Goal: Task Accomplishment & Management: Use online tool/utility

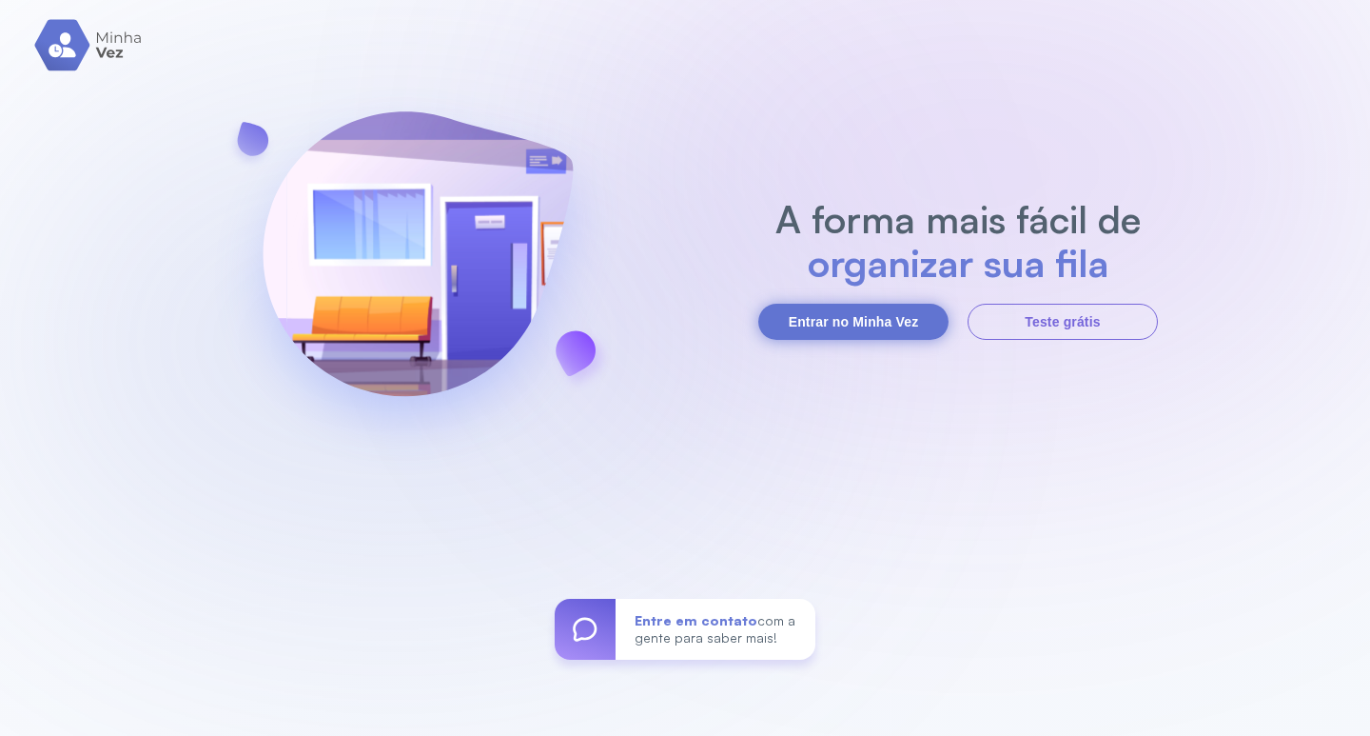
click at [824, 322] on button "Entrar no Minha Vez" at bounding box center [853, 322] width 190 height 36
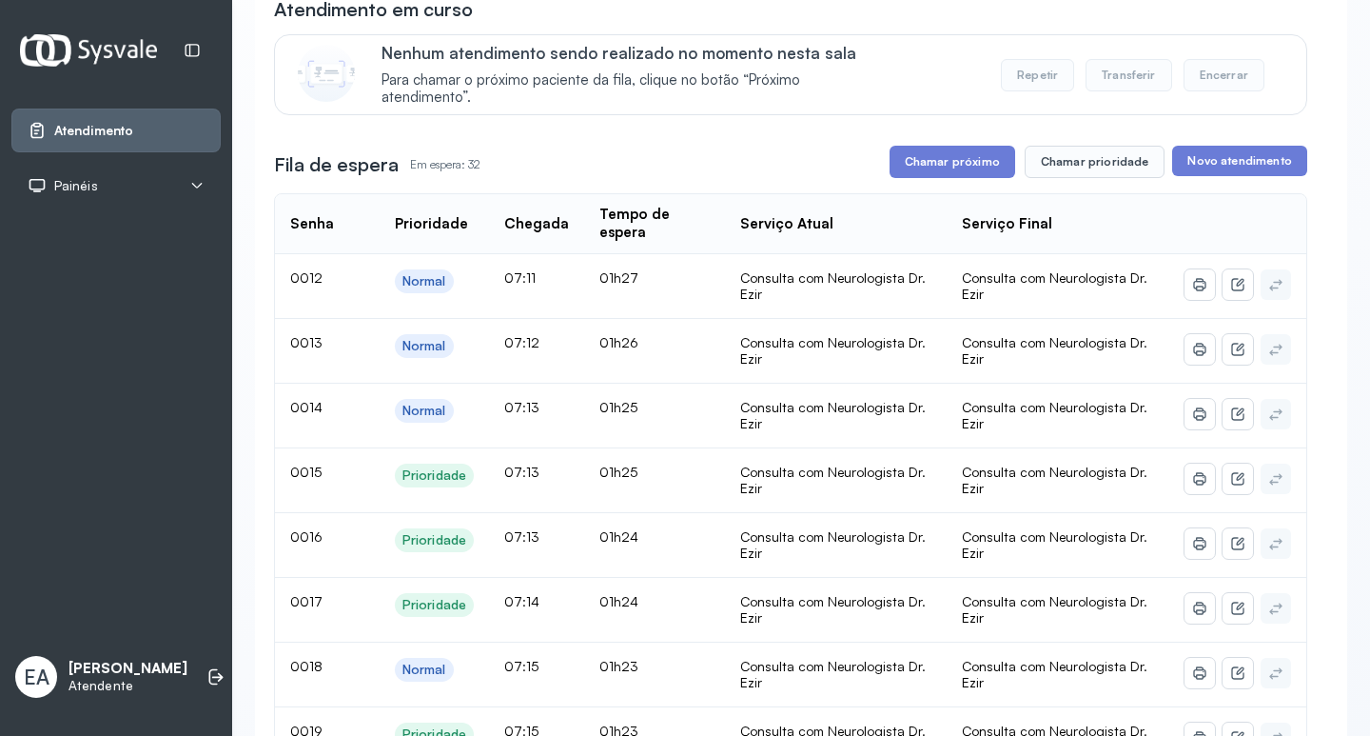
scroll to position [190, 0]
click at [1063, 170] on button "Chamar prioridade" at bounding box center [1095, 163] width 141 height 32
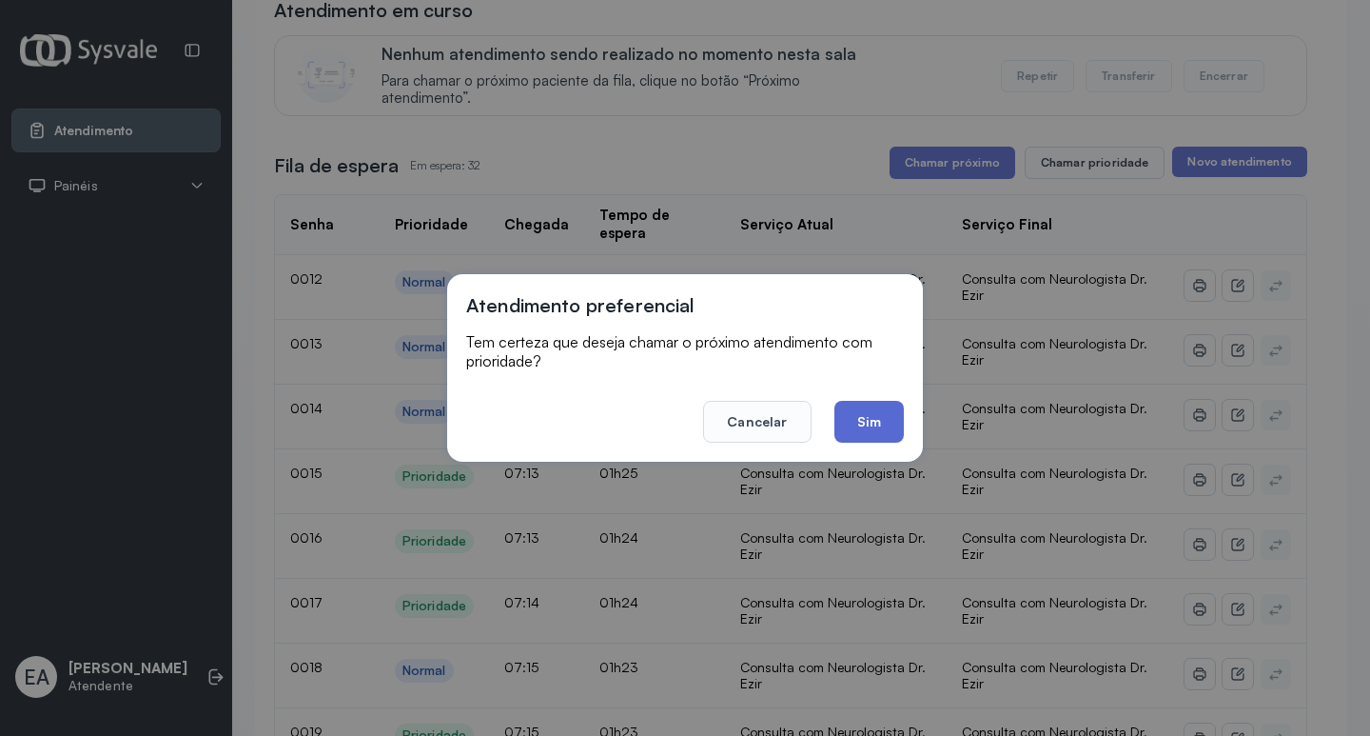
click at [876, 429] on button "Sim" at bounding box center [869, 422] width 69 height 42
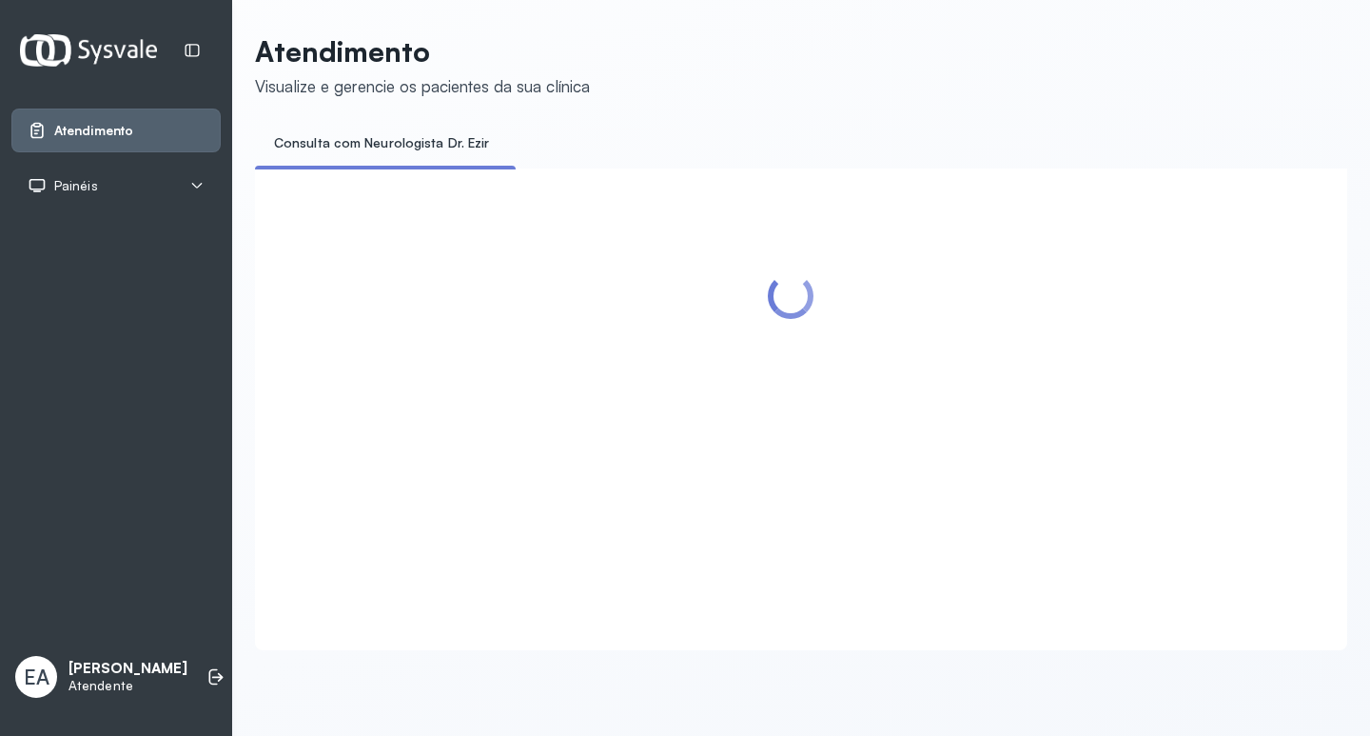
scroll to position [0, 0]
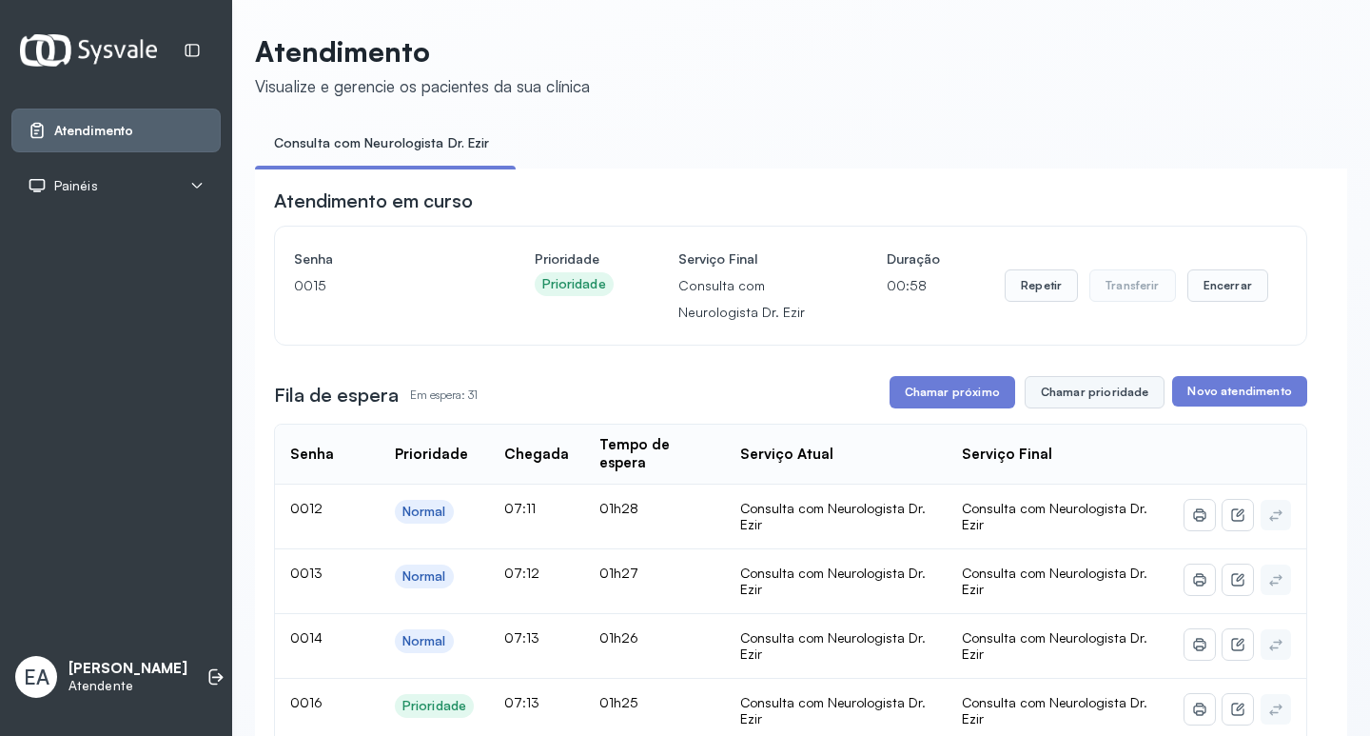
click at [1082, 397] on button "Chamar prioridade" at bounding box center [1095, 392] width 141 height 32
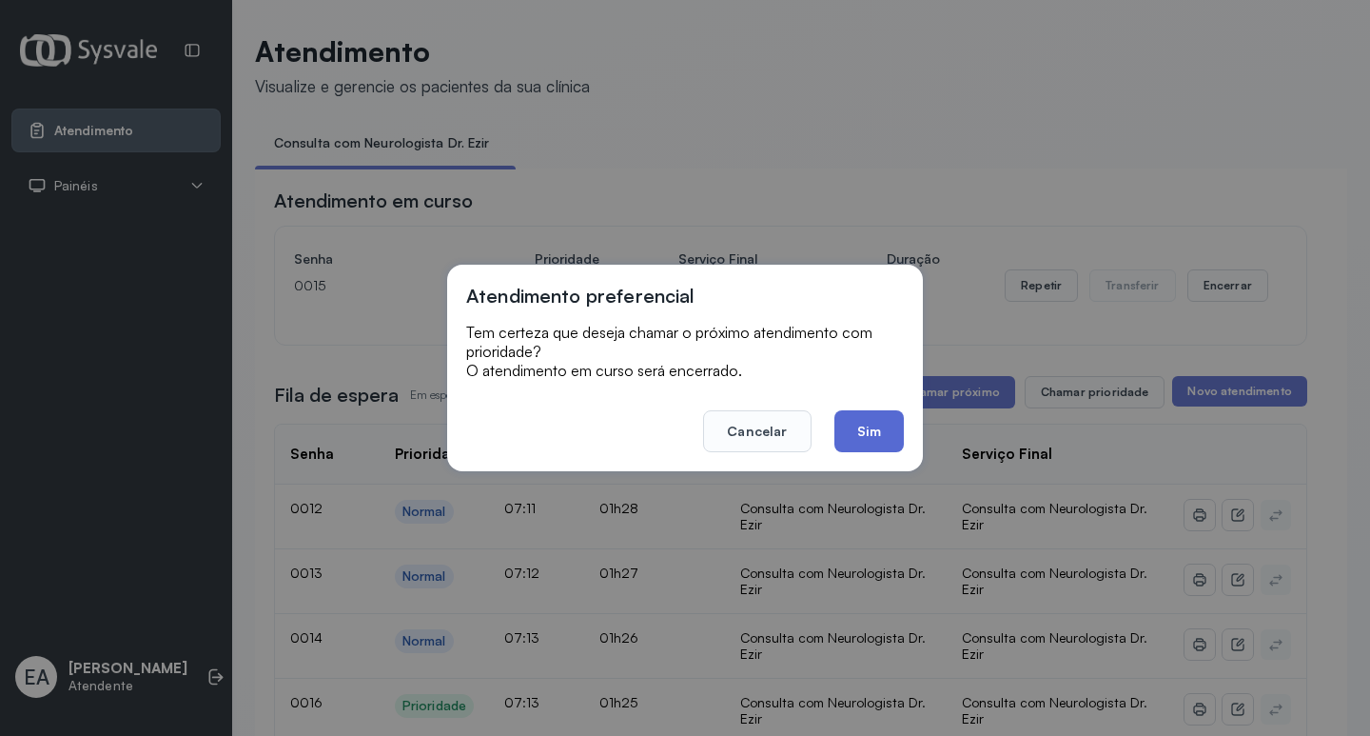
click at [872, 435] on button "Sim" at bounding box center [869, 431] width 69 height 42
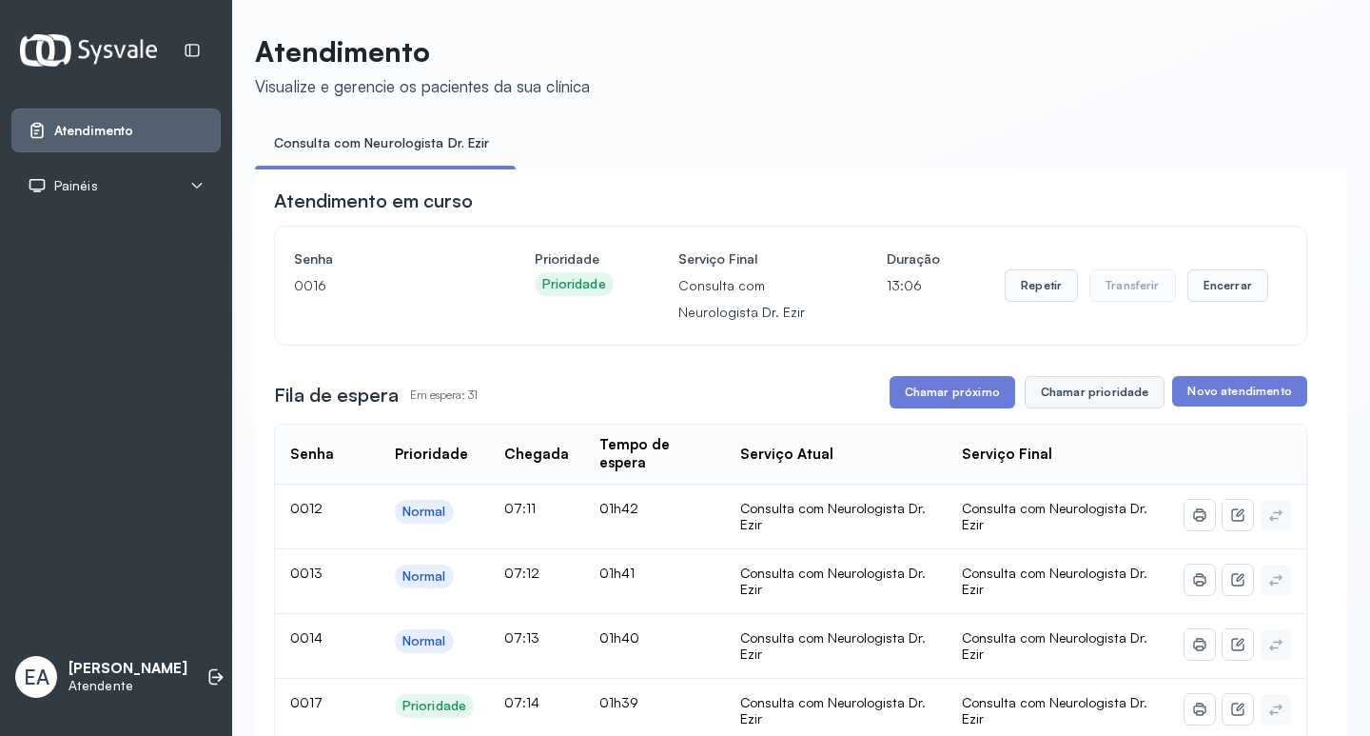
click at [1055, 397] on button "Chamar prioridade" at bounding box center [1095, 392] width 141 height 32
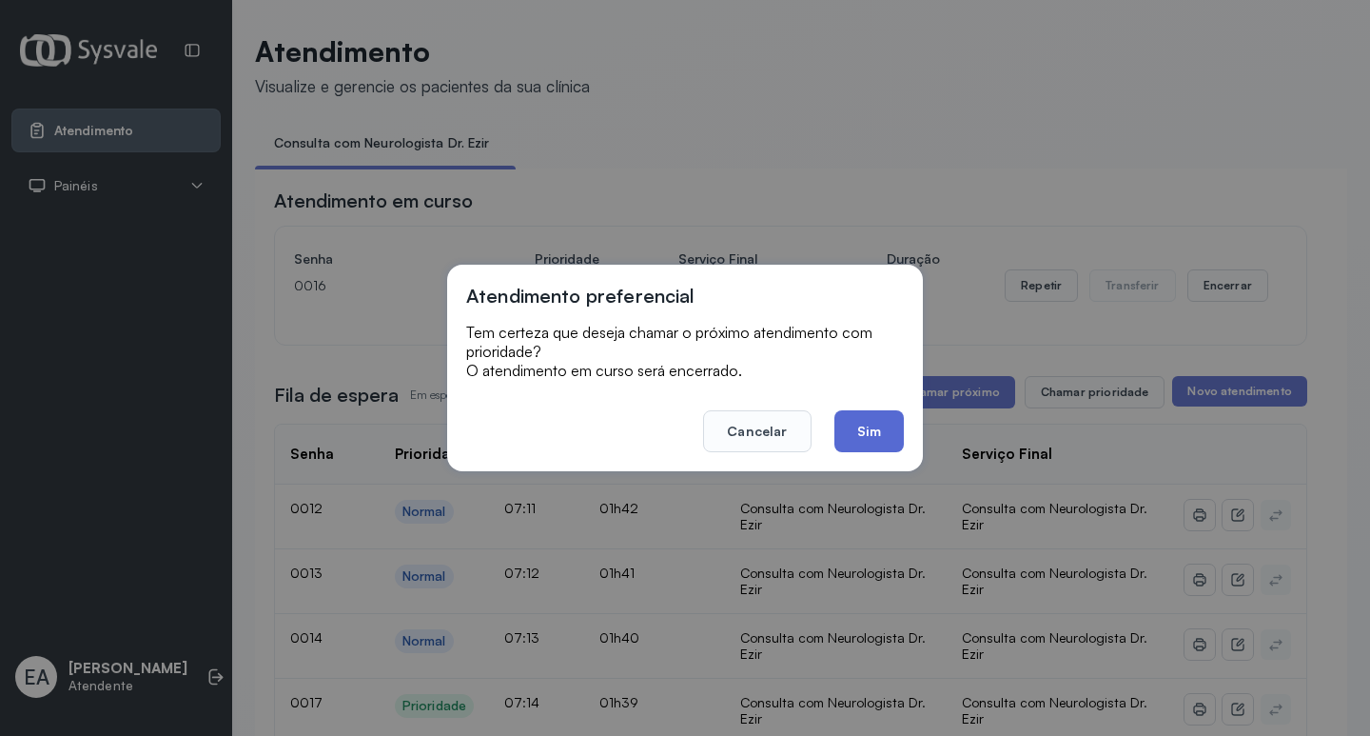
click at [859, 428] on button "Sim" at bounding box center [869, 431] width 69 height 42
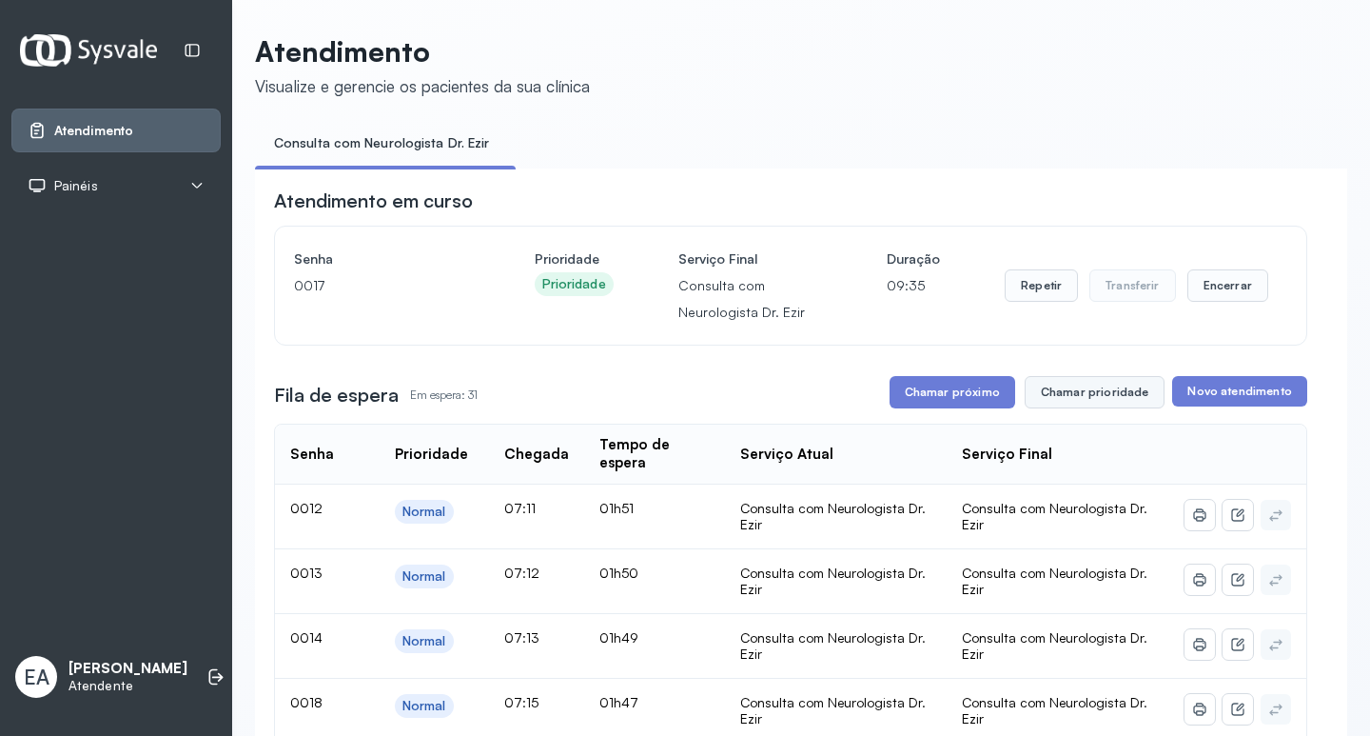
click at [1071, 392] on button "Chamar prioridade" at bounding box center [1095, 392] width 141 height 32
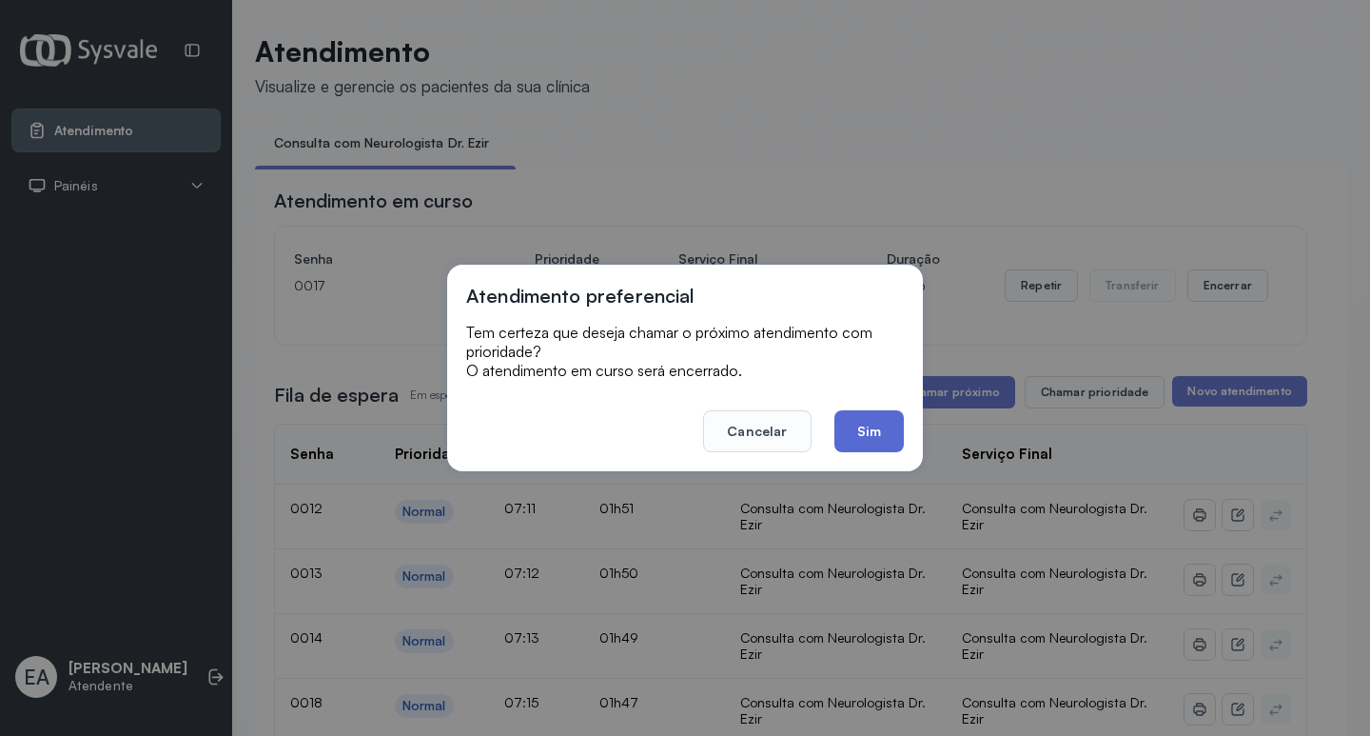
click at [866, 433] on button "Sim" at bounding box center [869, 431] width 69 height 42
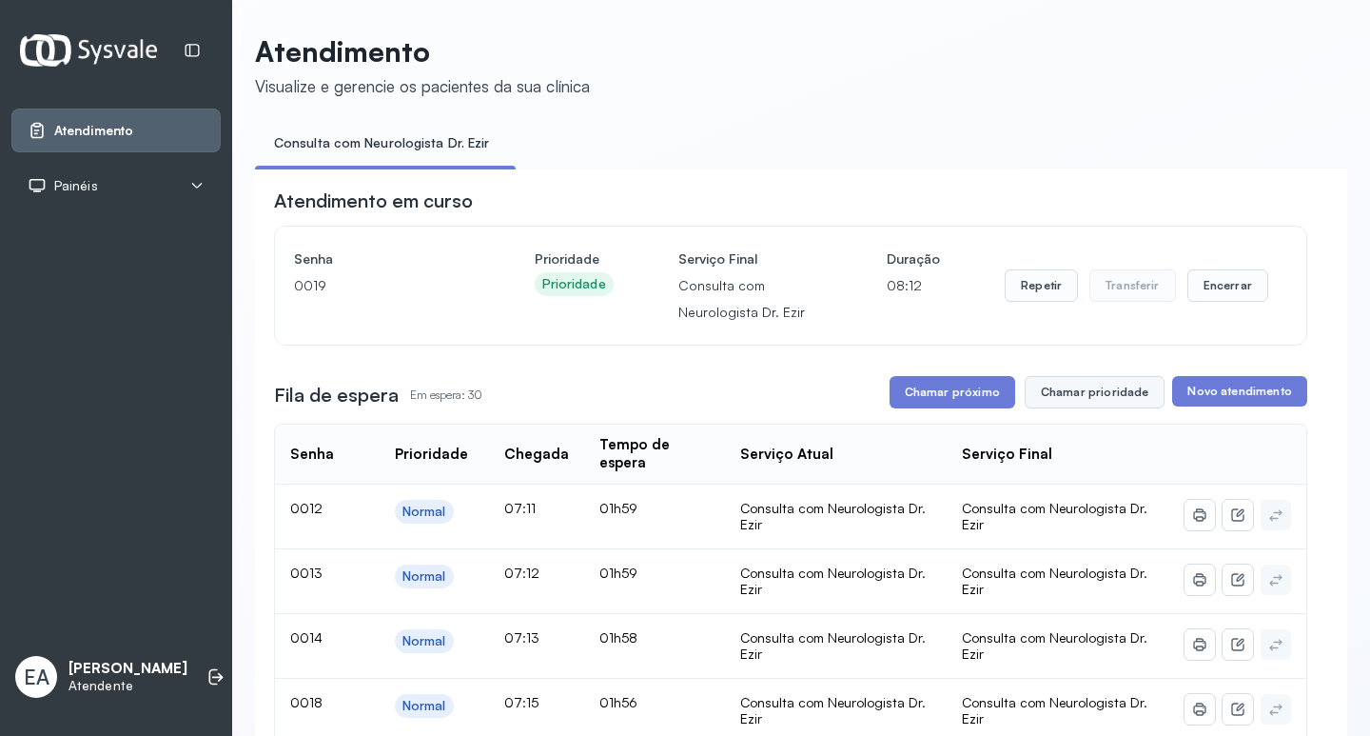
click at [1114, 399] on button "Chamar prioridade" at bounding box center [1095, 392] width 141 height 32
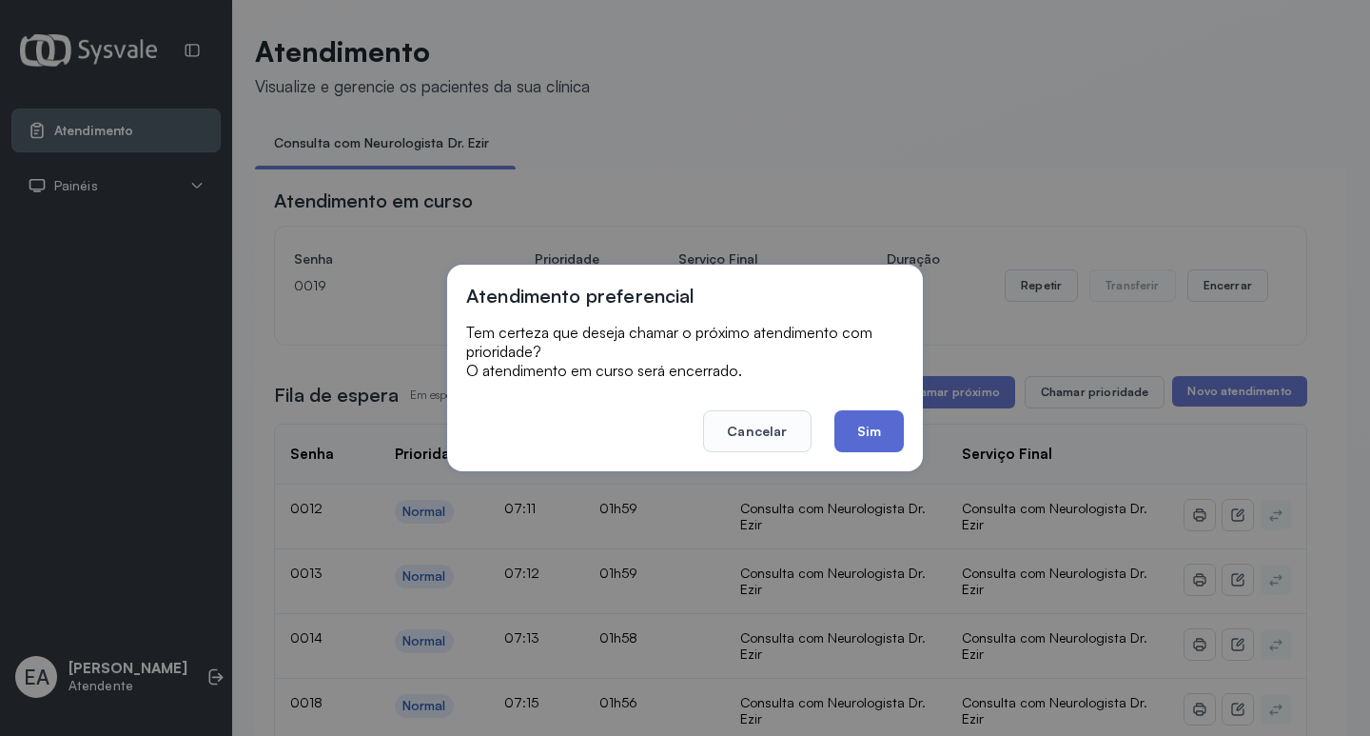
click at [873, 430] on button "Sim" at bounding box center [869, 431] width 69 height 42
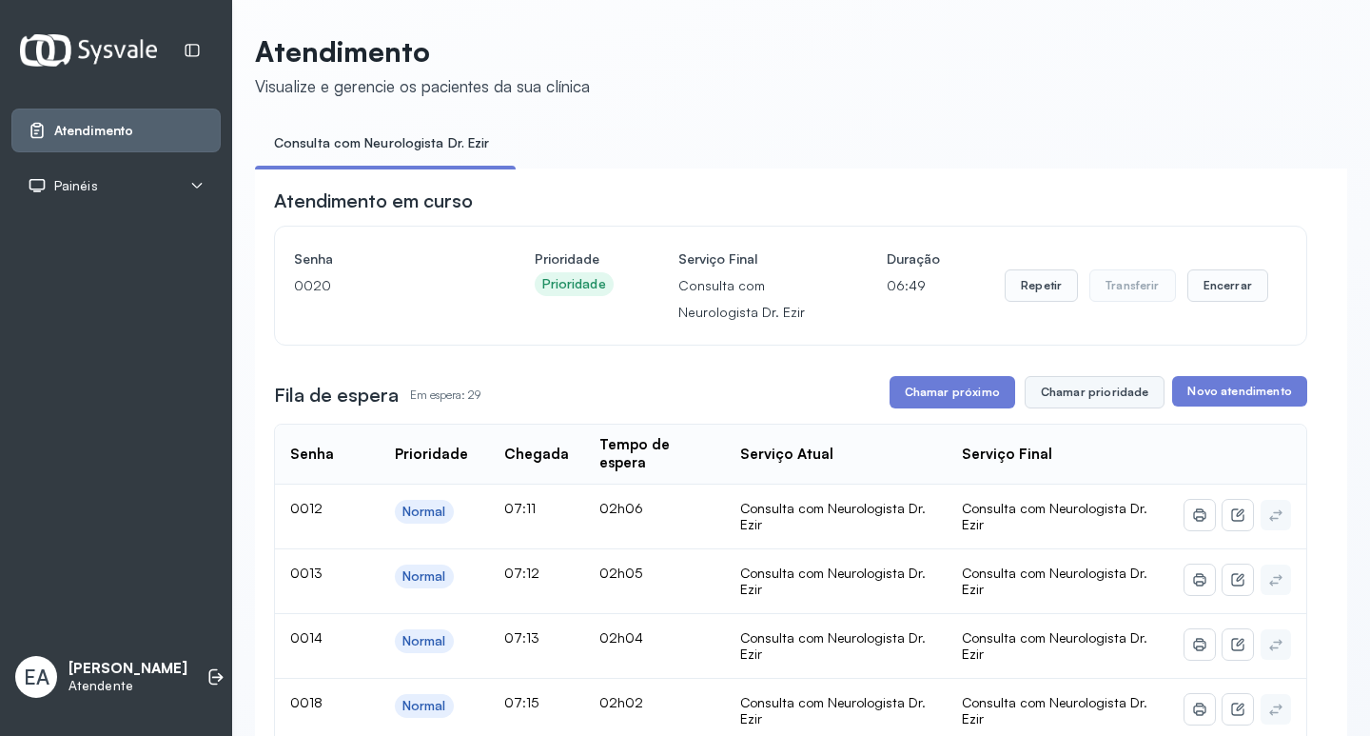
click at [1069, 404] on button "Chamar prioridade" at bounding box center [1095, 392] width 141 height 32
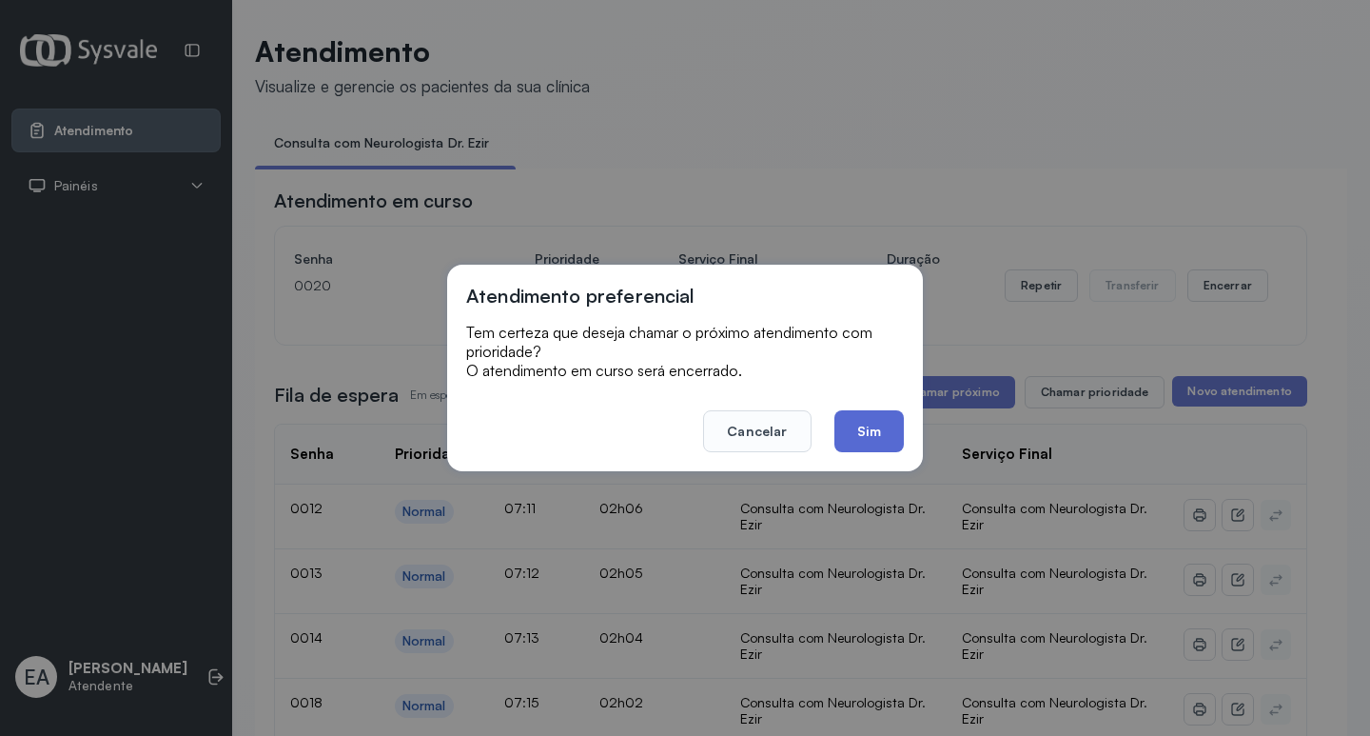
click at [879, 443] on button "Sim" at bounding box center [869, 431] width 69 height 42
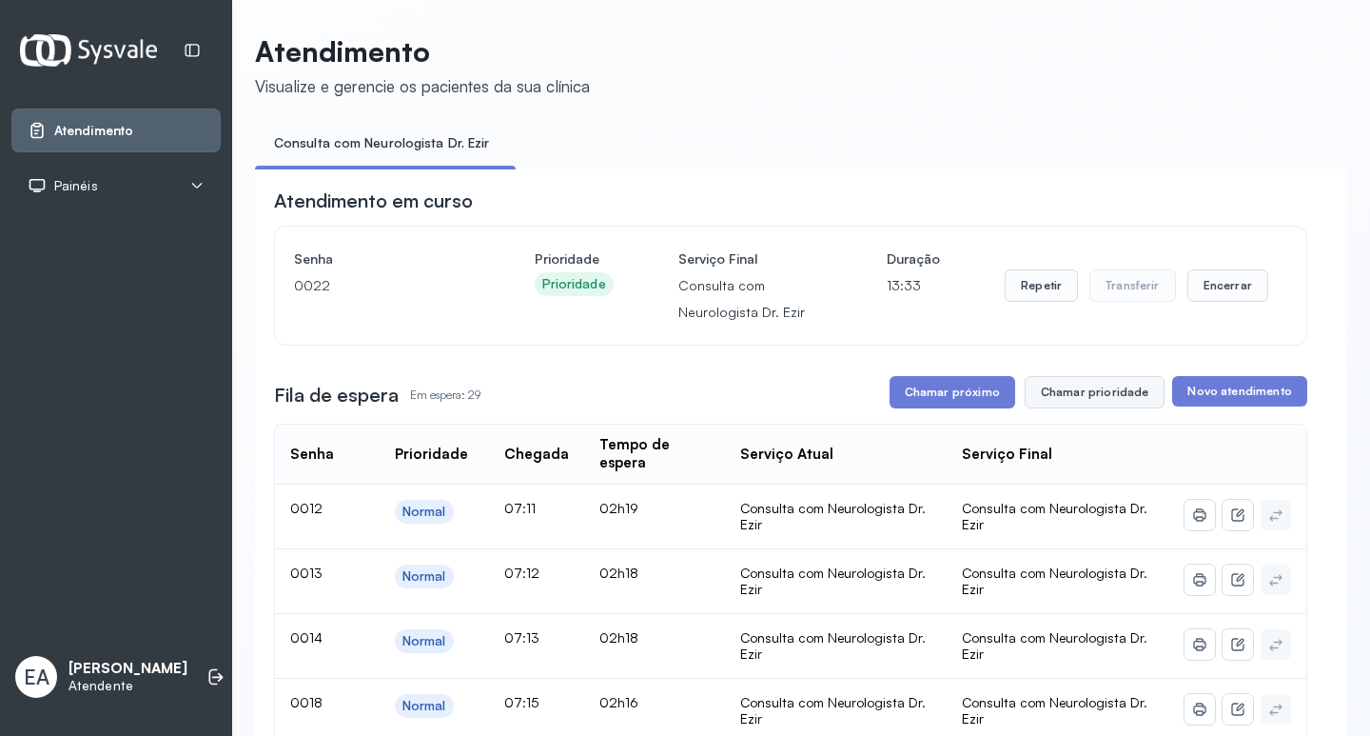
click at [1104, 404] on button "Chamar prioridade" at bounding box center [1095, 392] width 141 height 32
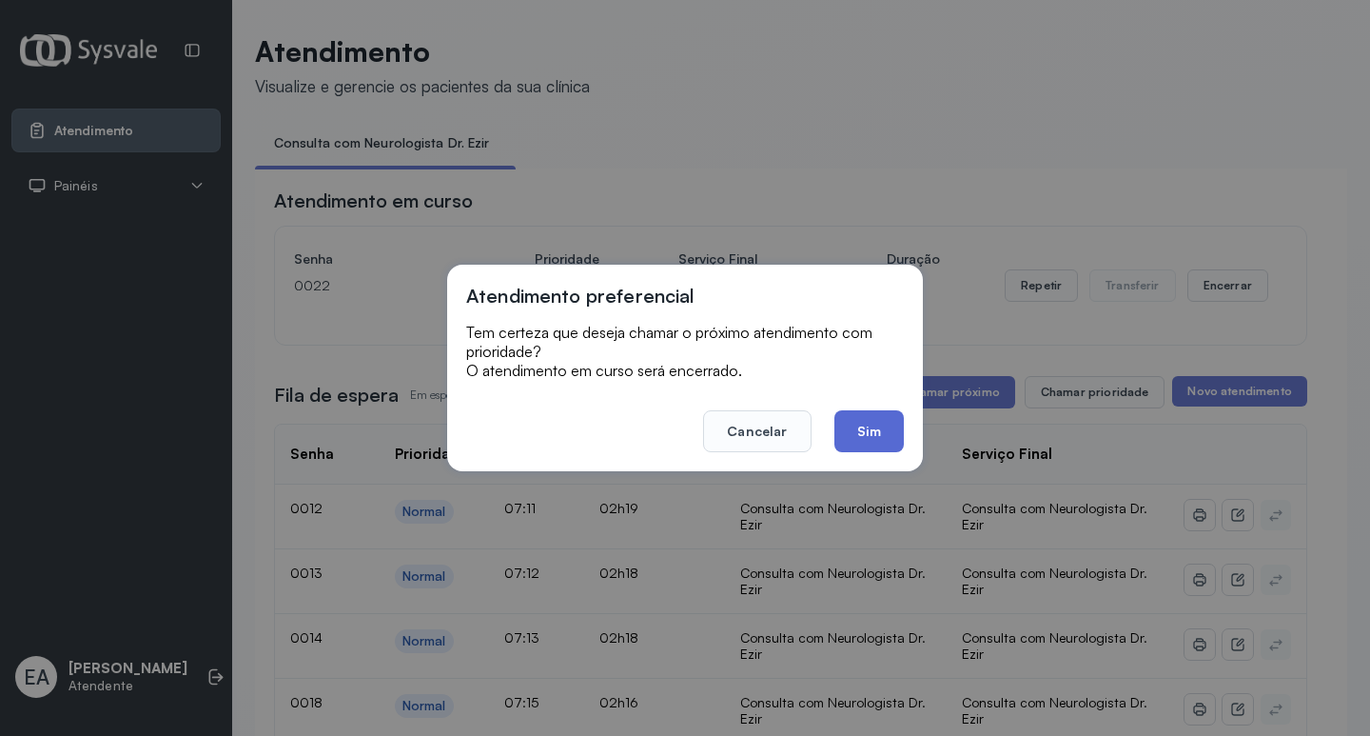
click at [882, 435] on button "Sim" at bounding box center [869, 431] width 69 height 42
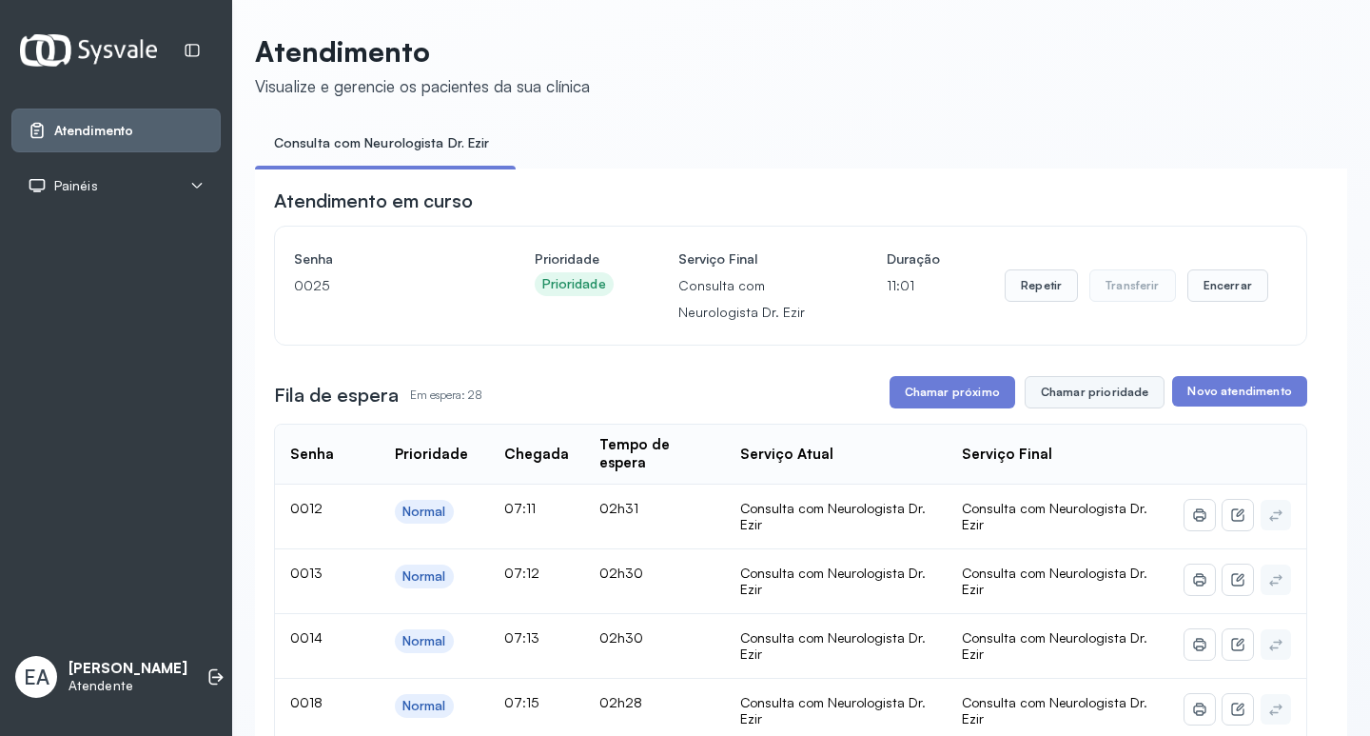
click at [1074, 405] on button "Chamar prioridade" at bounding box center [1095, 392] width 141 height 32
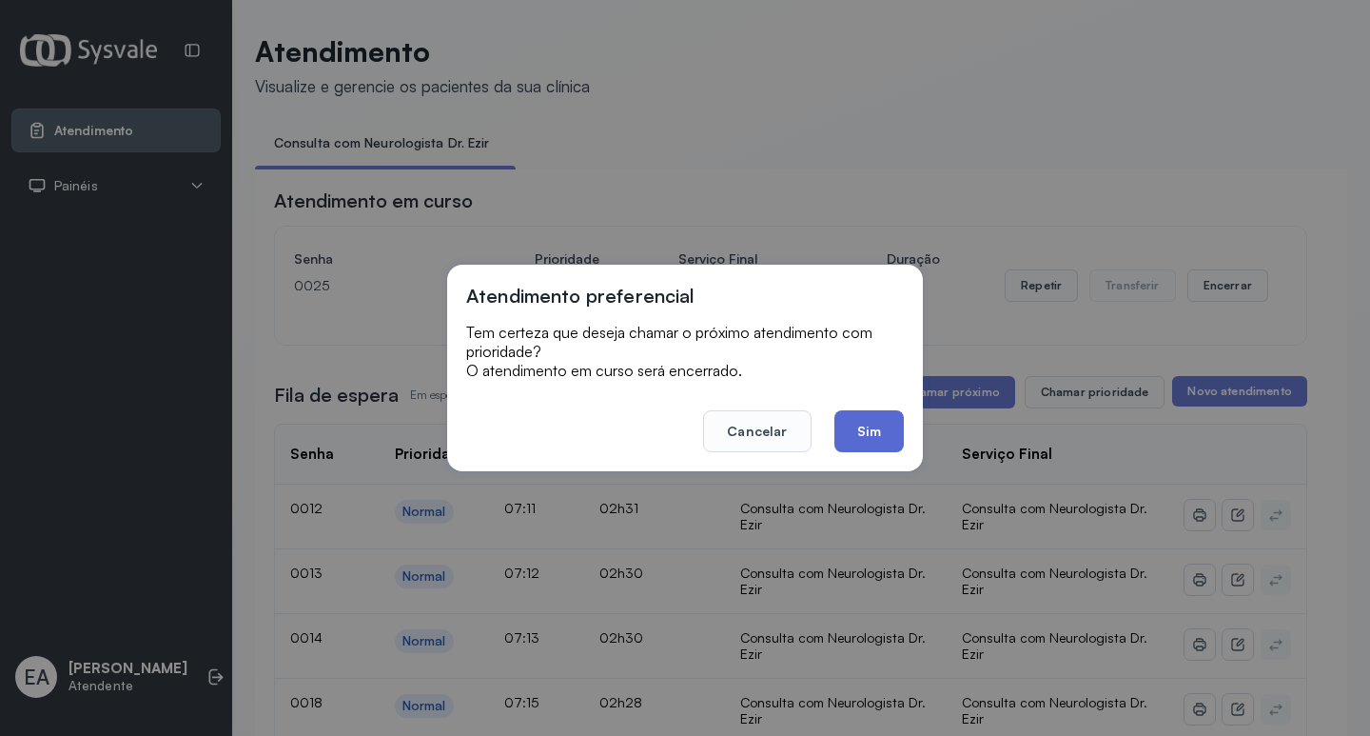
click at [860, 438] on button "Sim" at bounding box center [869, 431] width 69 height 42
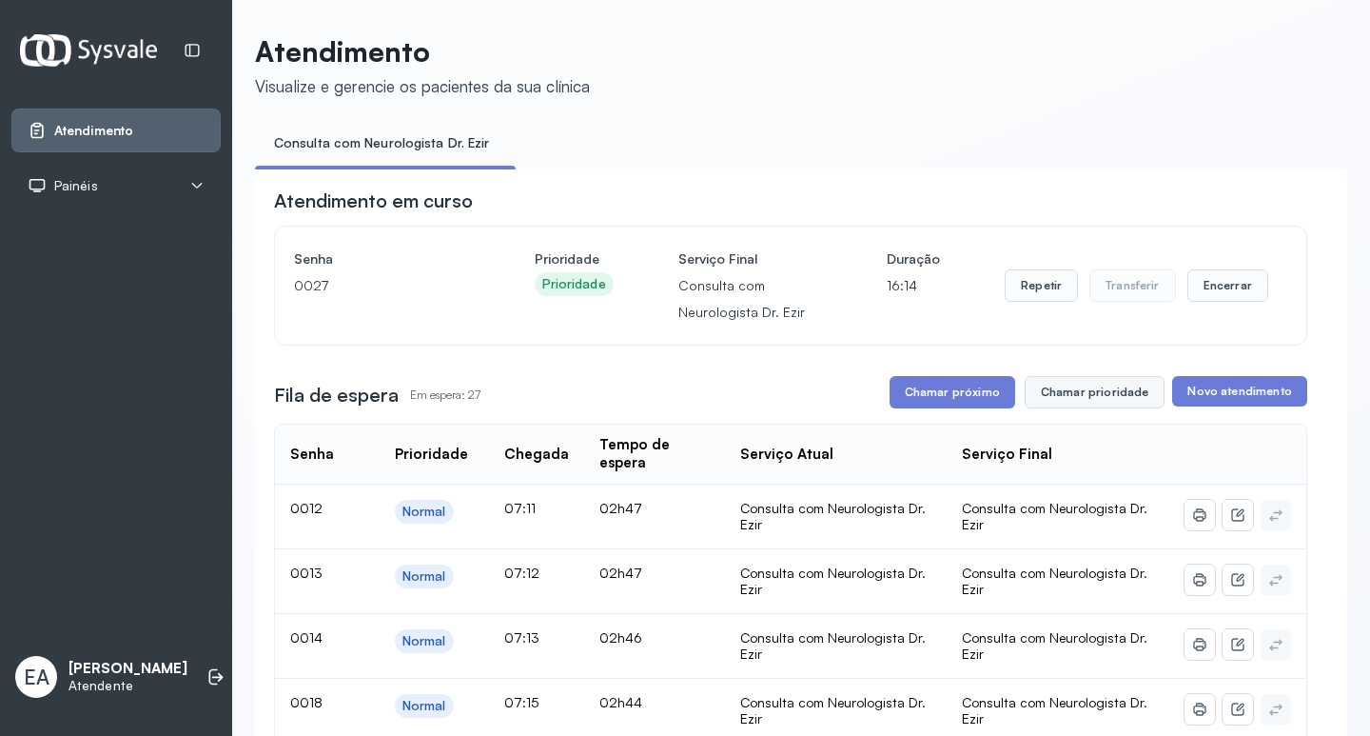
click at [1111, 398] on button "Chamar prioridade" at bounding box center [1095, 392] width 141 height 32
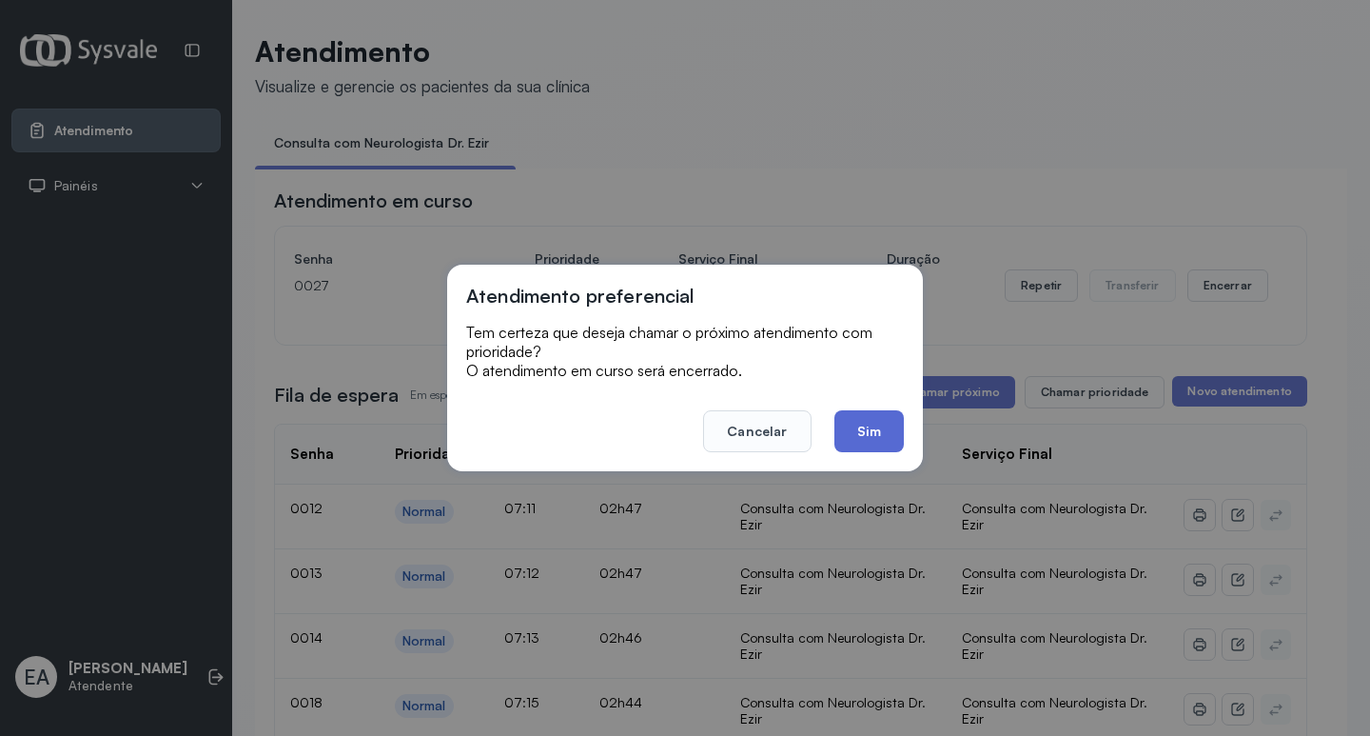
click at [873, 434] on button "Sim" at bounding box center [869, 431] width 69 height 42
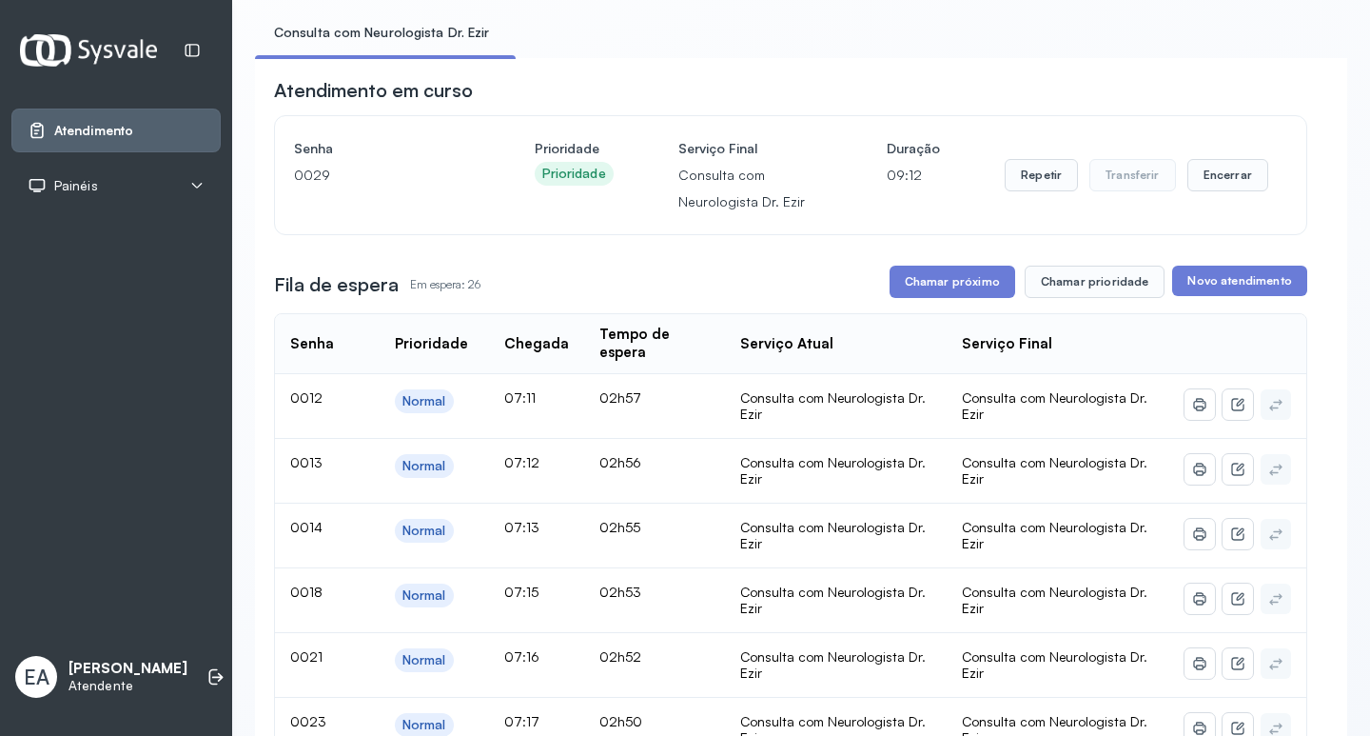
scroll to position [95, 0]
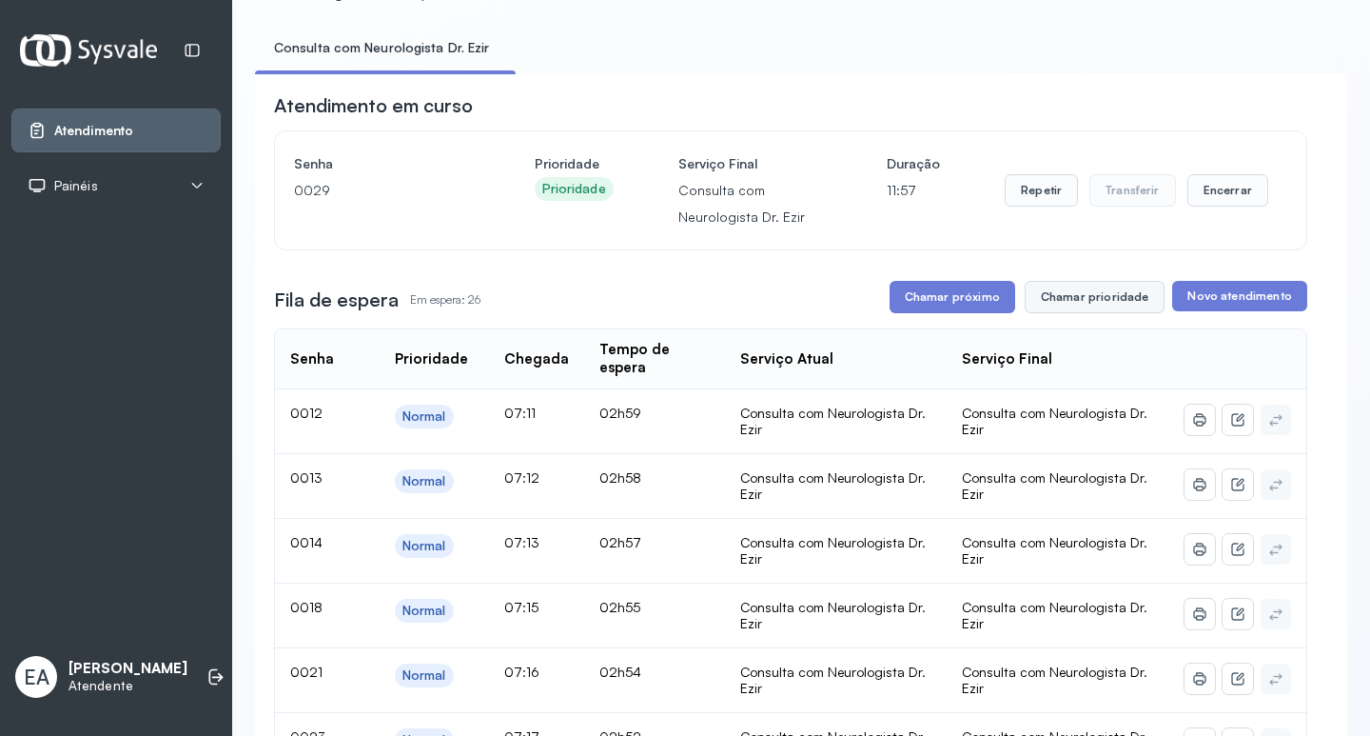
click at [1070, 299] on button "Chamar prioridade" at bounding box center [1095, 297] width 141 height 32
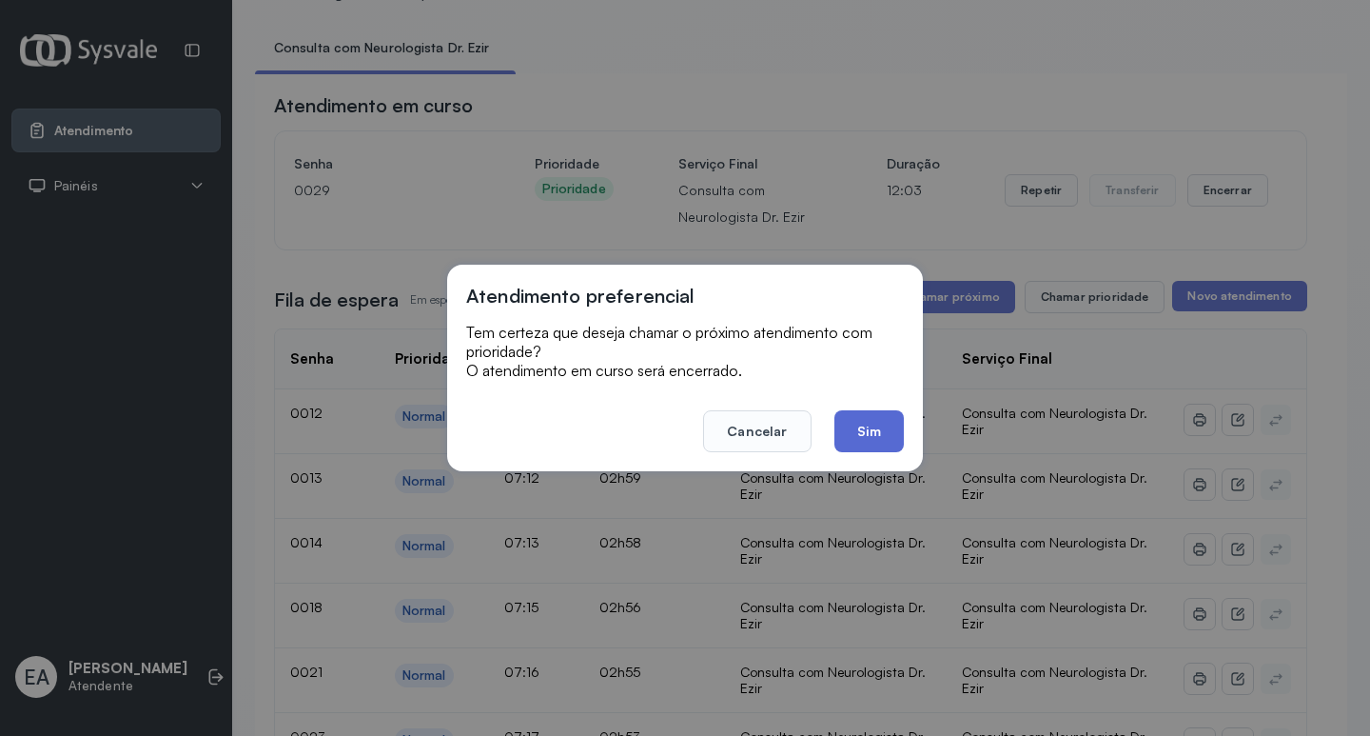
click at [860, 439] on button "Sim" at bounding box center [869, 431] width 69 height 42
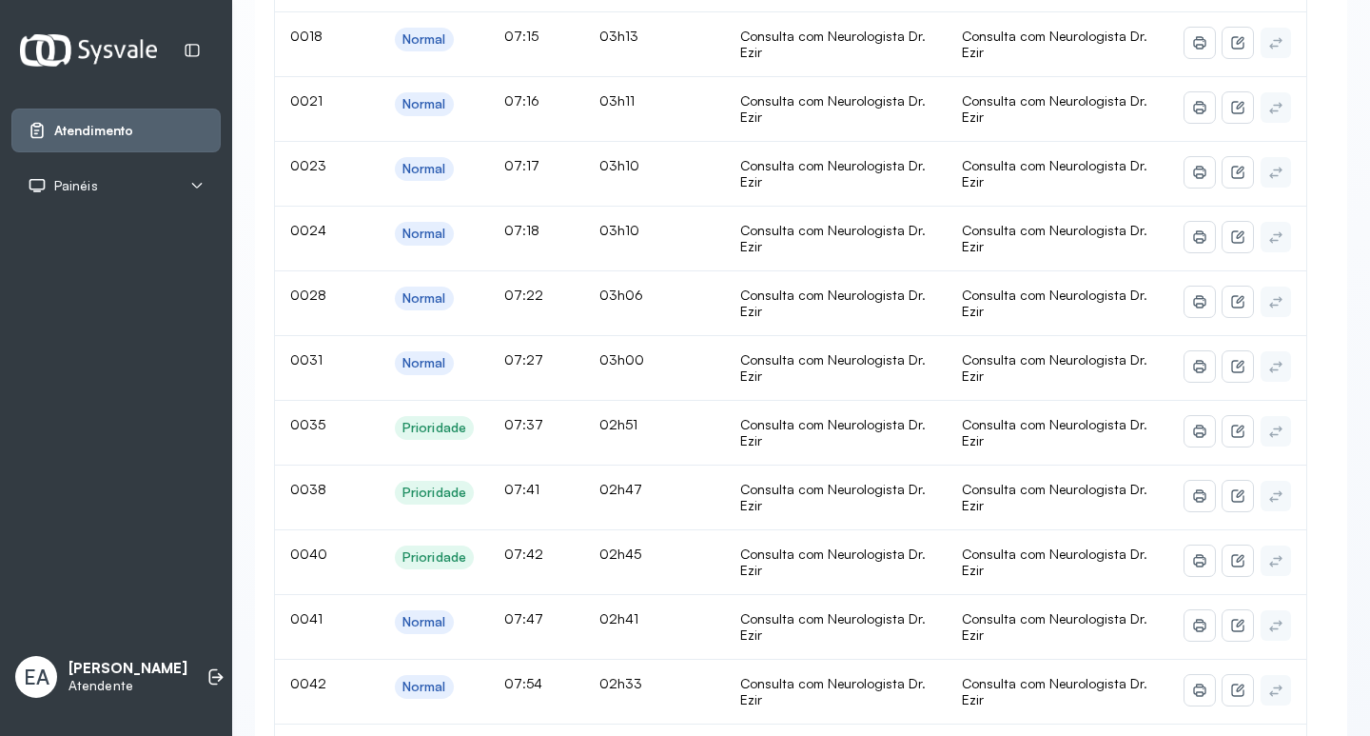
scroll to position [0, 0]
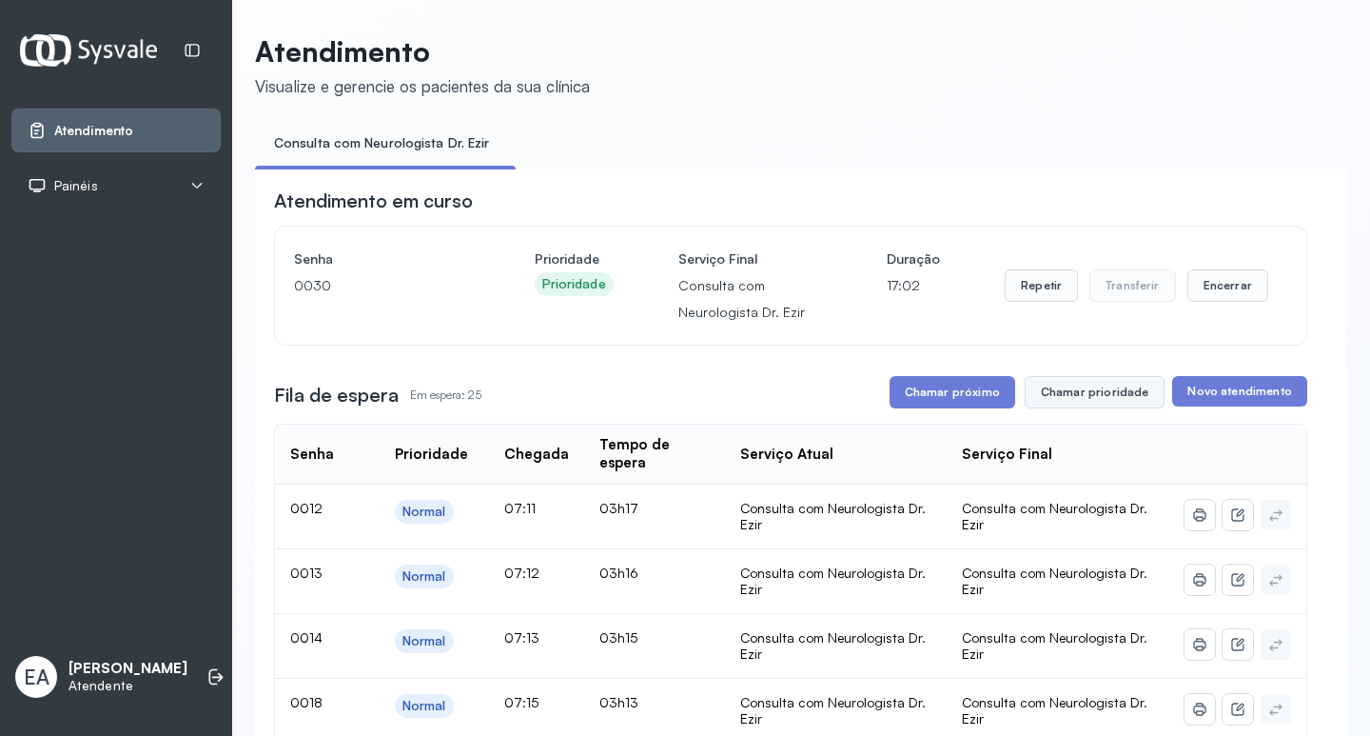
click at [1087, 390] on button "Chamar prioridade" at bounding box center [1095, 392] width 141 height 32
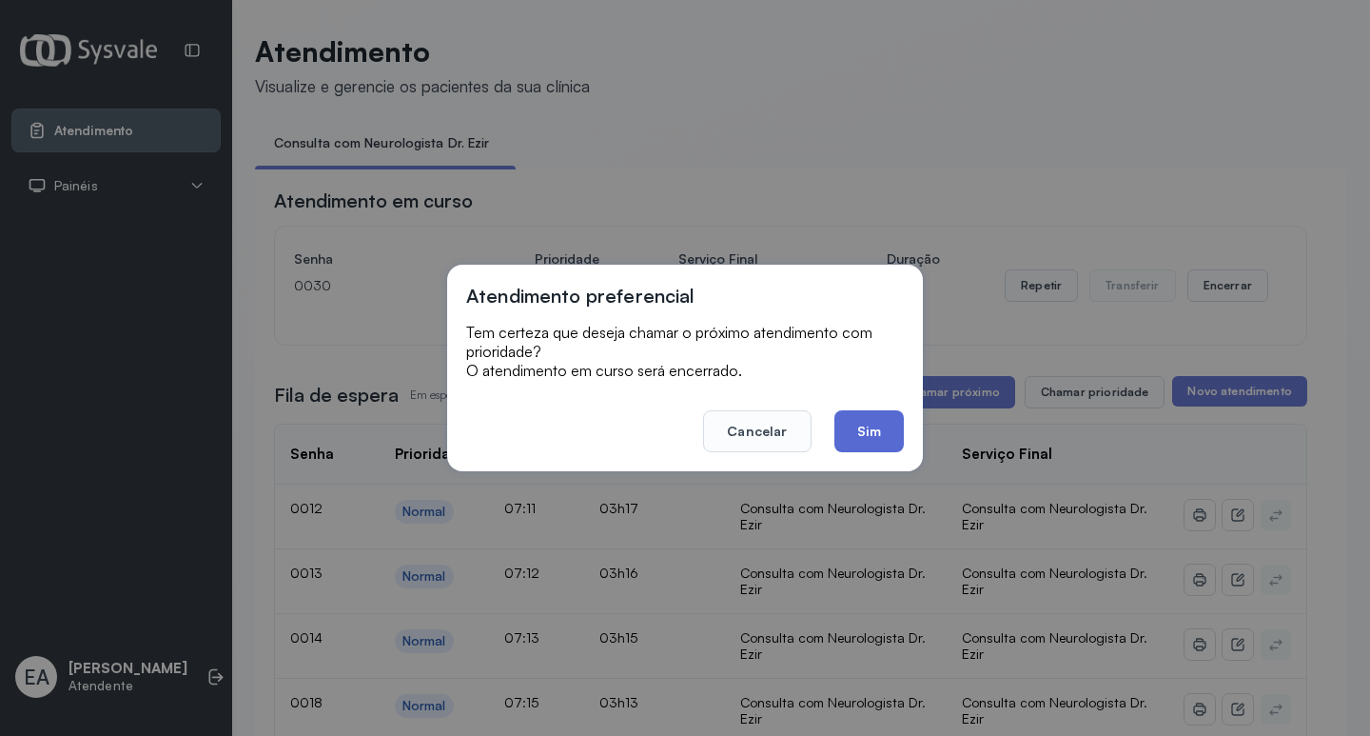
click at [852, 434] on button "Sim" at bounding box center [869, 431] width 69 height 42
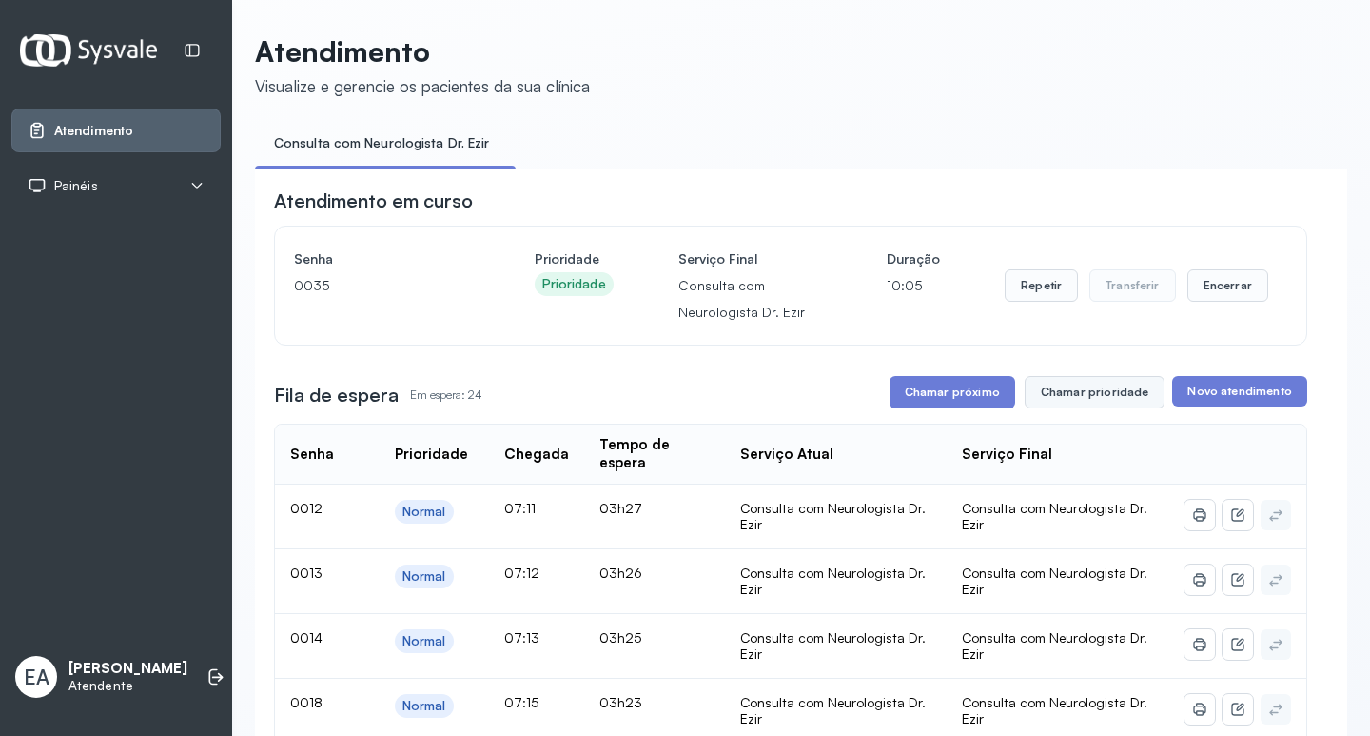
click at [1079, 395] on button "Chamar prioridade" at bounding box center [1095, 392] width 141 height 32
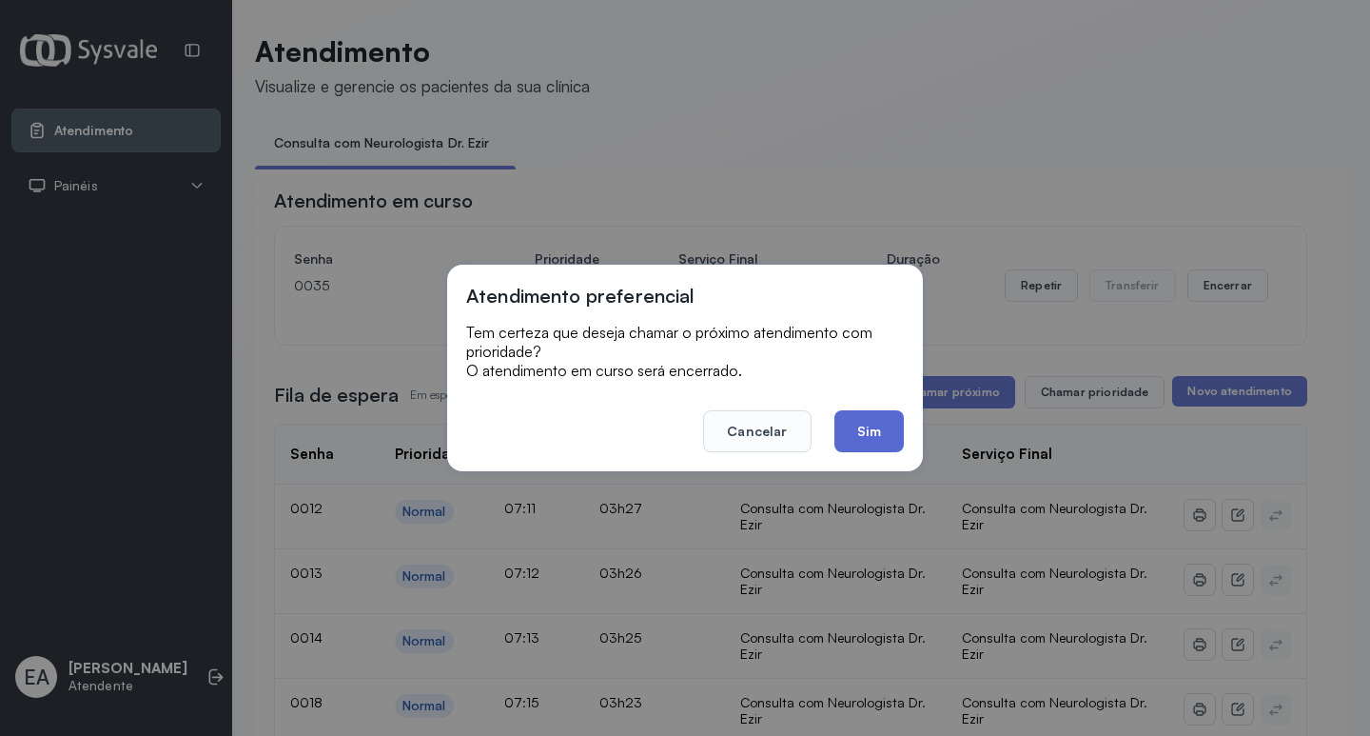
click at [856, 442] on button "Sim" at bounding box center [869, 431] width 69 height 42
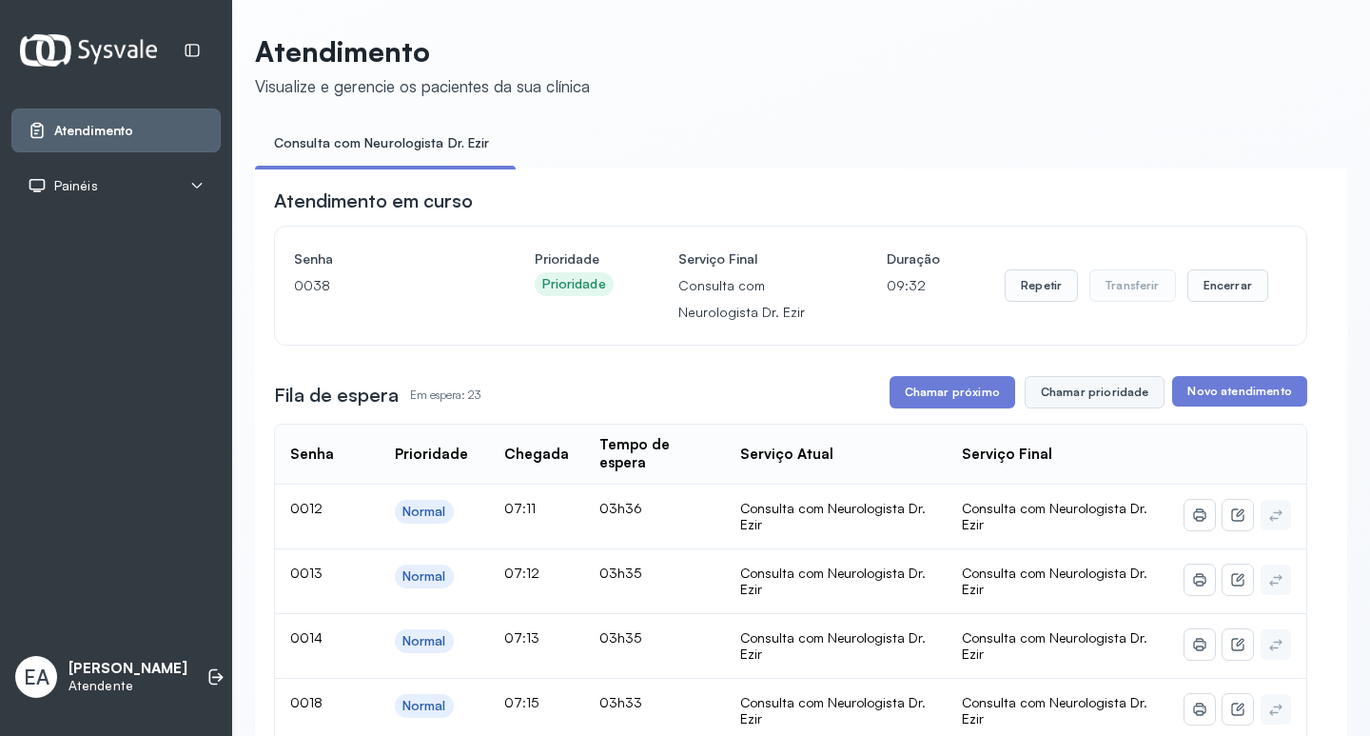
click at [1084, 399] on button "Chamar prioridade" at bounding box center [1095, 392] width 141 height 32
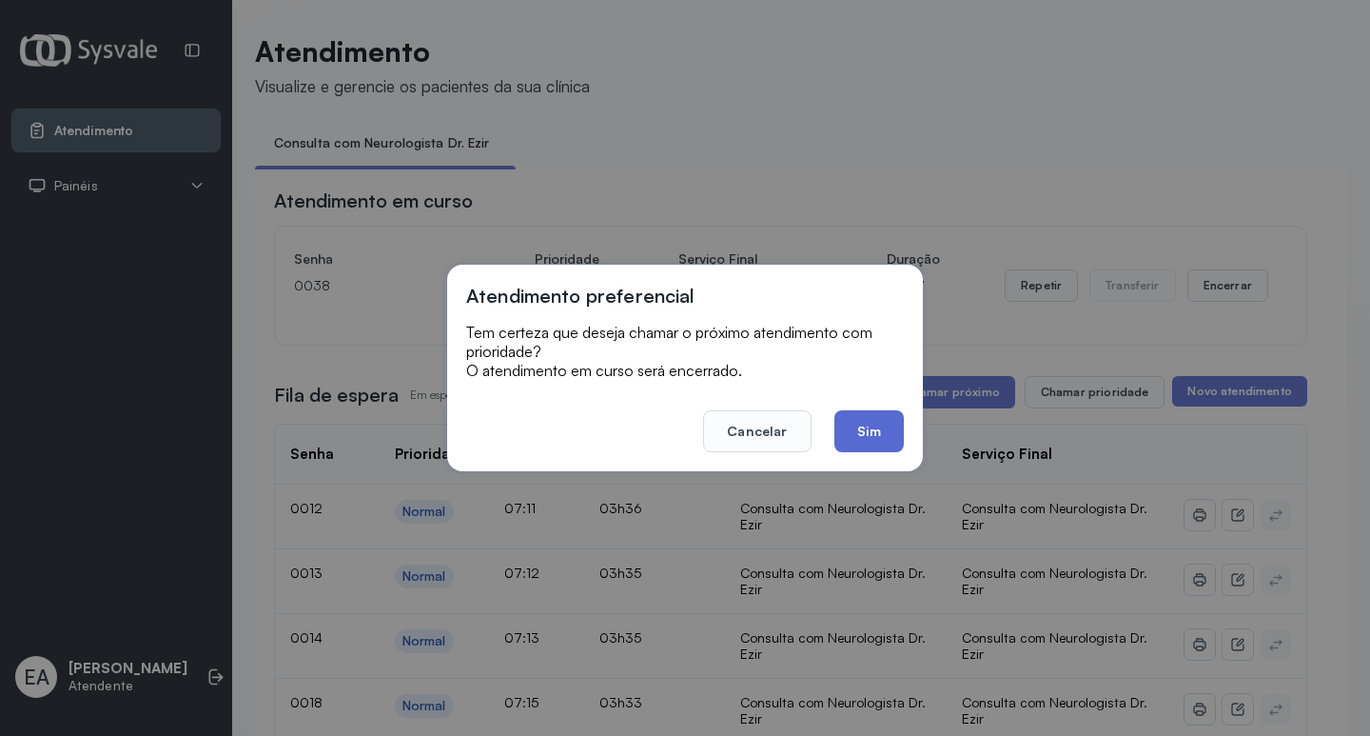
click at [866, 431] on button "Sim" at bounding box center [869, 431] width 69 height 42
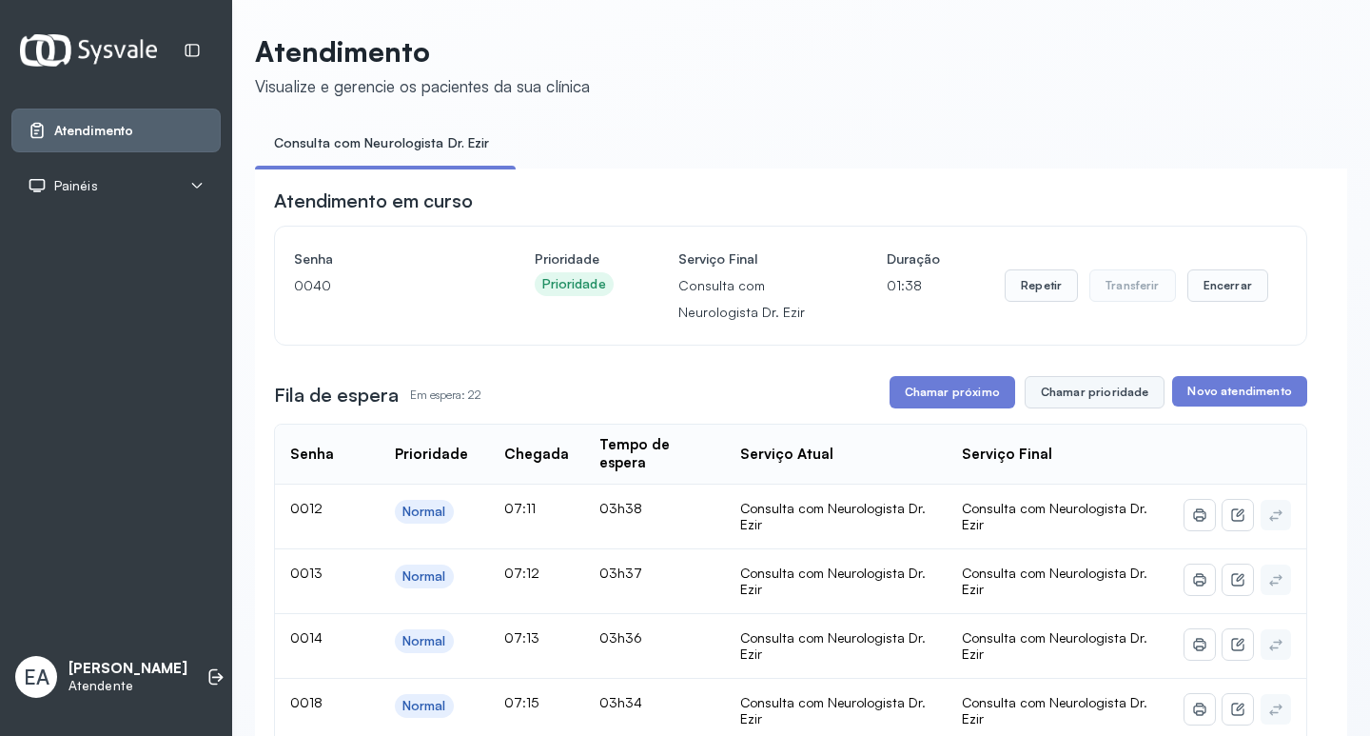
click at [1067, 404] on button "Chamar prioridade" at bounding box center [1095, 392] width 141 height 32
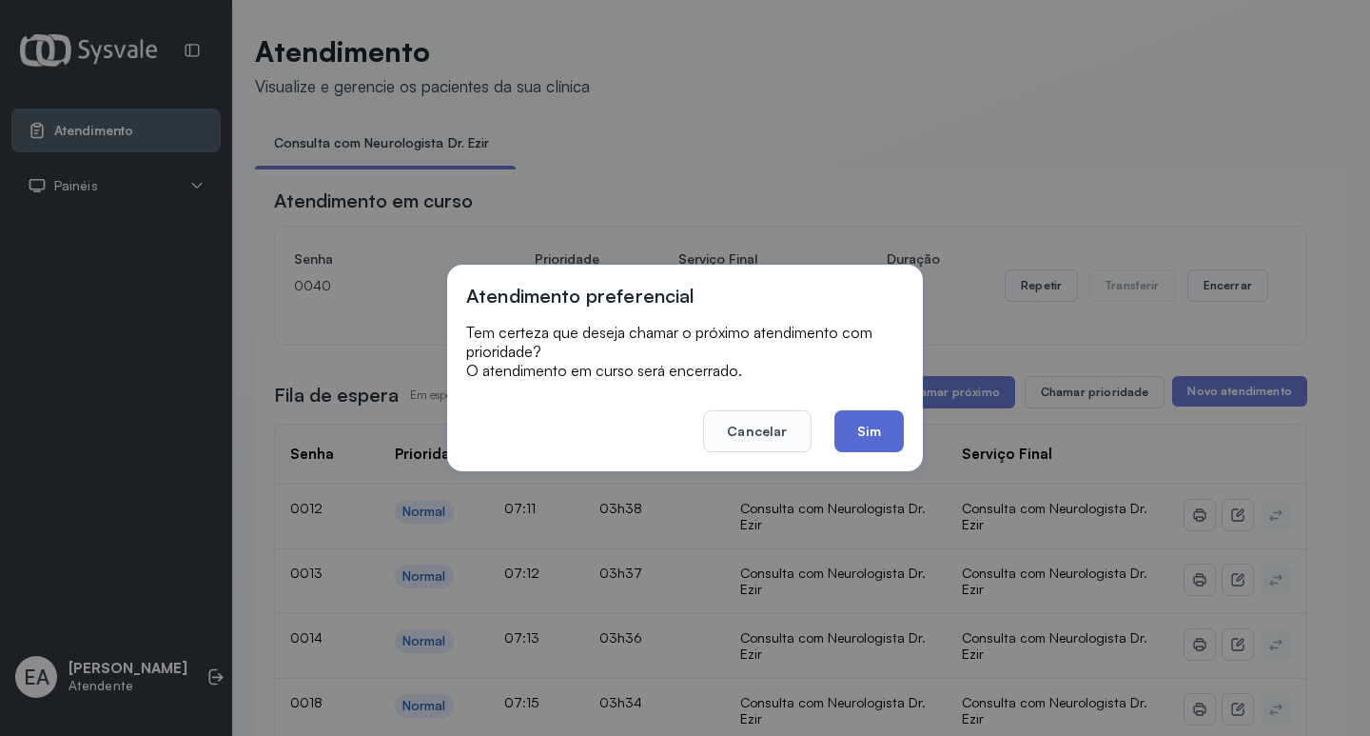
click at [858, 427] on button "Sim" at bounding box center [869, 431] width 69 height 42
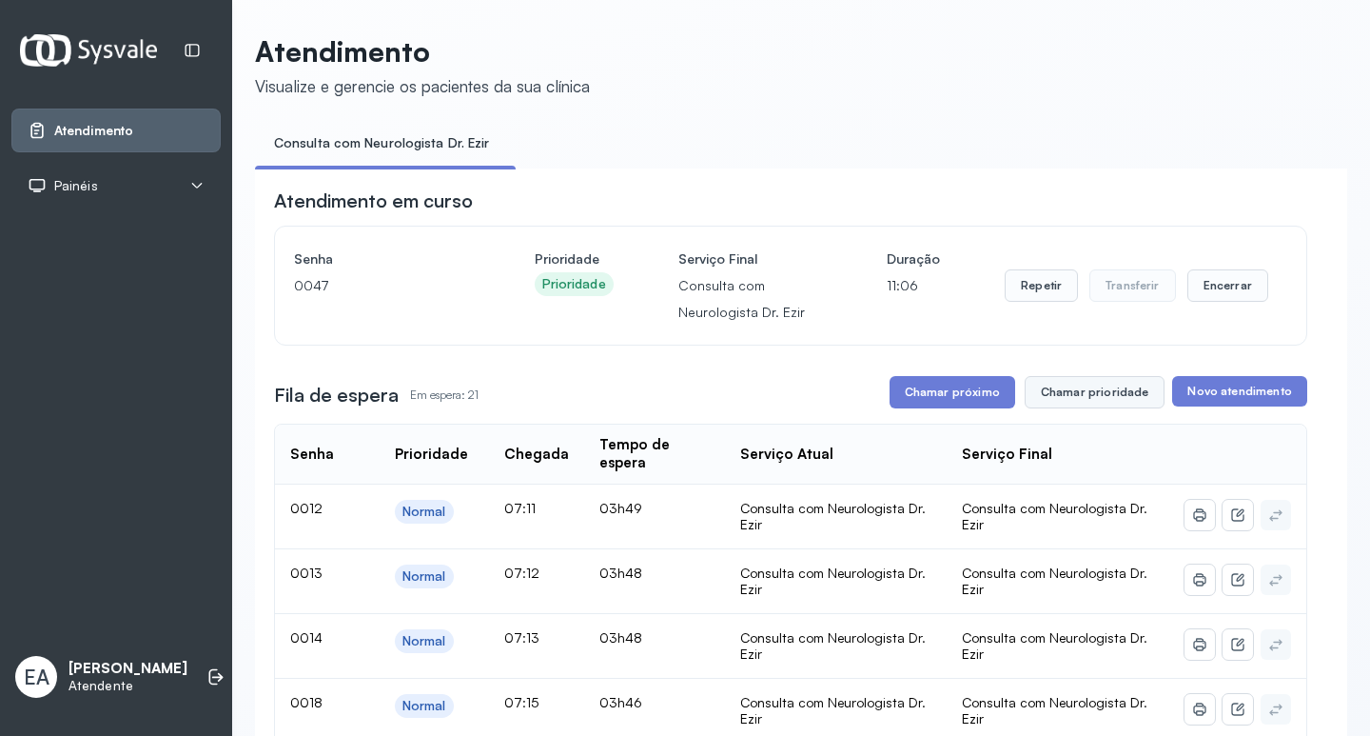
click at [1061, 391] on button "Chamar prioridade" at bounding box center [1095, 392] width 141 height 32
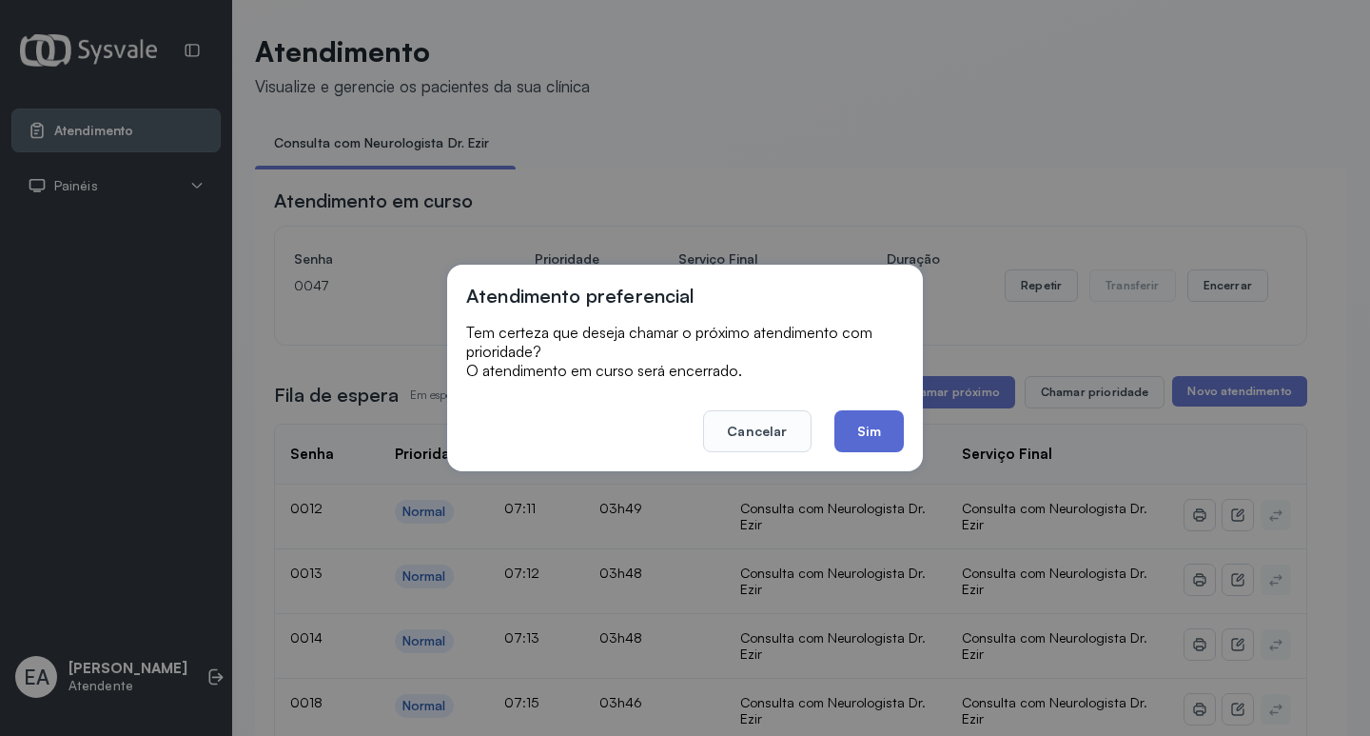
click at [890, 436] on button "Sim" at bounding box center [869, 431] width 69 height 42
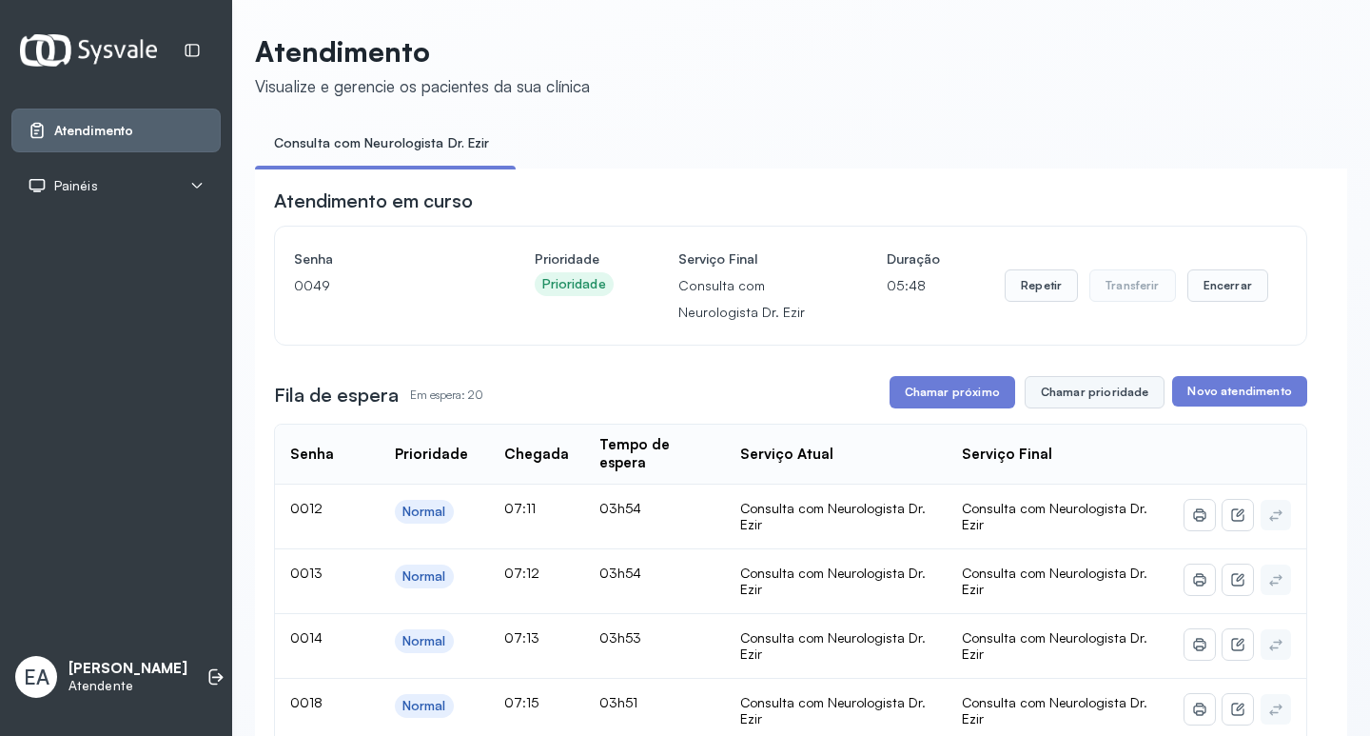
click at [1108, 397] on button "Chamar prioridade" at bounding box center [1095, 392] width 141 height 32
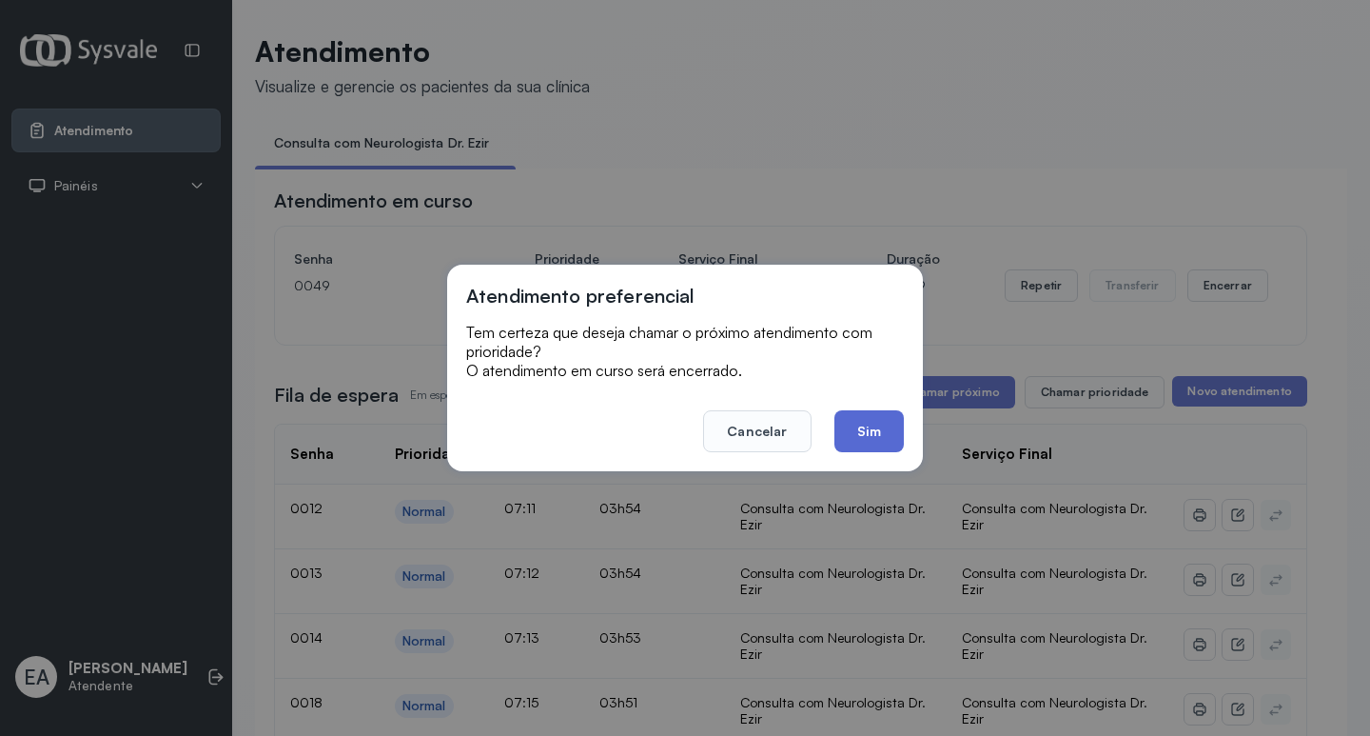
click at [863, 432] on button "Sim" at bounding box center [869, 431] width 69 height 42
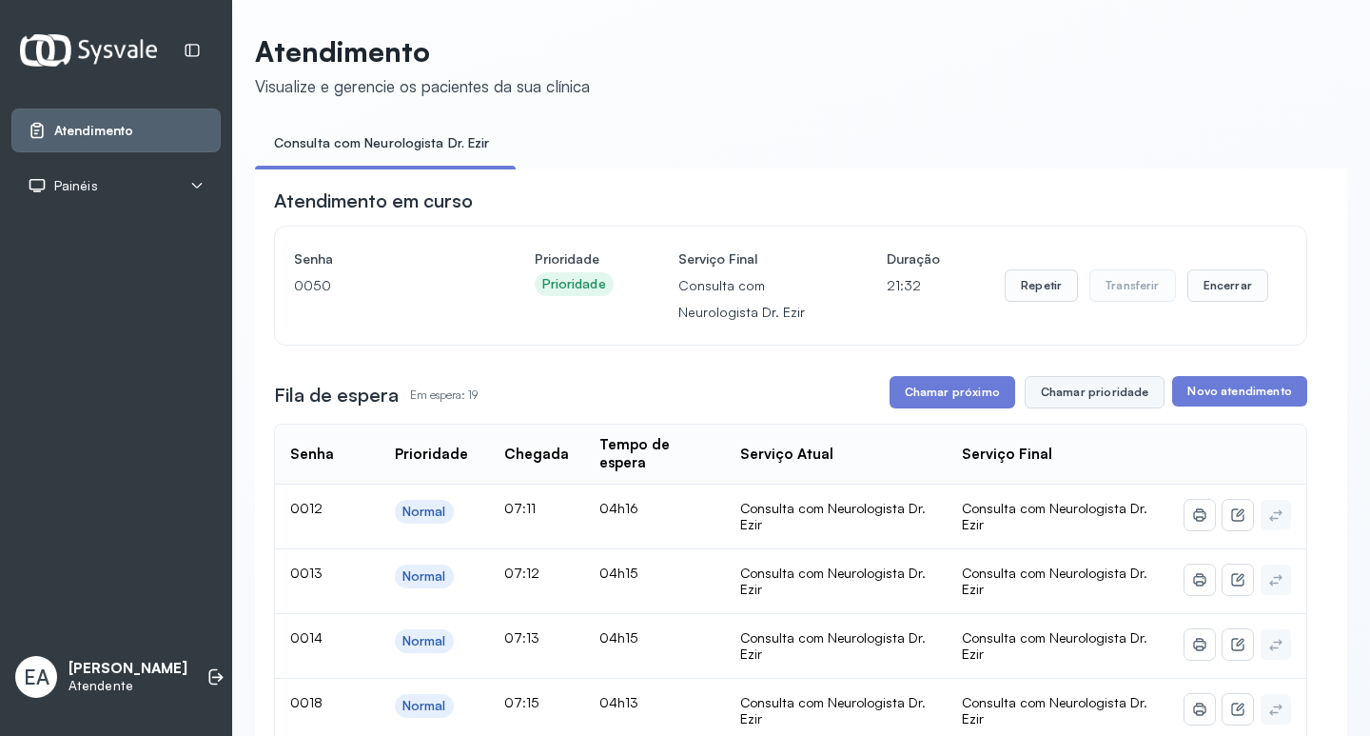
click at [1077, 396] on button "Chamar prioridade" at bounding box center [1095, 392] width 141 height 32
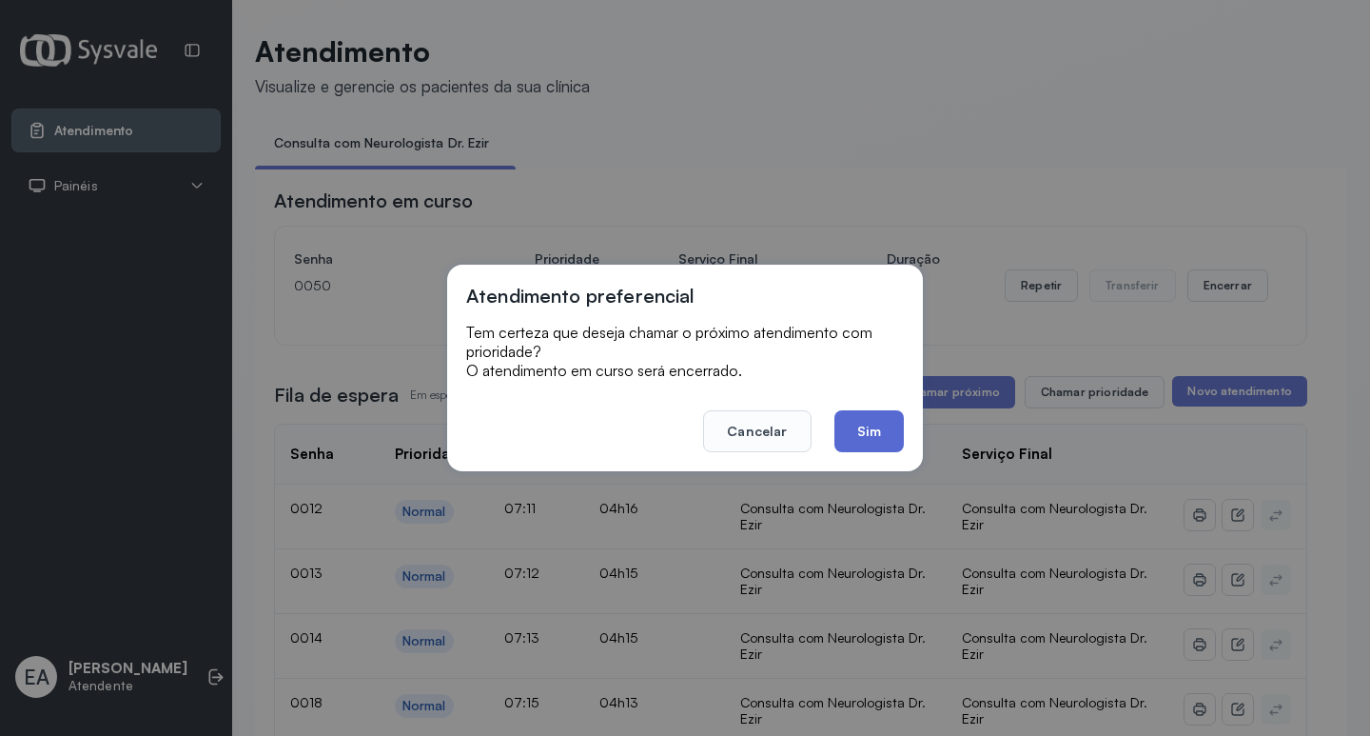
click at [873, 435] on button "Sim" at bounding box center [869, 431] width 69 height 42
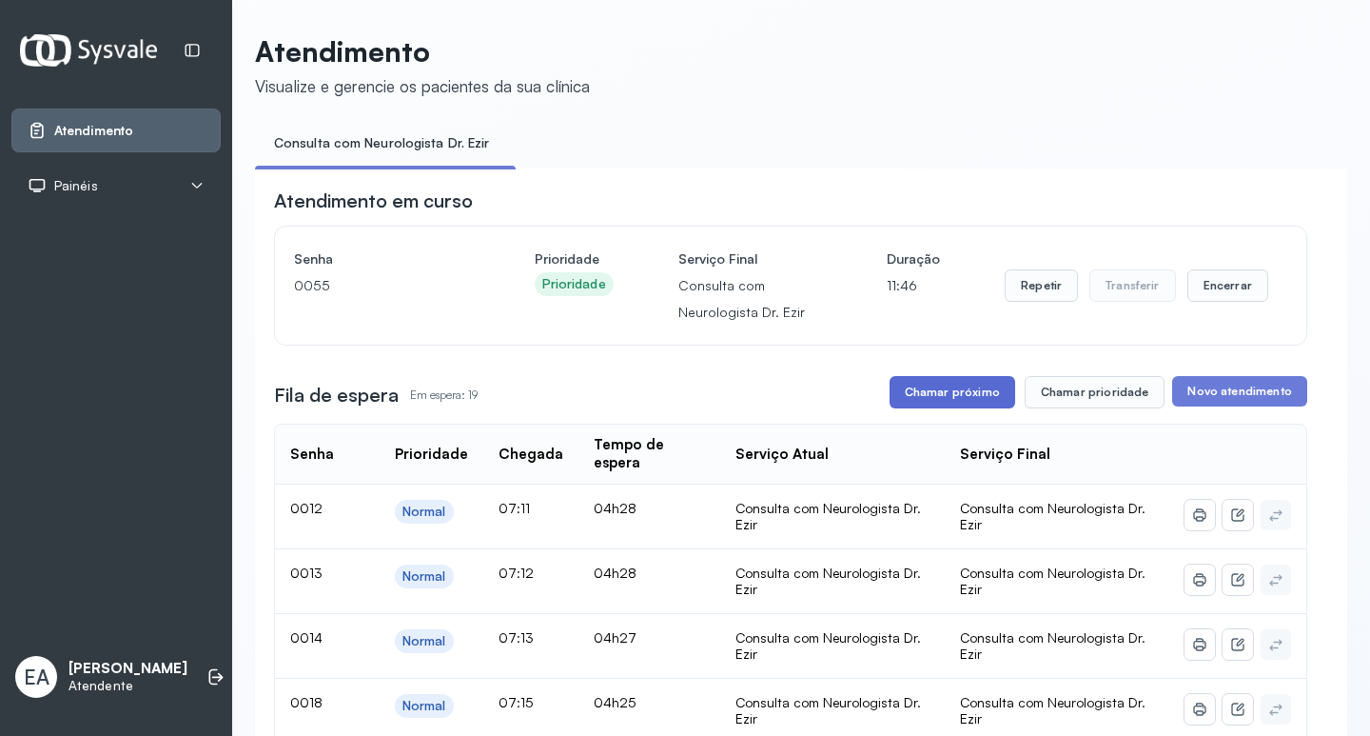
click at [947, 404] on button "Chamar próximo" at bounding box center [953, 392] width 126 height 32
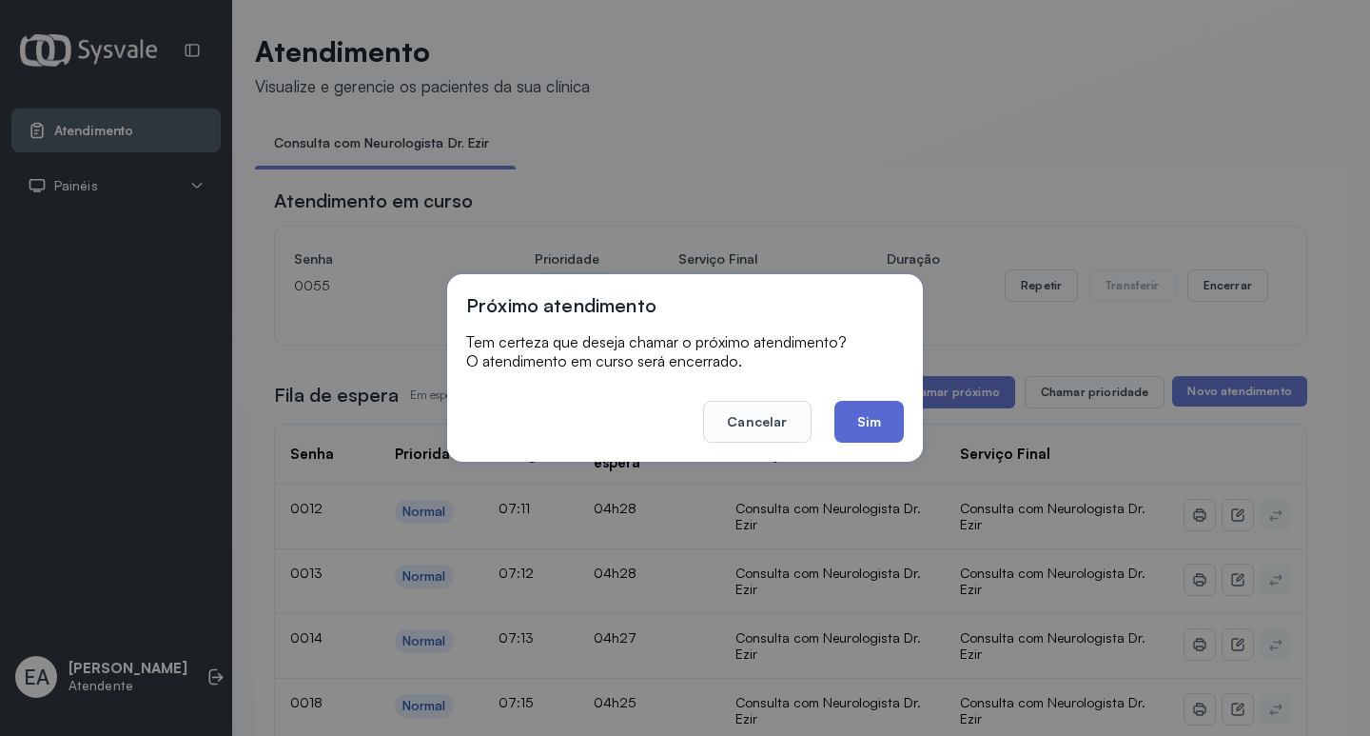
click at [882, 421] on button "Sim" at bounding box center [869, 422] width 69 height 42
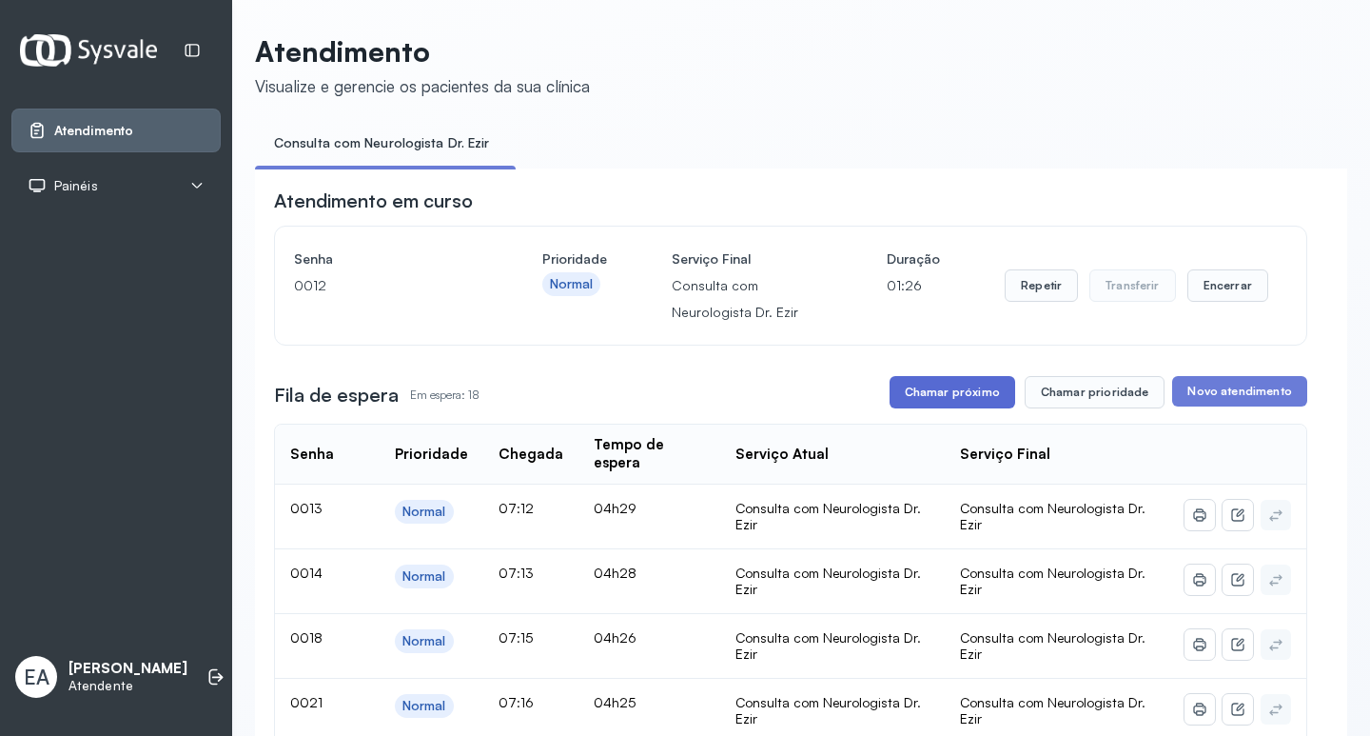
click at [924, 407] on button "Chamar próximo" at bounding box center [953, 392] width 126 height 32
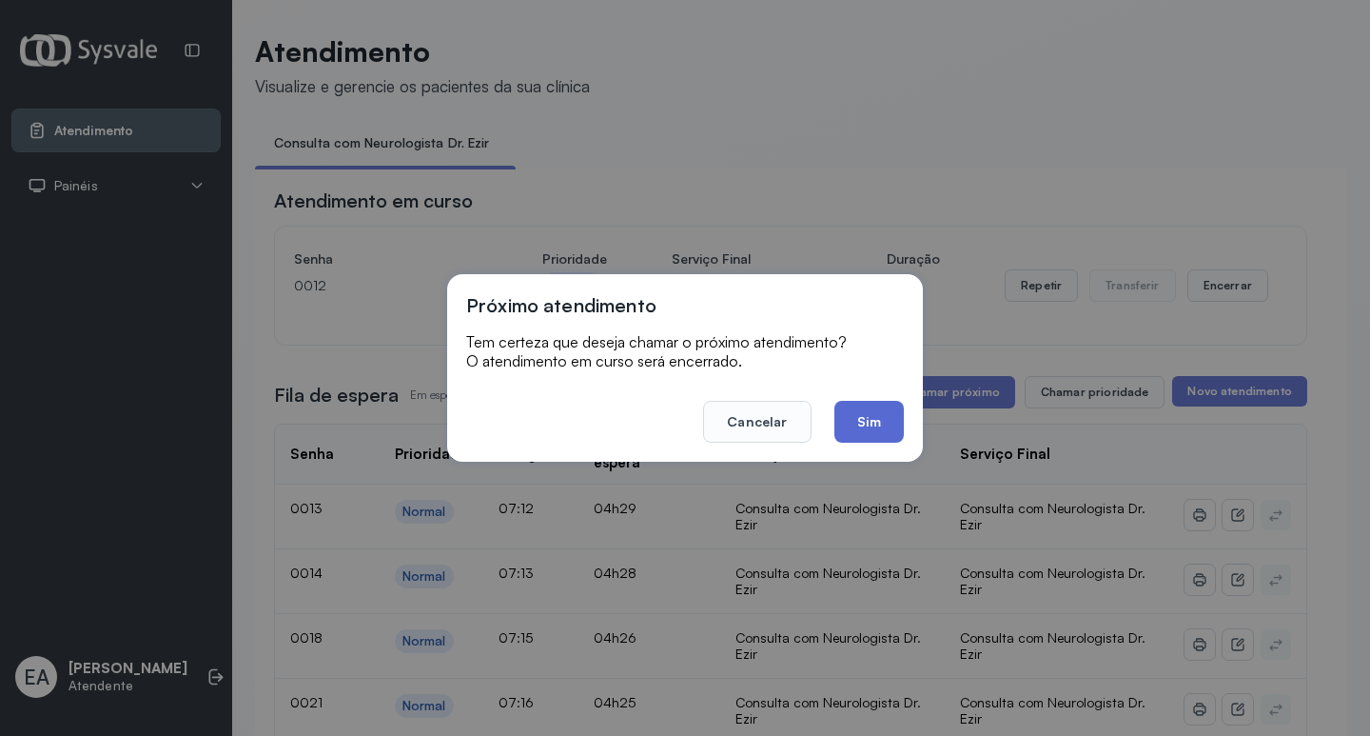
click at [875, 423] on button "Sim" at bounding box center [869, 422] width 69 height 42
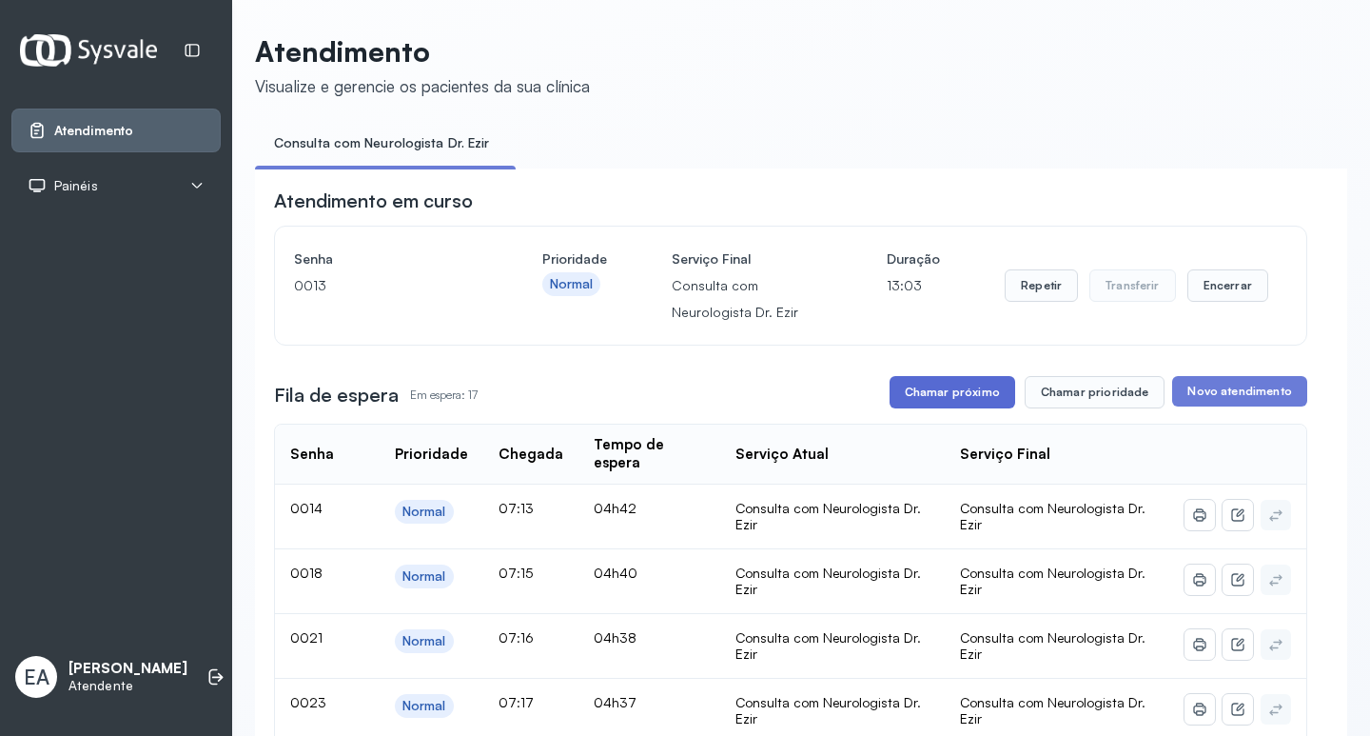
click at [963, 401] on button "Chamar próximo" at bounding box center [953, 392] width 126 height 32
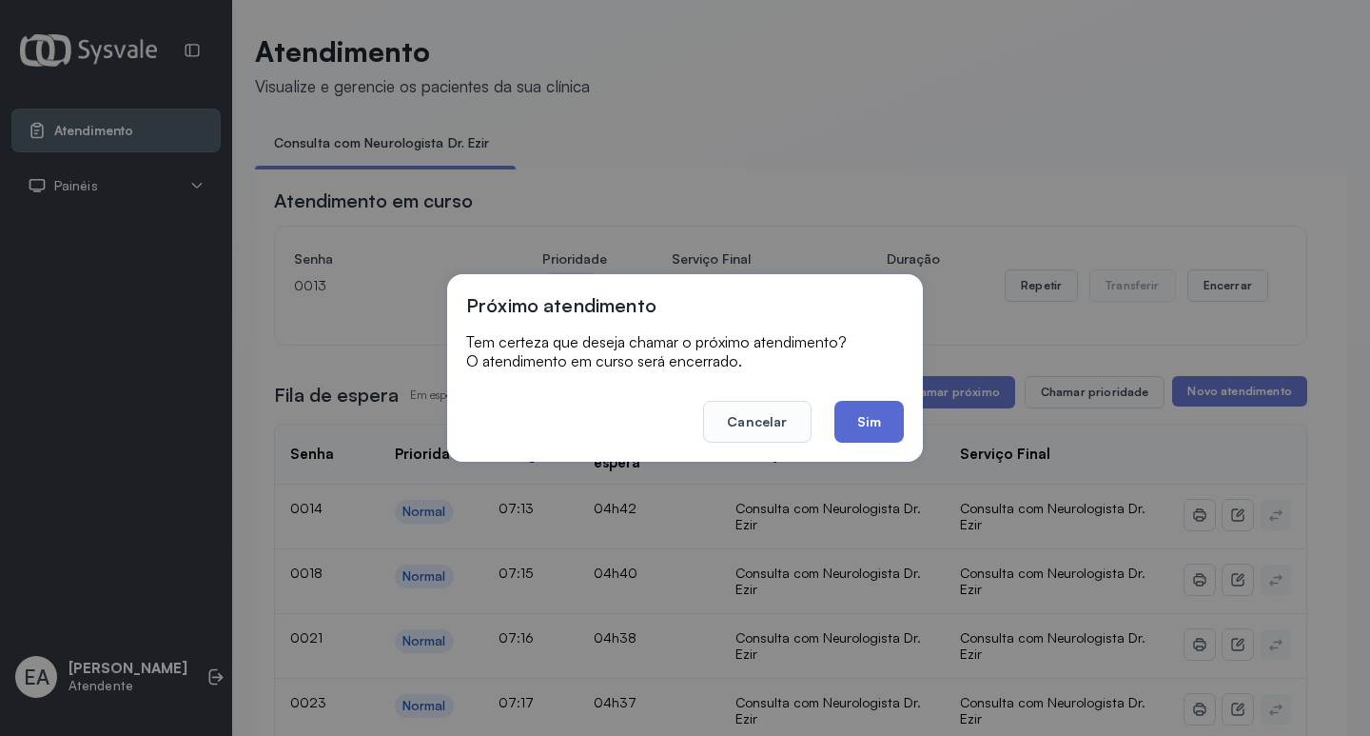
click at [863, 426] on button "Sim" at bounding box center [869, 422] width 69 height 42
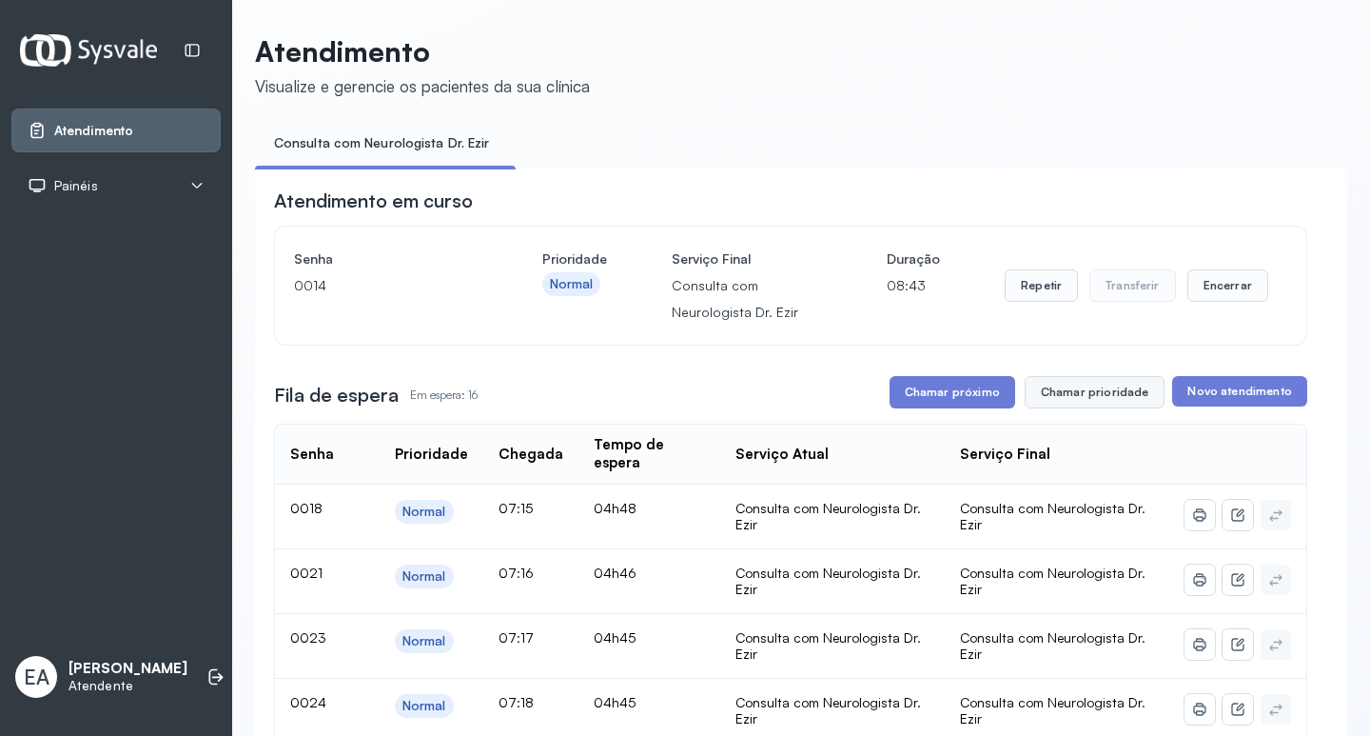
click at [1061, 399] on button "Chamar prioridade" at bounding box center [1095, 392] width 141 height 32
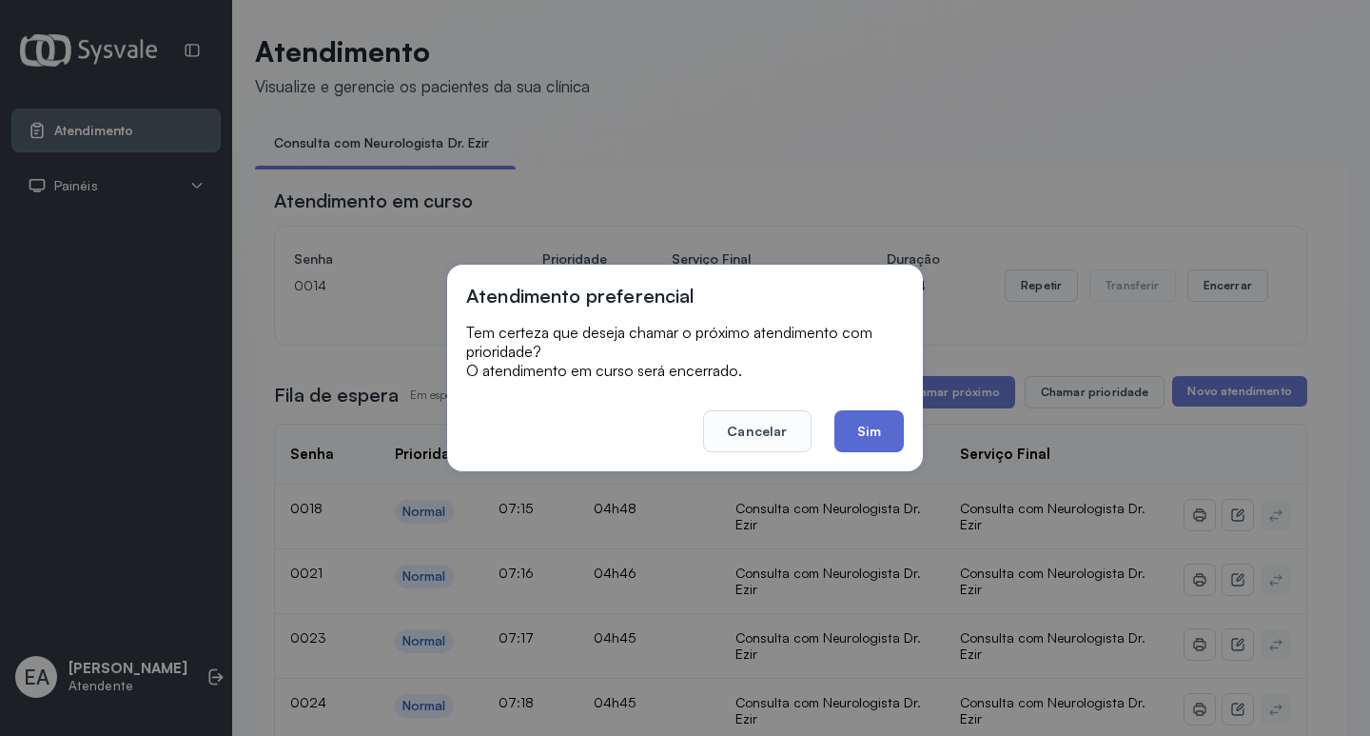
click at [876, 438] on button "Sim" at bounding box center [869, 431] width 69 height 42
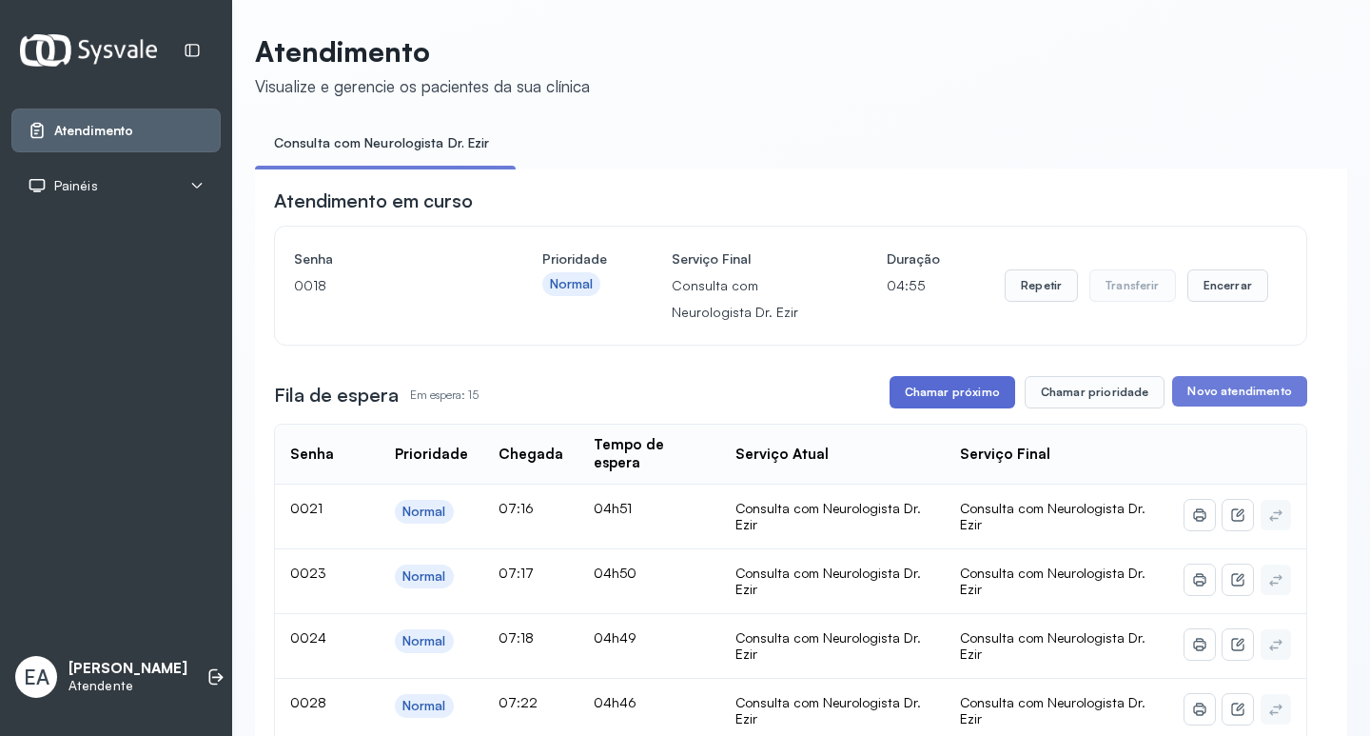
click at [952, 393] on button "Chamar próximo" at bounding box center [953, 392] width 126 height 32
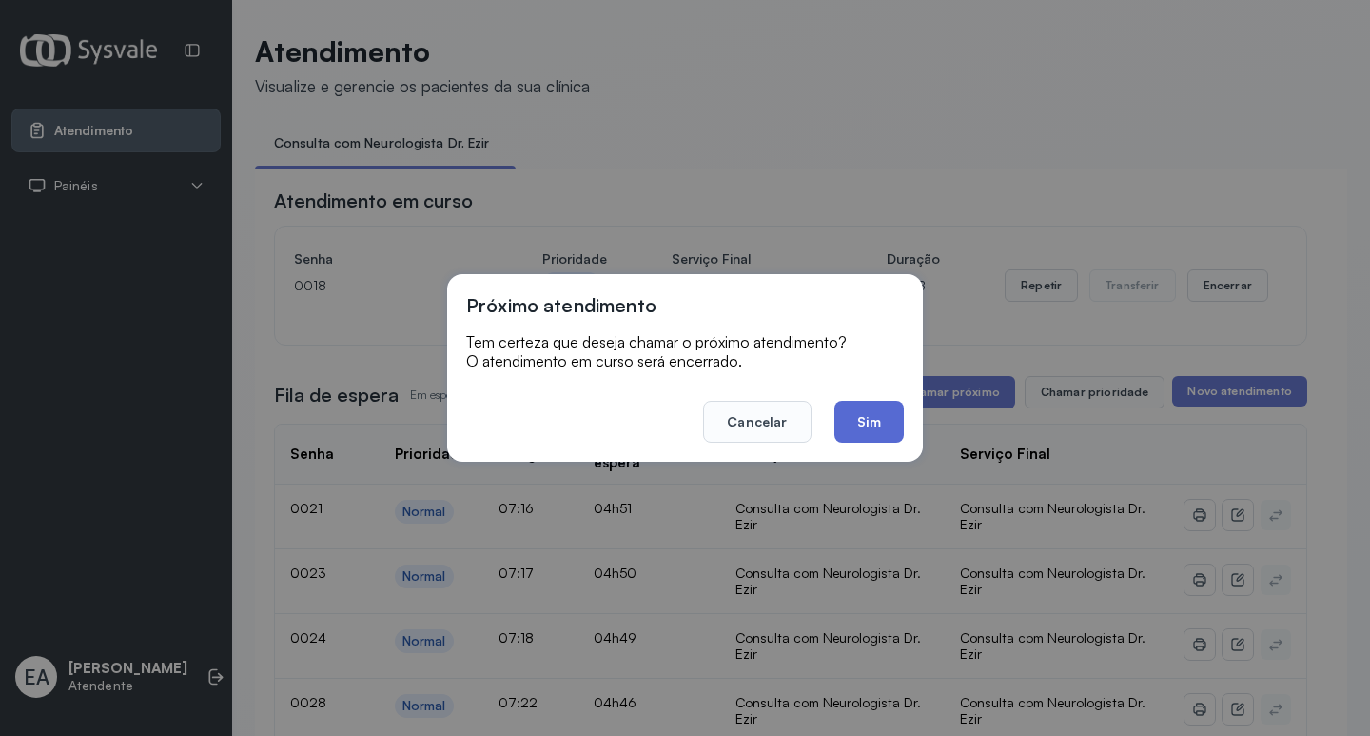
click at [855, 436] on button "Sim" at bounding box center [869, 422] width 69 height 42
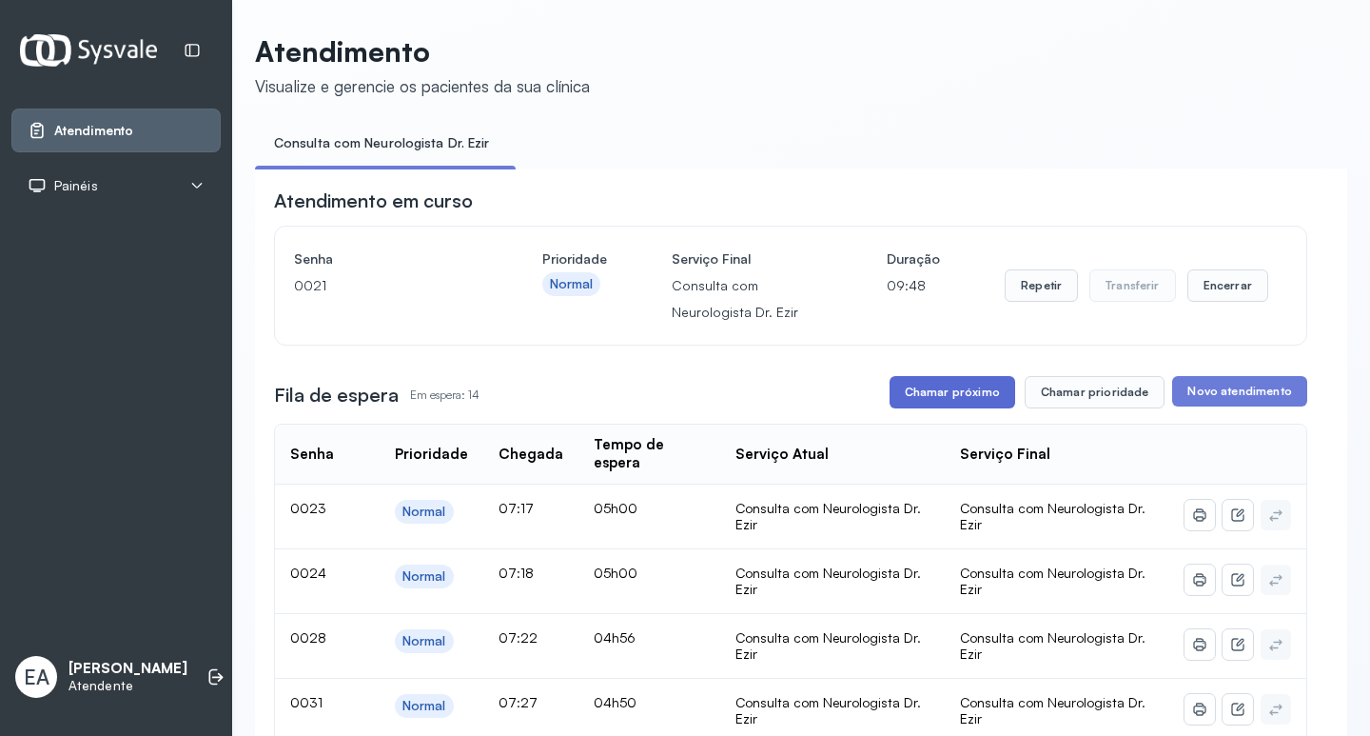
click at [921, 403] on button "Chamar próximo" at bounding box center [953, 392] width 126 height 32
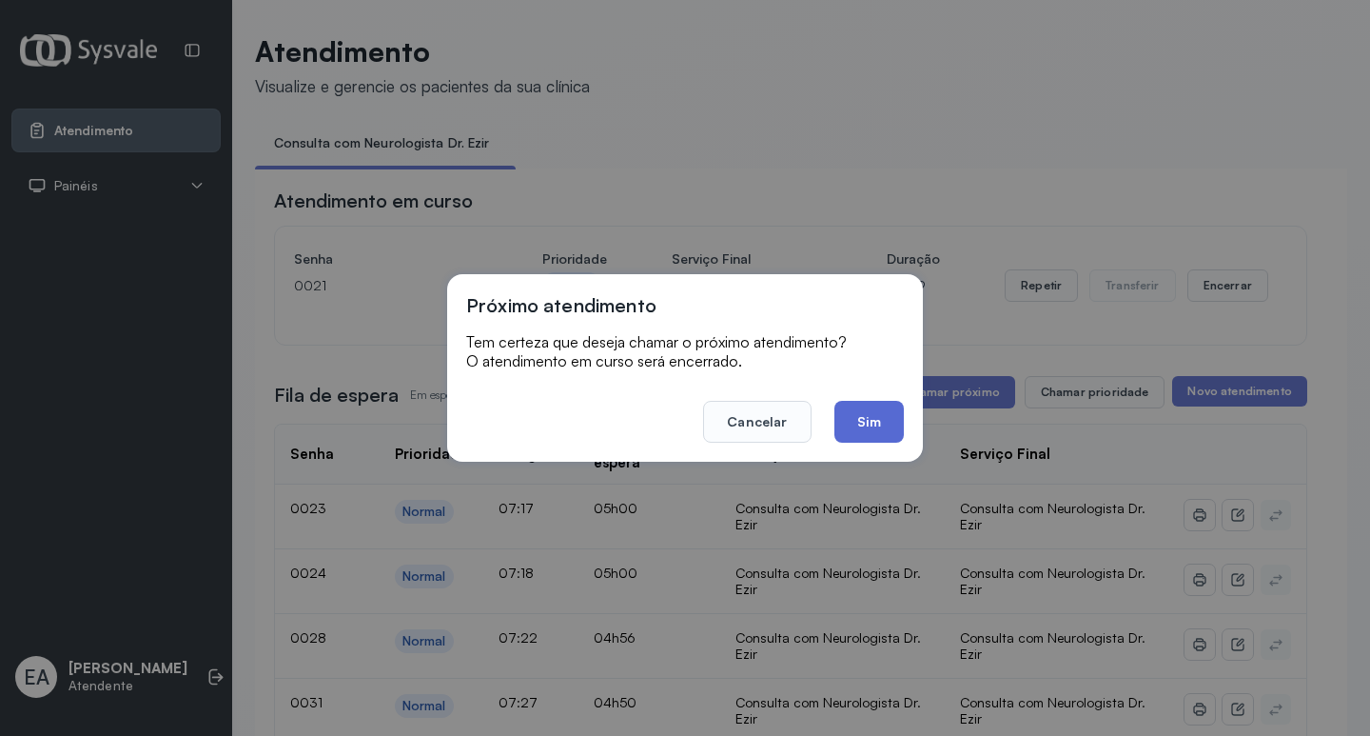
click at [862, 422] on button "Sim" at bounding box center [869, 422] width 69 height 42
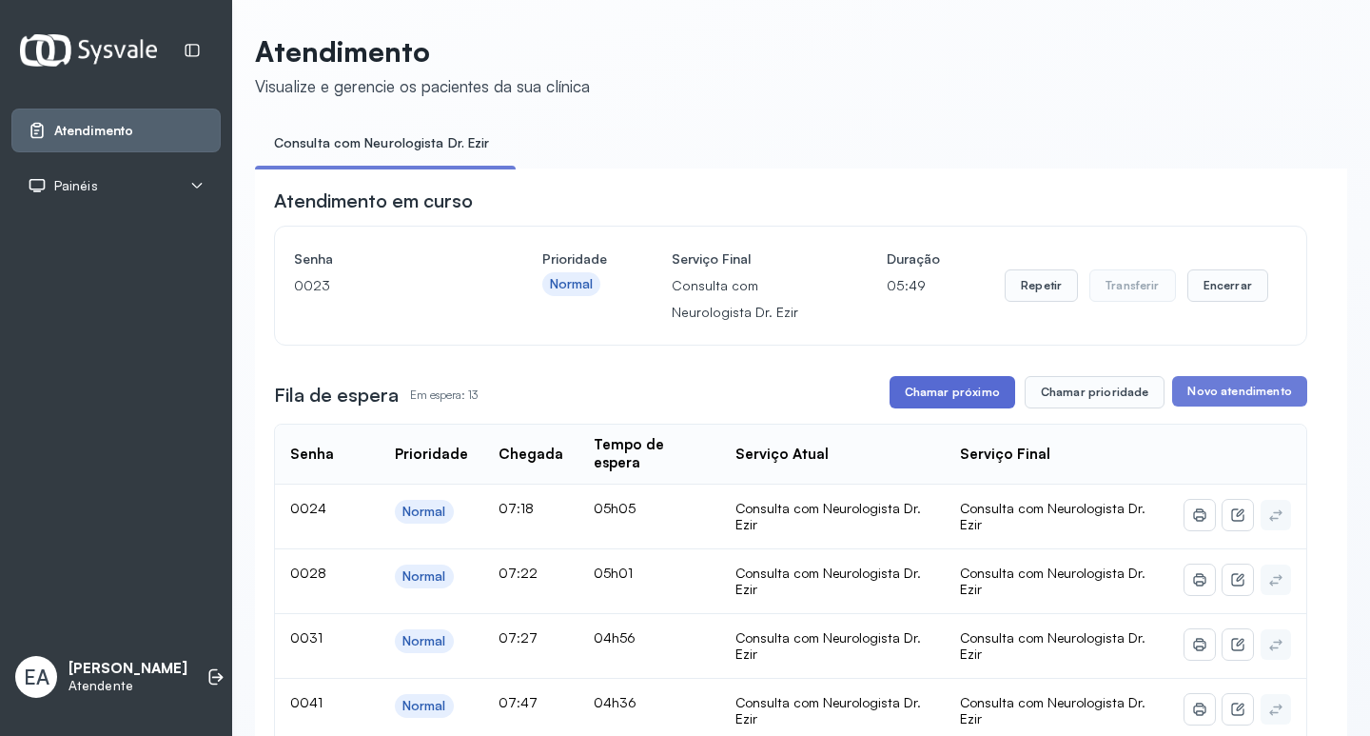
click at [943, 396] on button "Chamar próximo" at bounding box center [953, 392] width 126 height 32
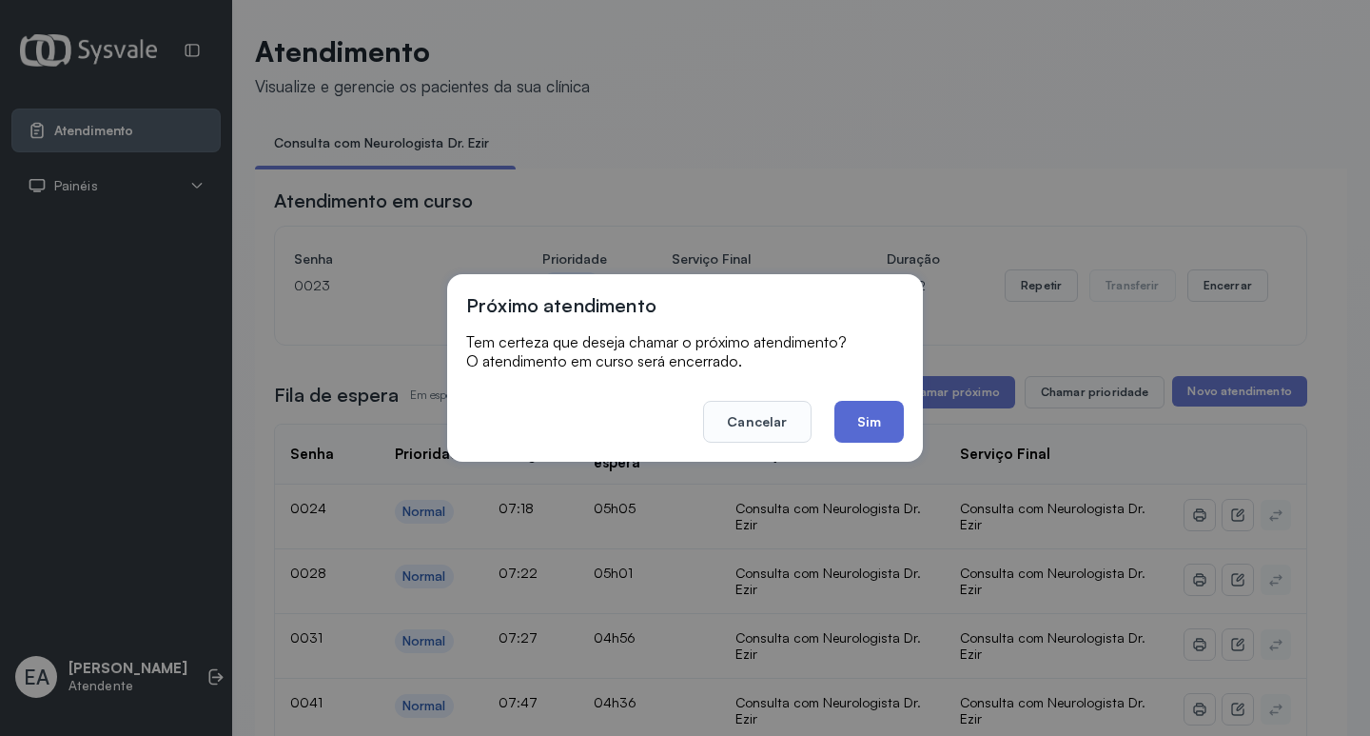
click at [874, 434] on button "Sim" at bounding box center [869, 422] width 69 height 42
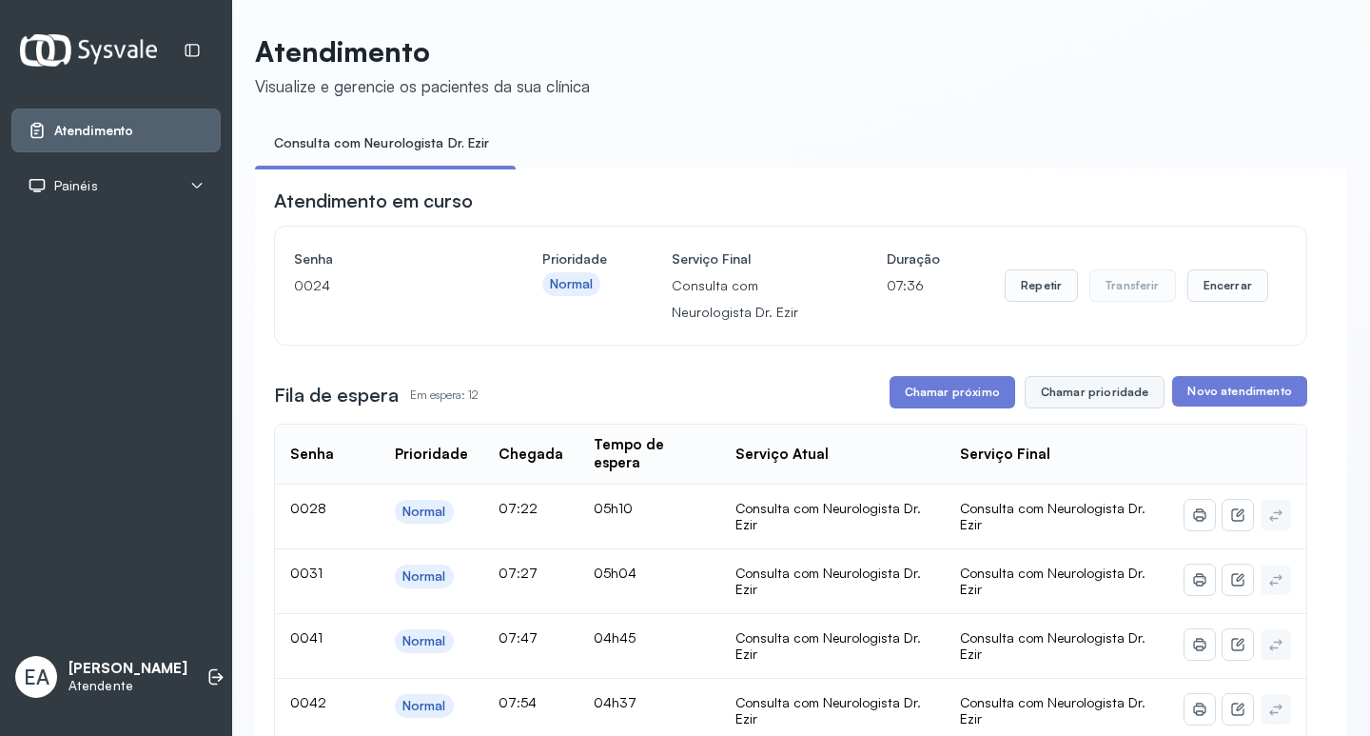
click at [1070, 391] on button "Chamar prioridade" at bounding box center [1095, 392] width 141 height 32
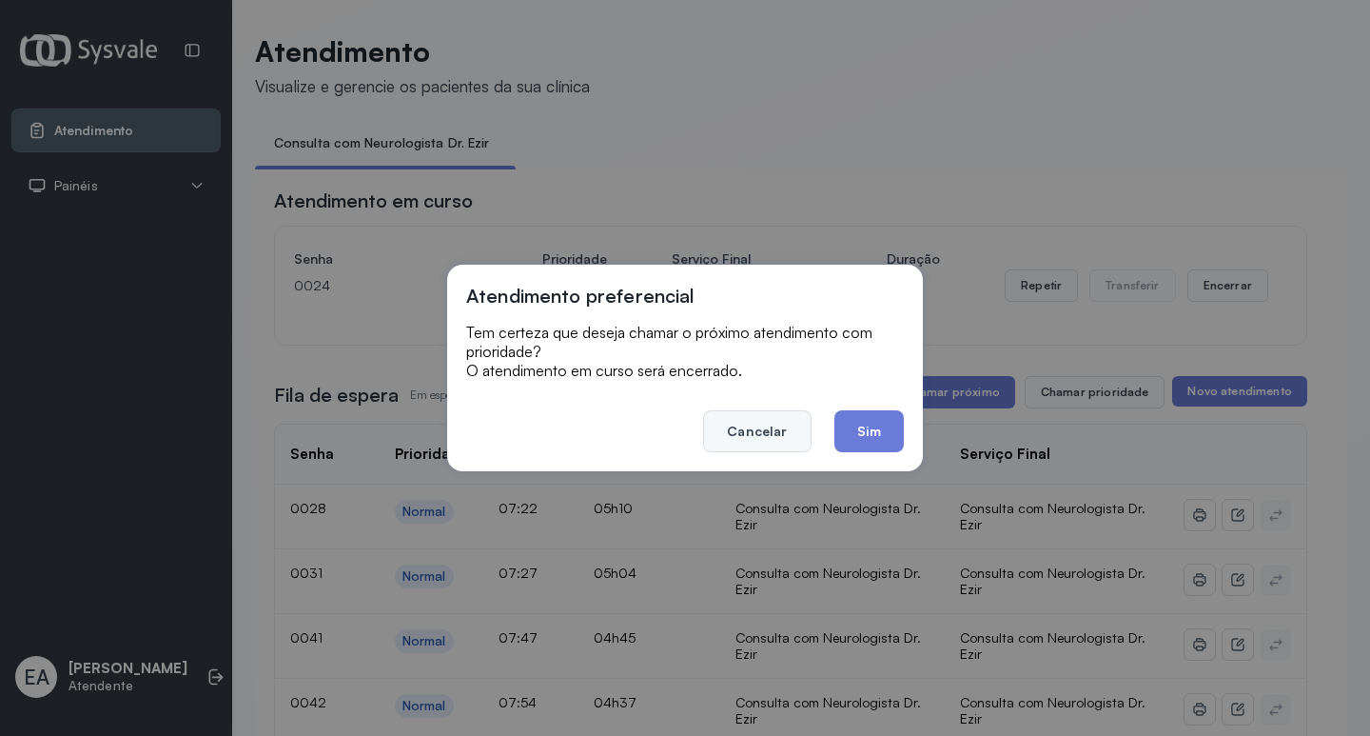
click at [777, 429] on button "Cancelar" at bounding box center [757, 431] width 108 height 42
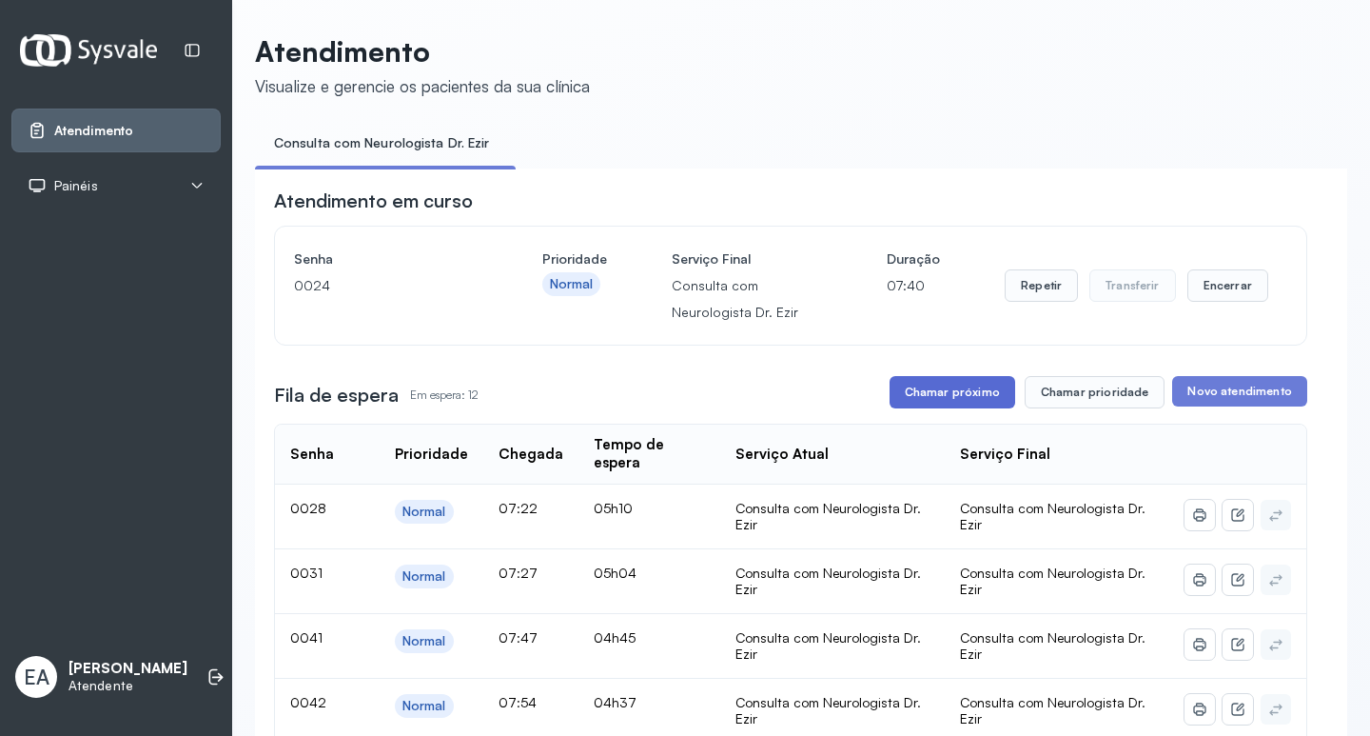
click at [943, 407] on button "Chamar próximo" at bounding box center [953, 392] width 126 height 32
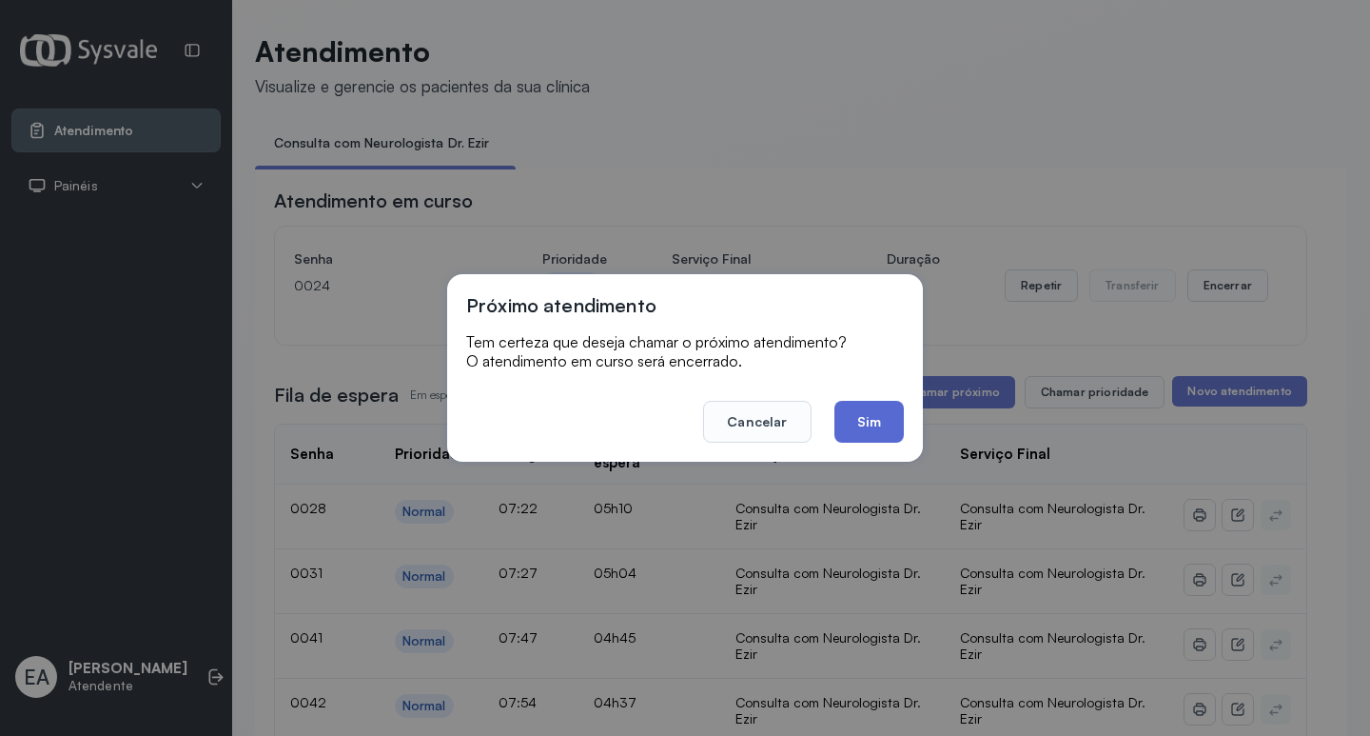
click at [875, 420] on button "Sim" at bounding box center [869, 422] width 69 height 42
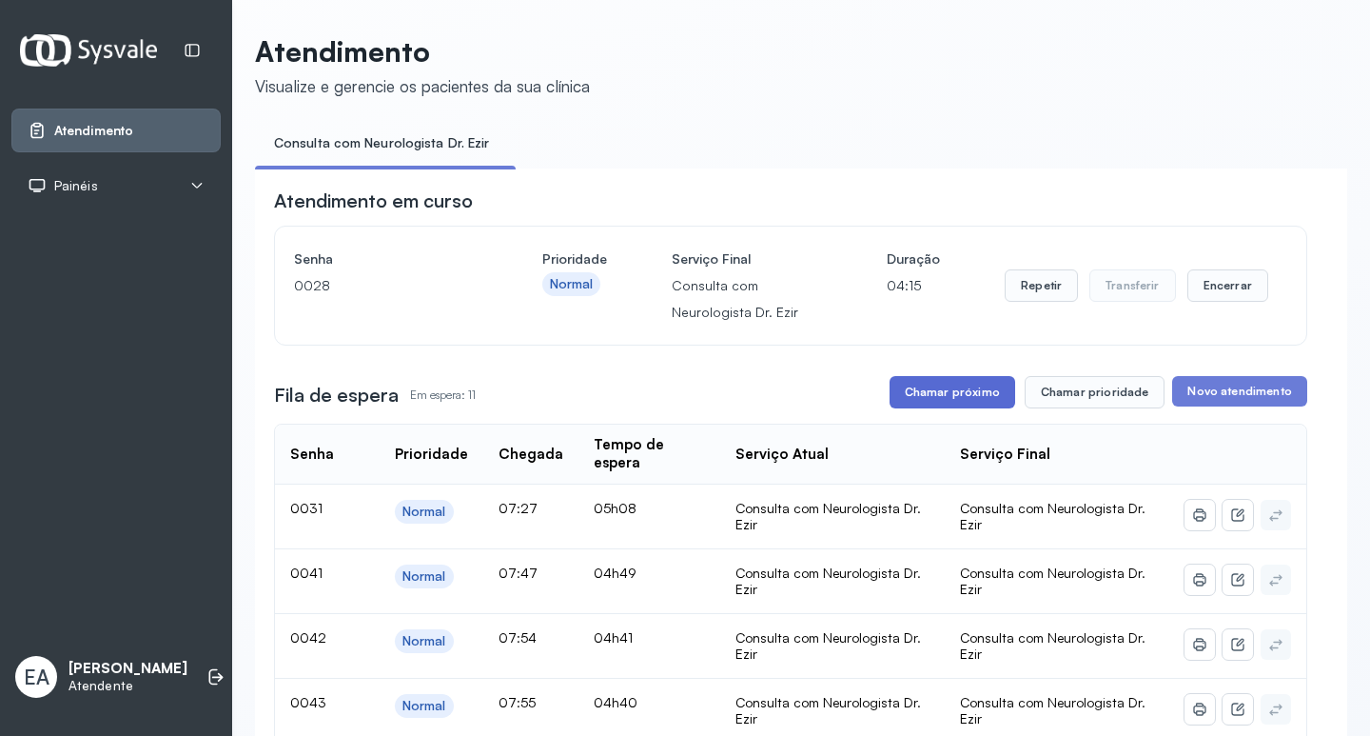
click at [942, 389] on button "Chamar próximo" at bounding box center [953, 392] width 126 height 32
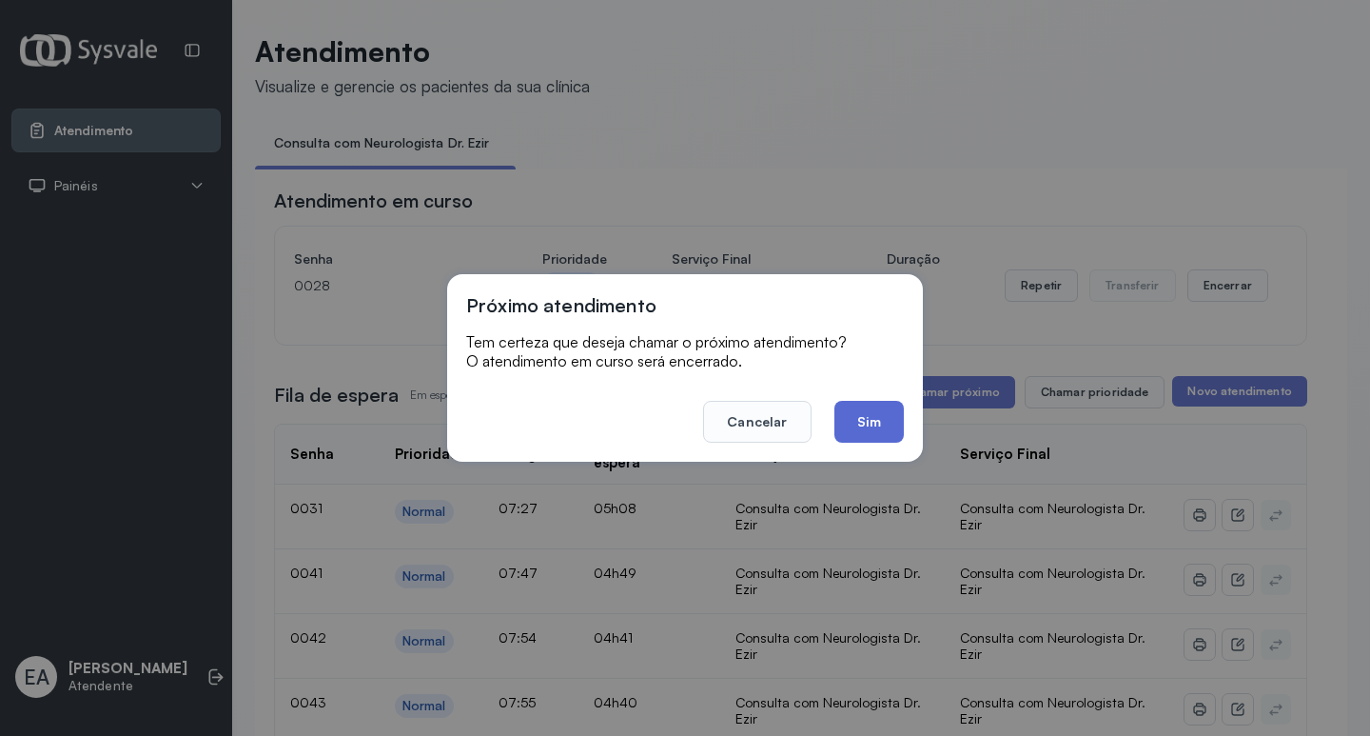
click at [877, 416] on button "Sim" at bounding box center [869, 422] width 69 height 42
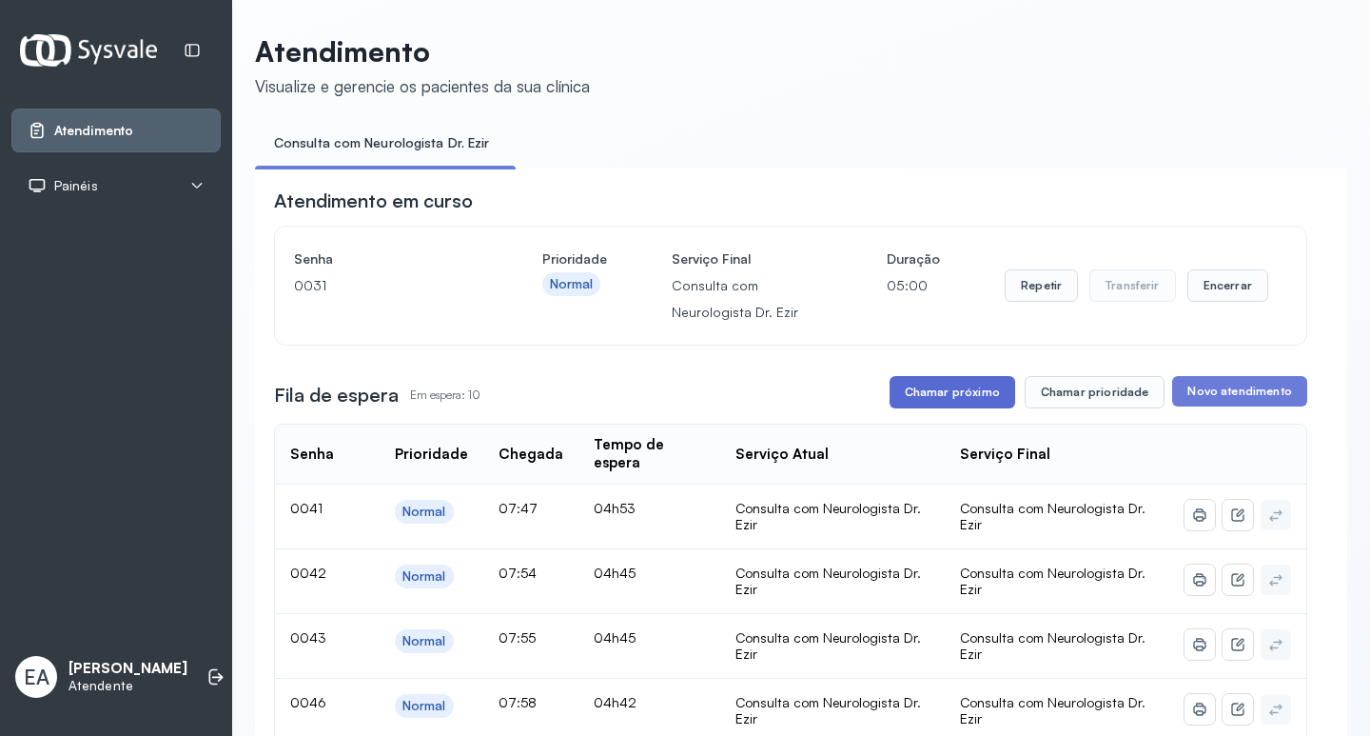
click at [920, 390] on button "Chamar próximo" at bounding box center [953, 392] width 126 height 32
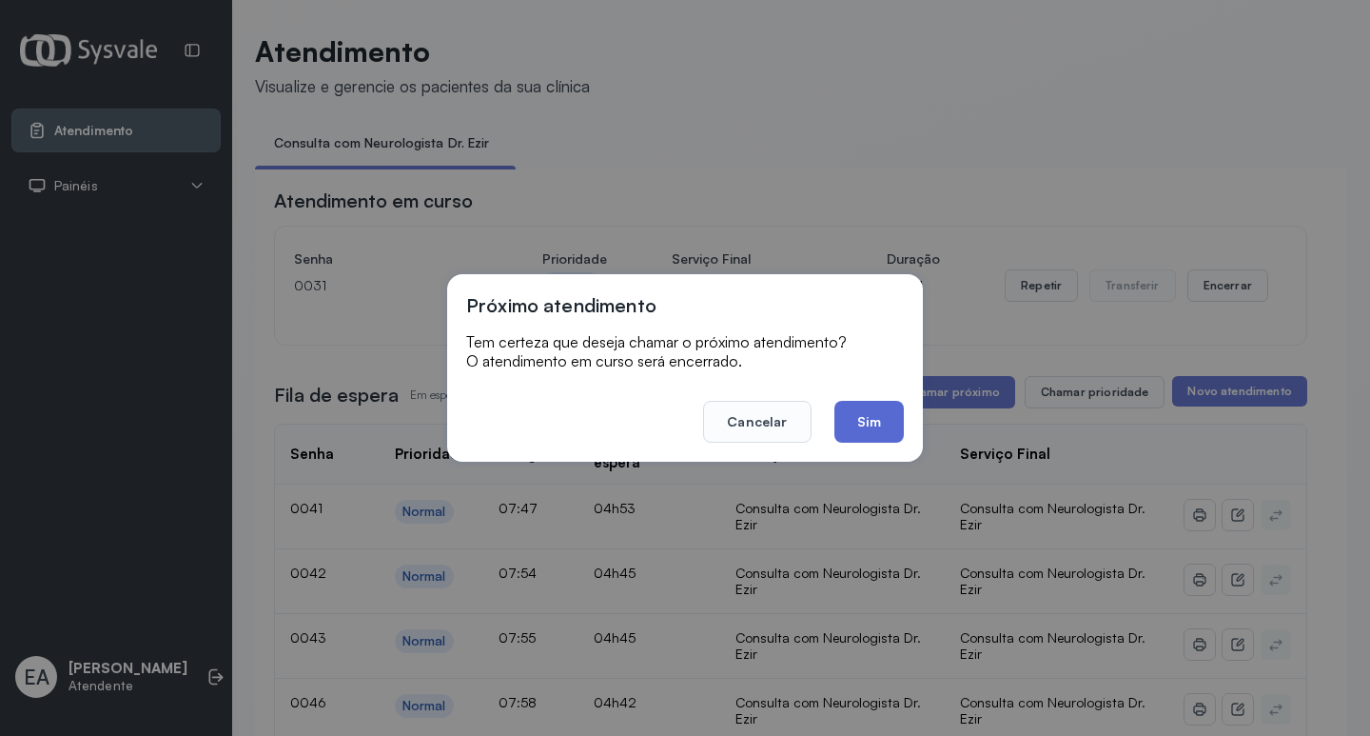
click at [864, 415] on button "Sim" at bounding box center [869, 422] width 69 height 42
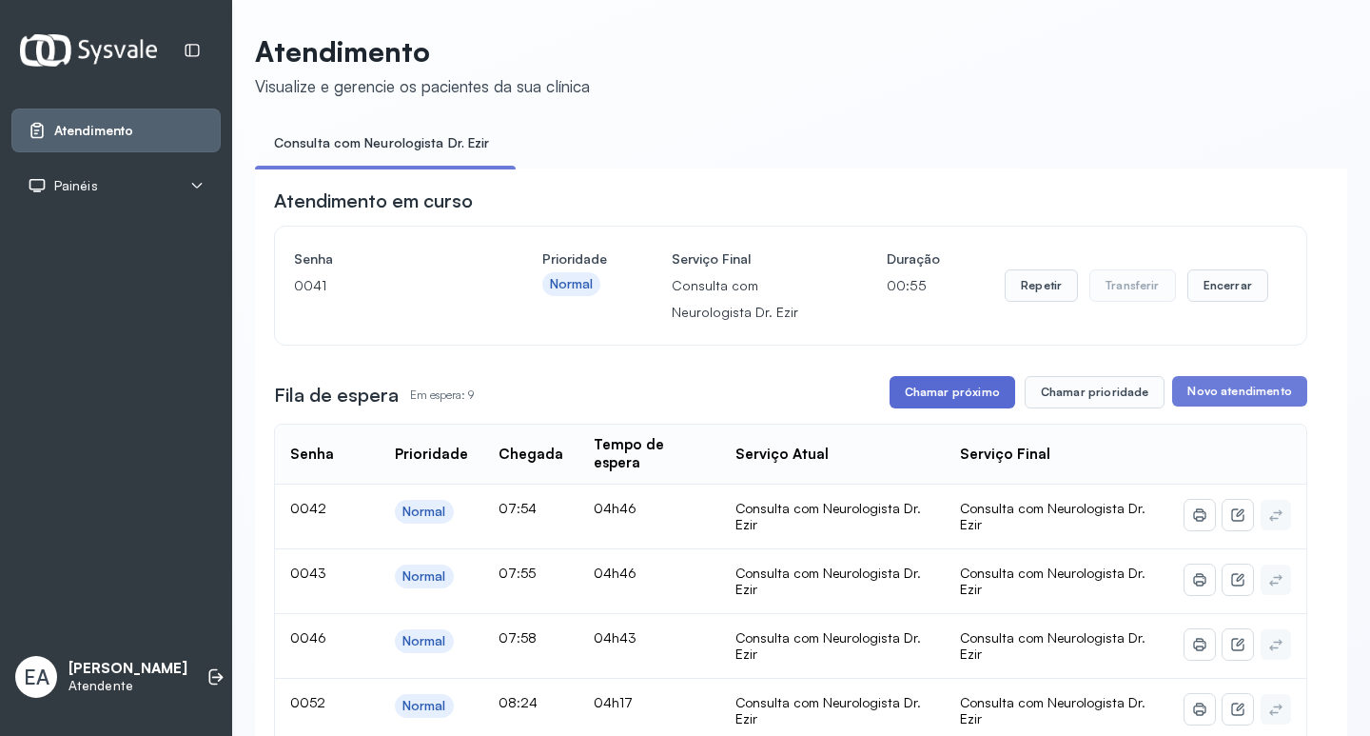
click at [948, 405] on button "Chamar próximo" at bounding box center [953, 392] width 126 height 32
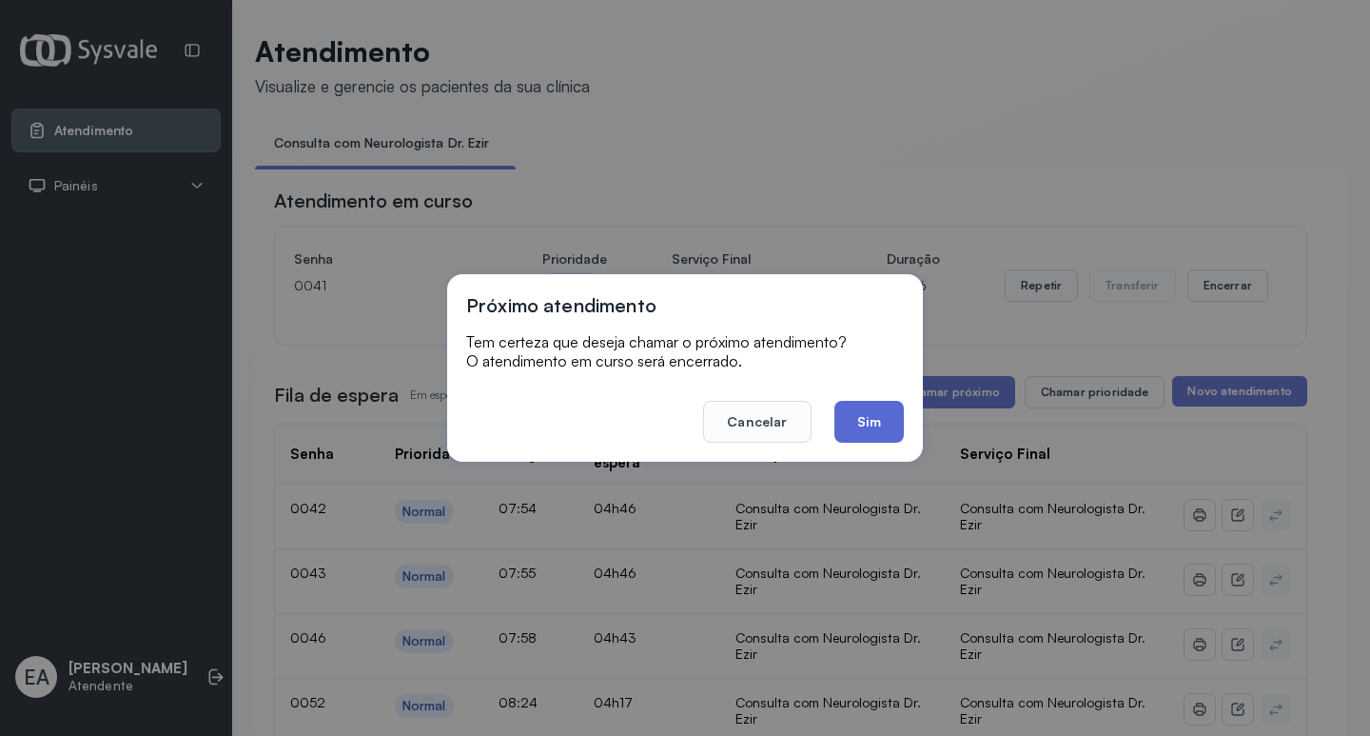
click at [887, 415] on button "Sim" at bounding box center [869, 422] width 69 height 42
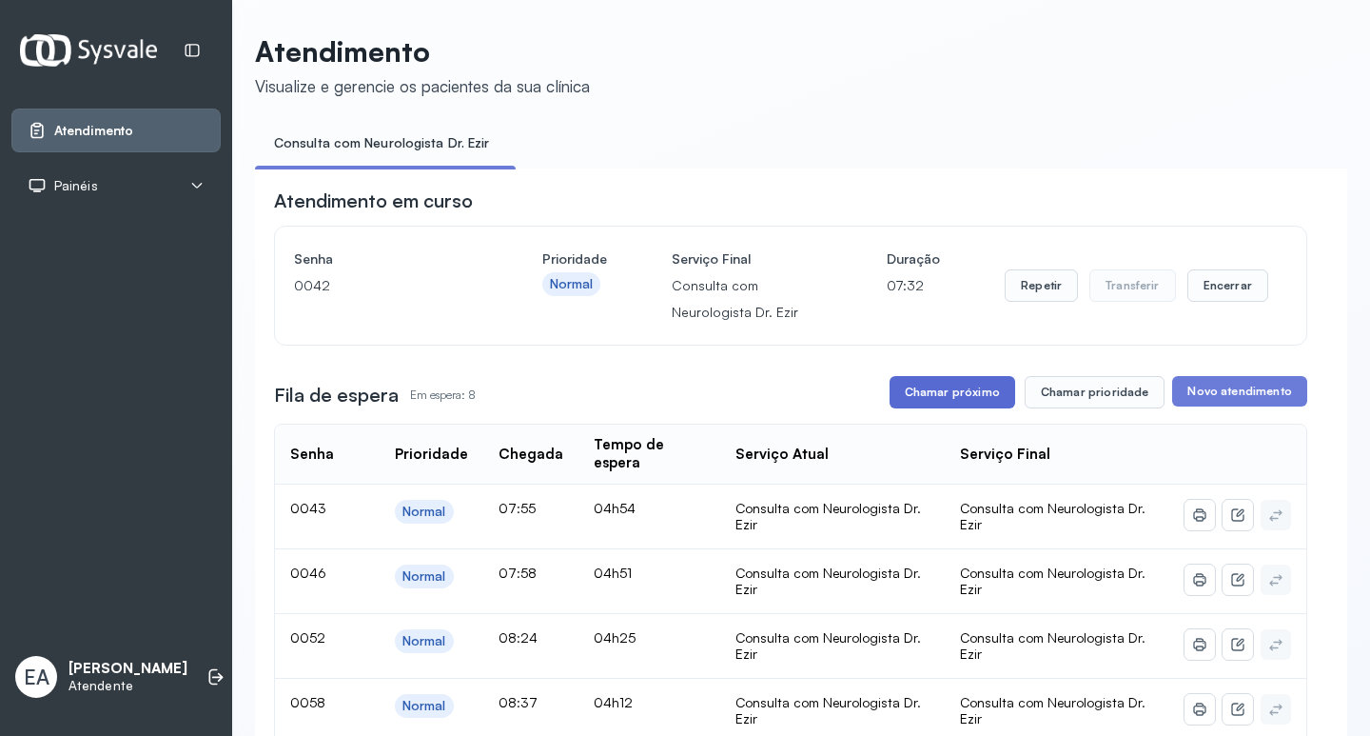
click at [942, 404] on button "Chamar próximo" at bounding box center [953, 392] width 126 height 32
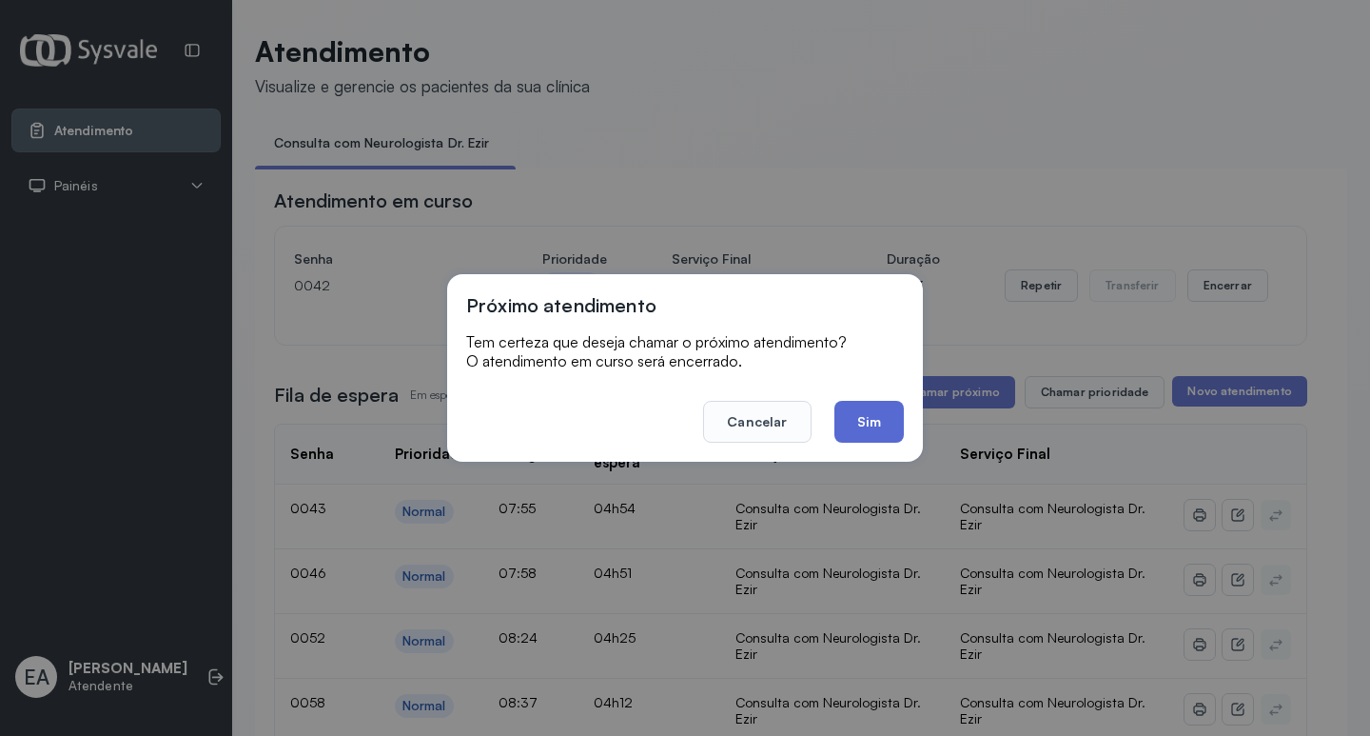
click at [868, 423] on button "Sim" at bounding box center [869, 422] width 69 height 42
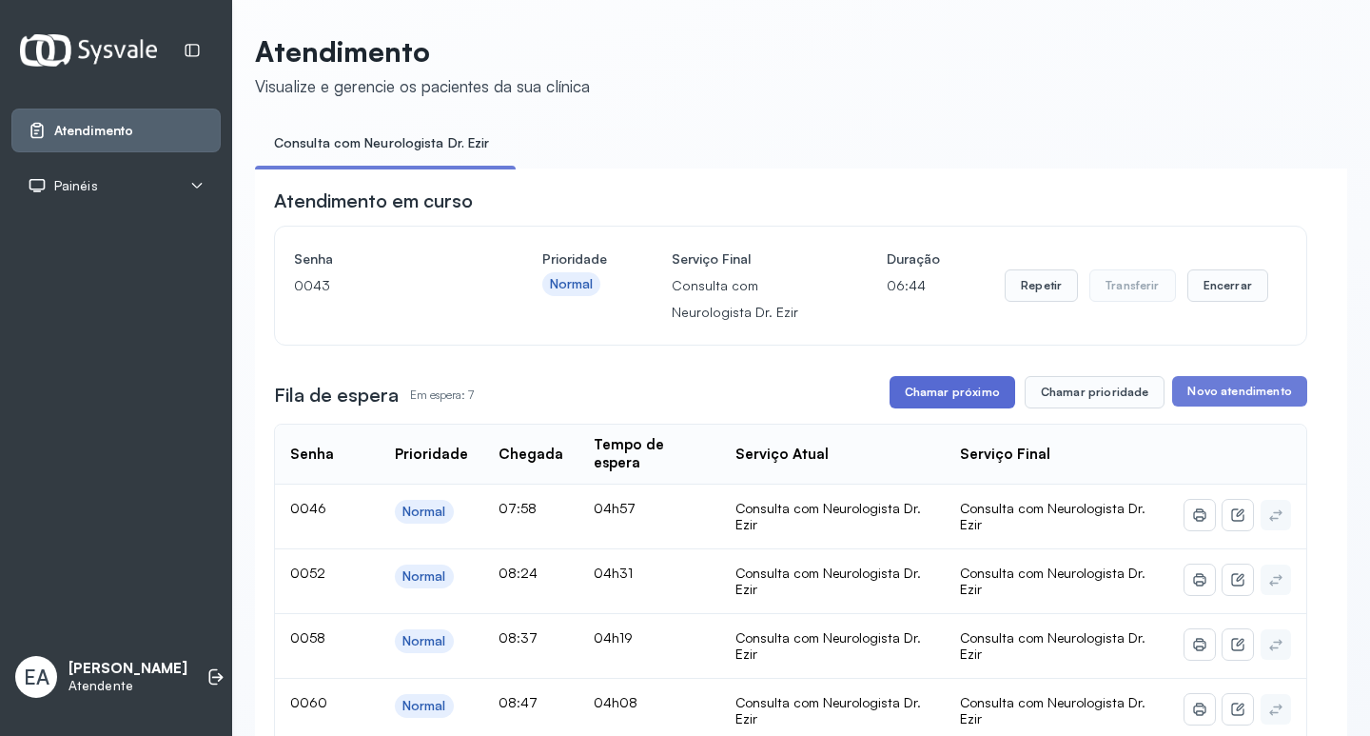
click at [977, 404] on button "Chamar próximo" at bounding box center [953, 392] width 126 height 32
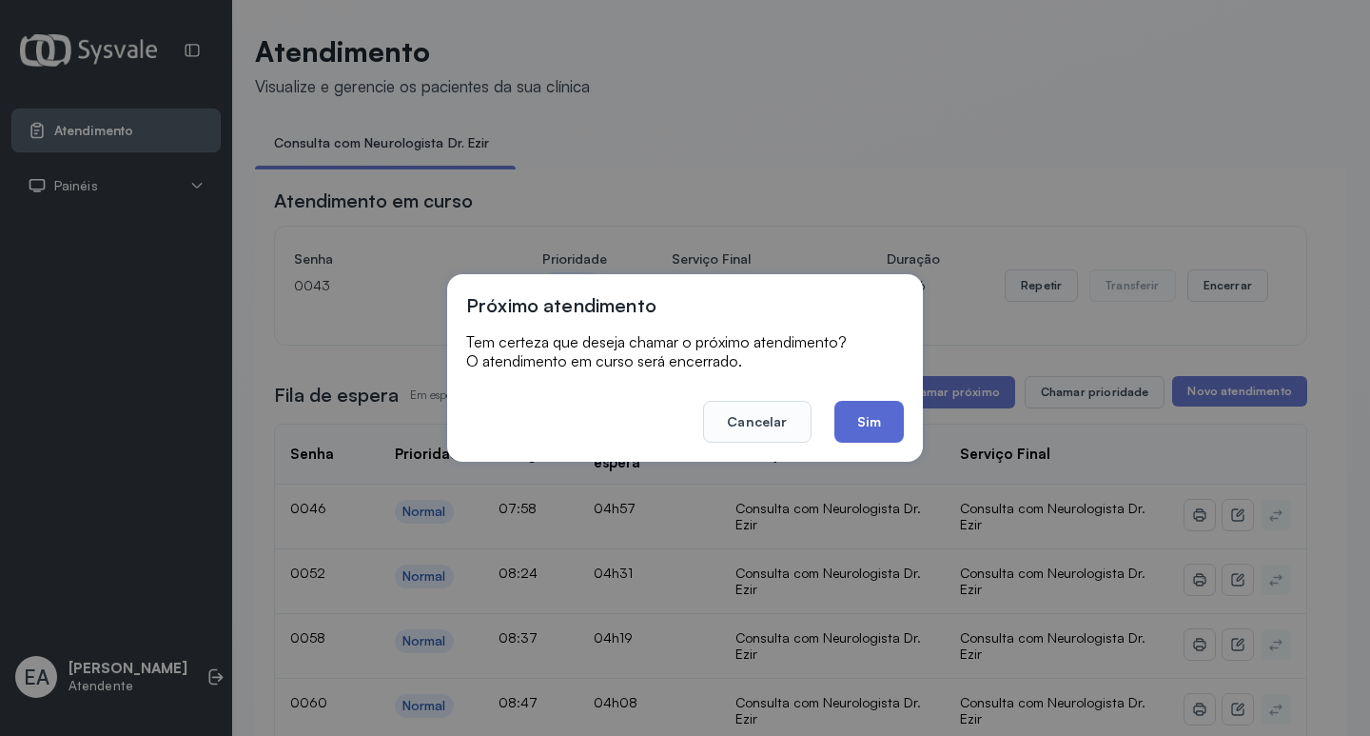
click at [869, 414] on button "Sim" at bounding box center [869, 422] width 69 height 42
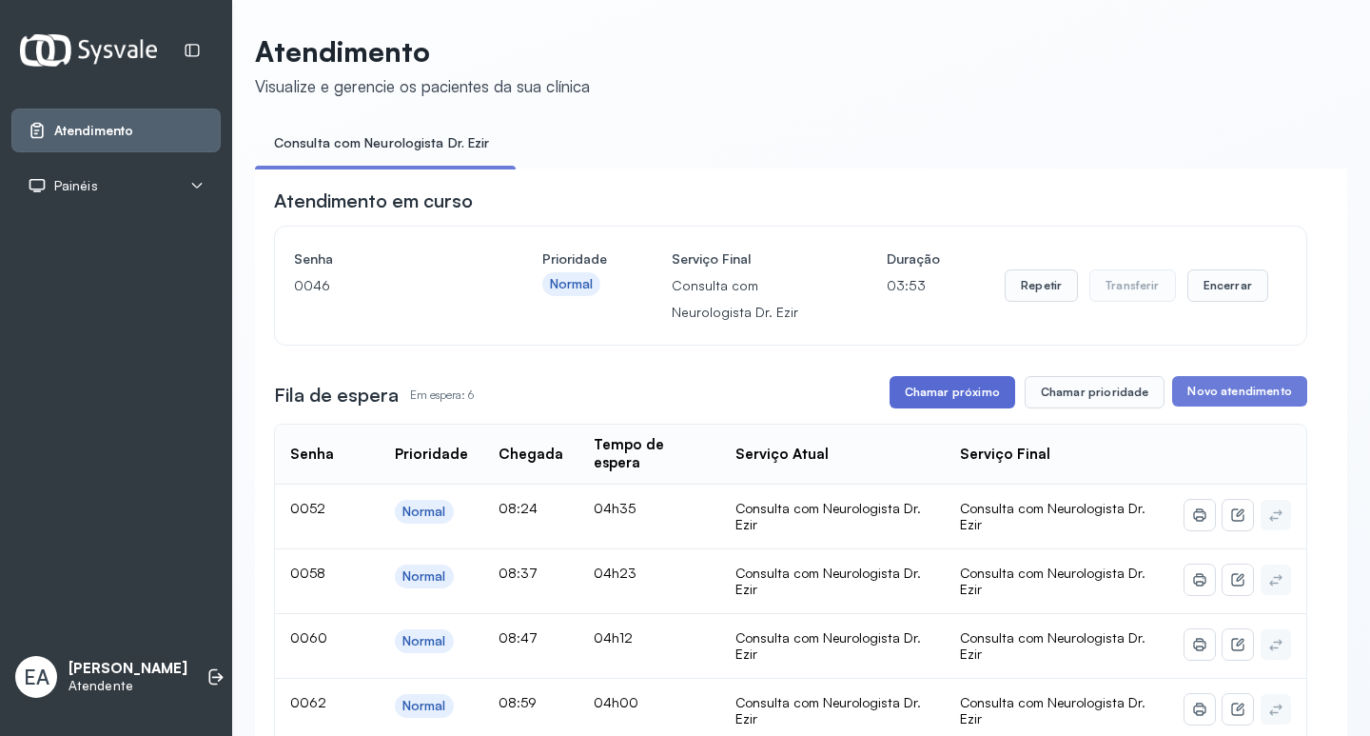
click at [928, 392] on button "Chamar próximo" at bounding box center [953, 392] width 126 height 32
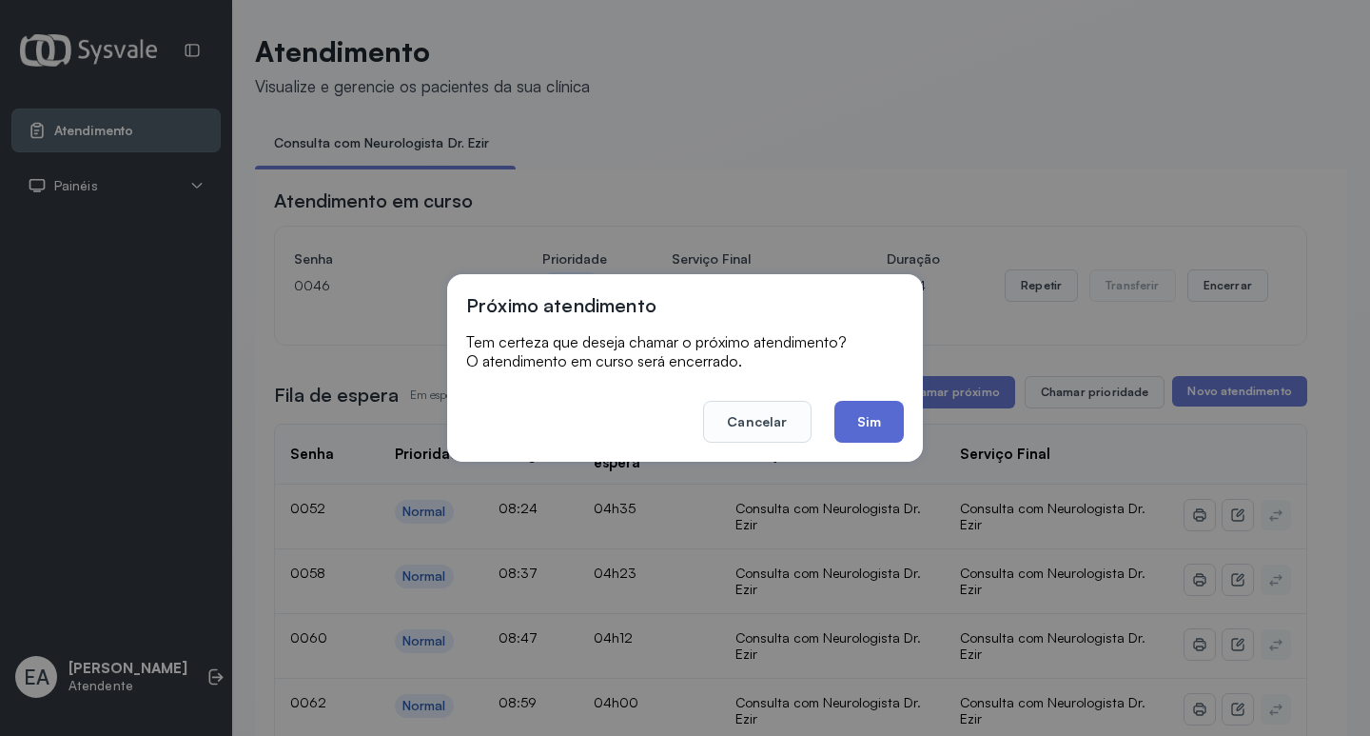
click at [885, 417] on button "Sim" at bounding box center [869, 422] width 69 height 42
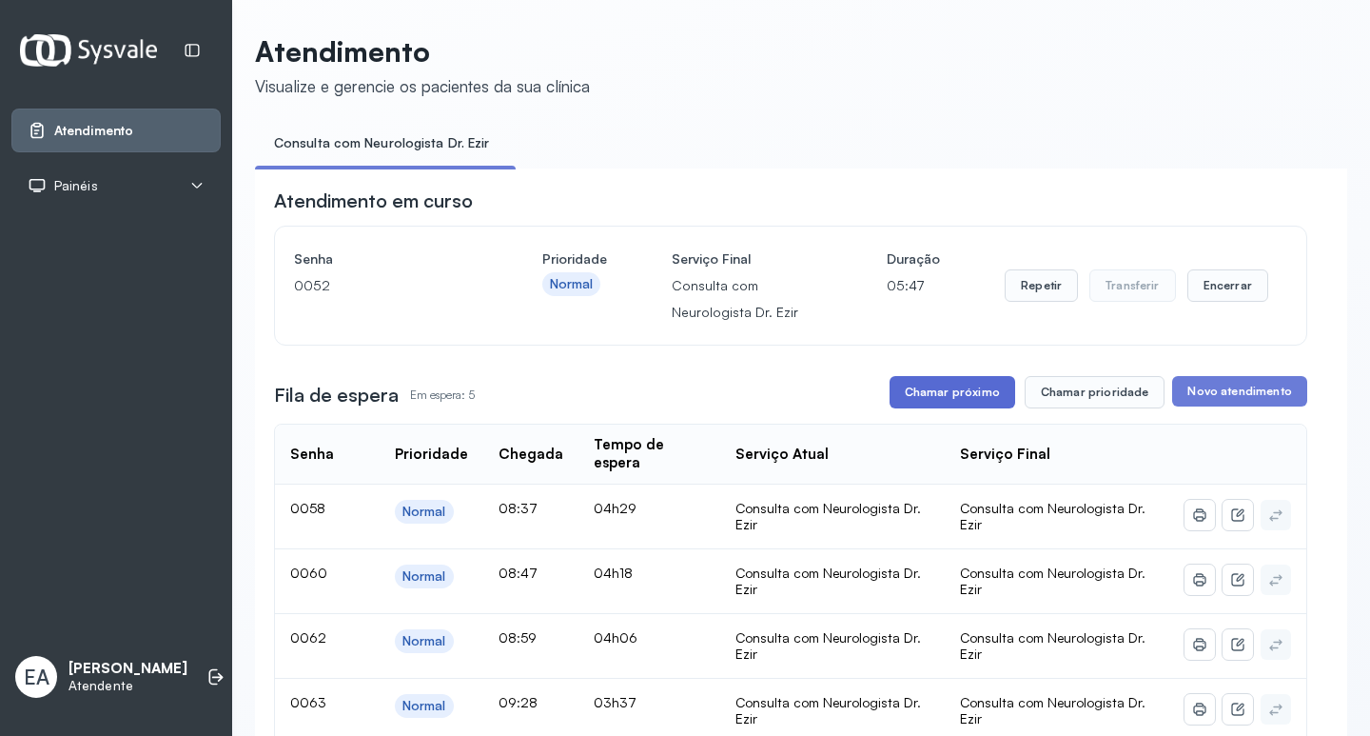
click at [998, 403] on button "Chamar próximo" at bounding box center [953, 392] width 126 height 32
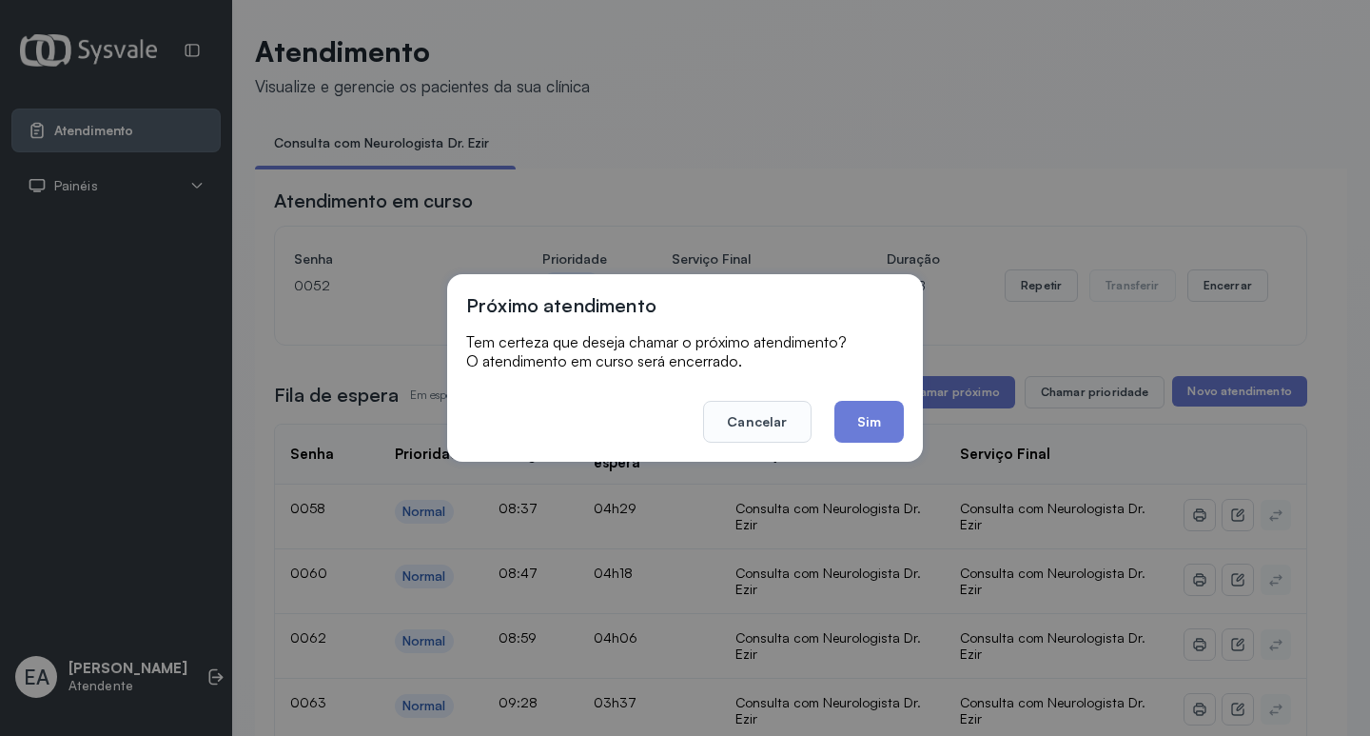
click at [861, 423] on button "Sim" at bounding box center [869, 422] width 69 height 42
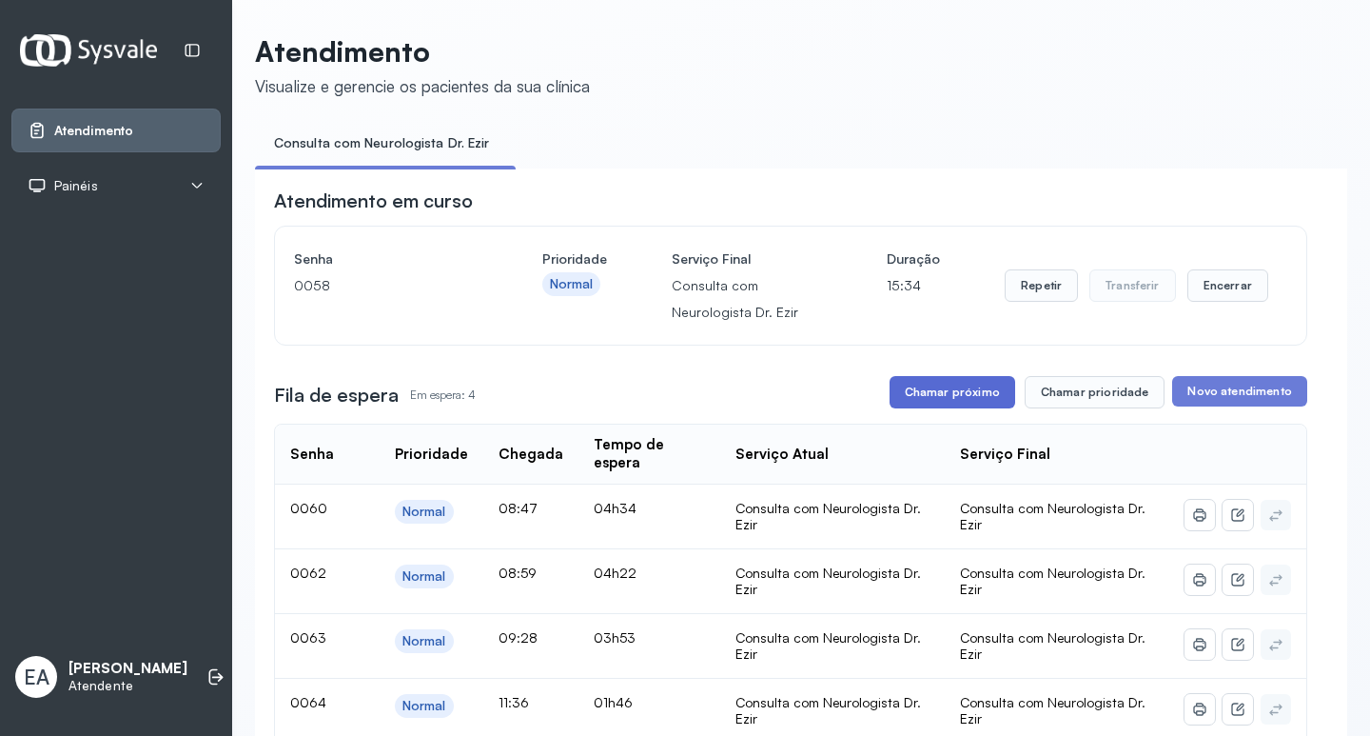
click at [945, 401] on button "Chamar próximo" at bounding box center [953, 392] width 126 height 32
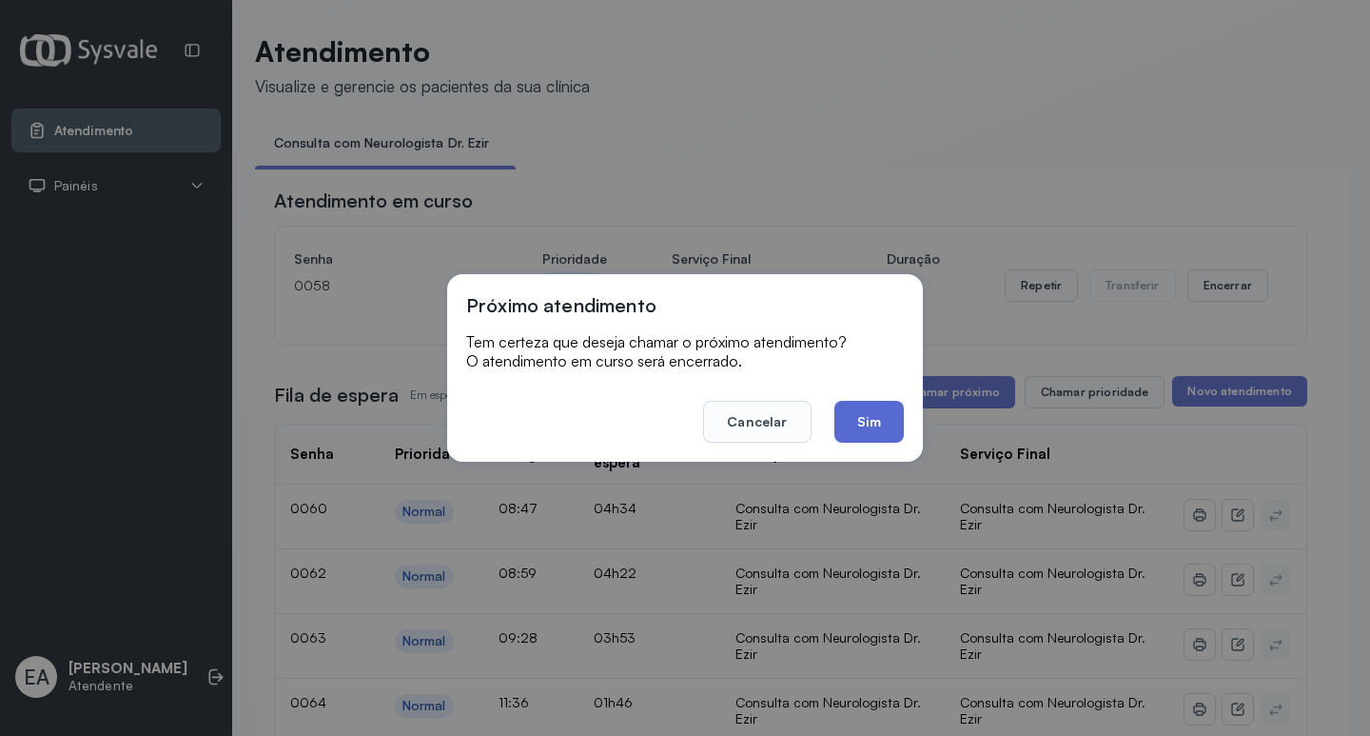
click at [872, 426] on button "Sim" at bounding box center [869, 422] width 69 height 42
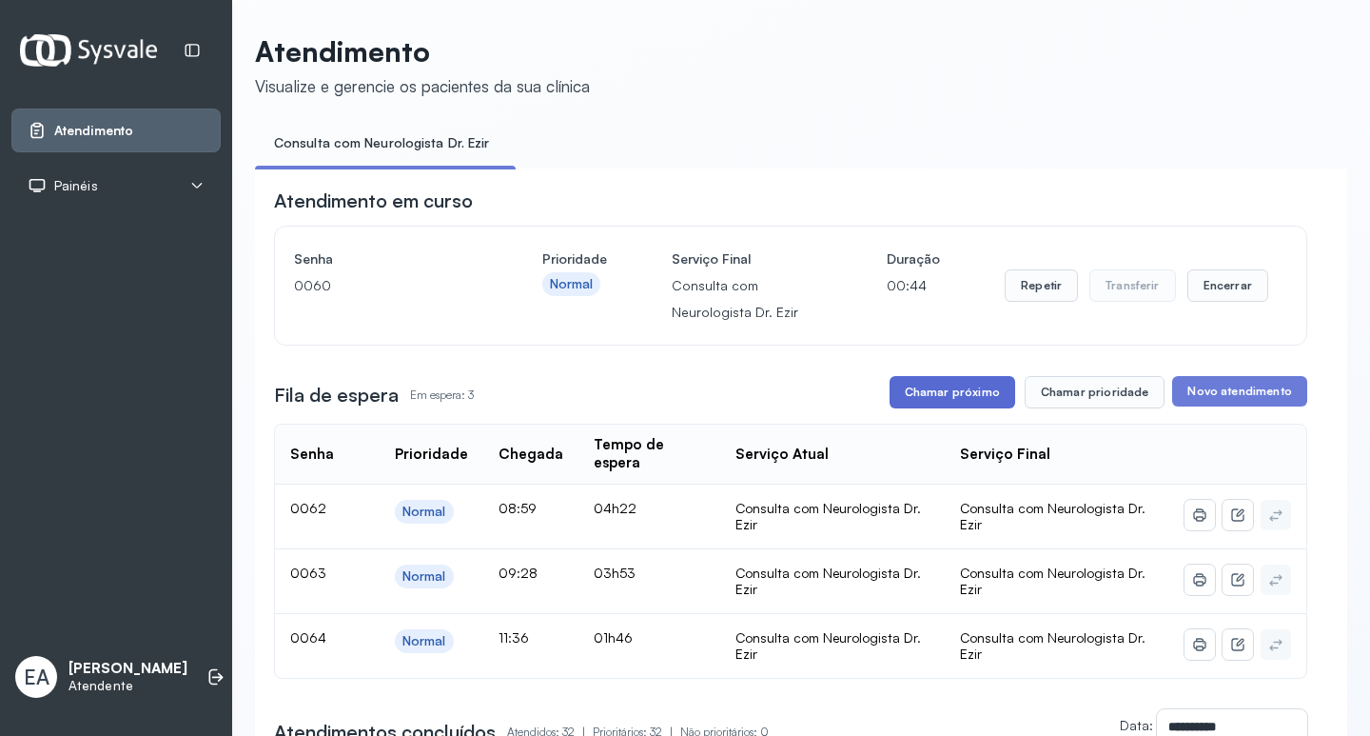
click at [960, 400] on button "Chamar próximo" at bounding box center [953, 392] width 126 height 32
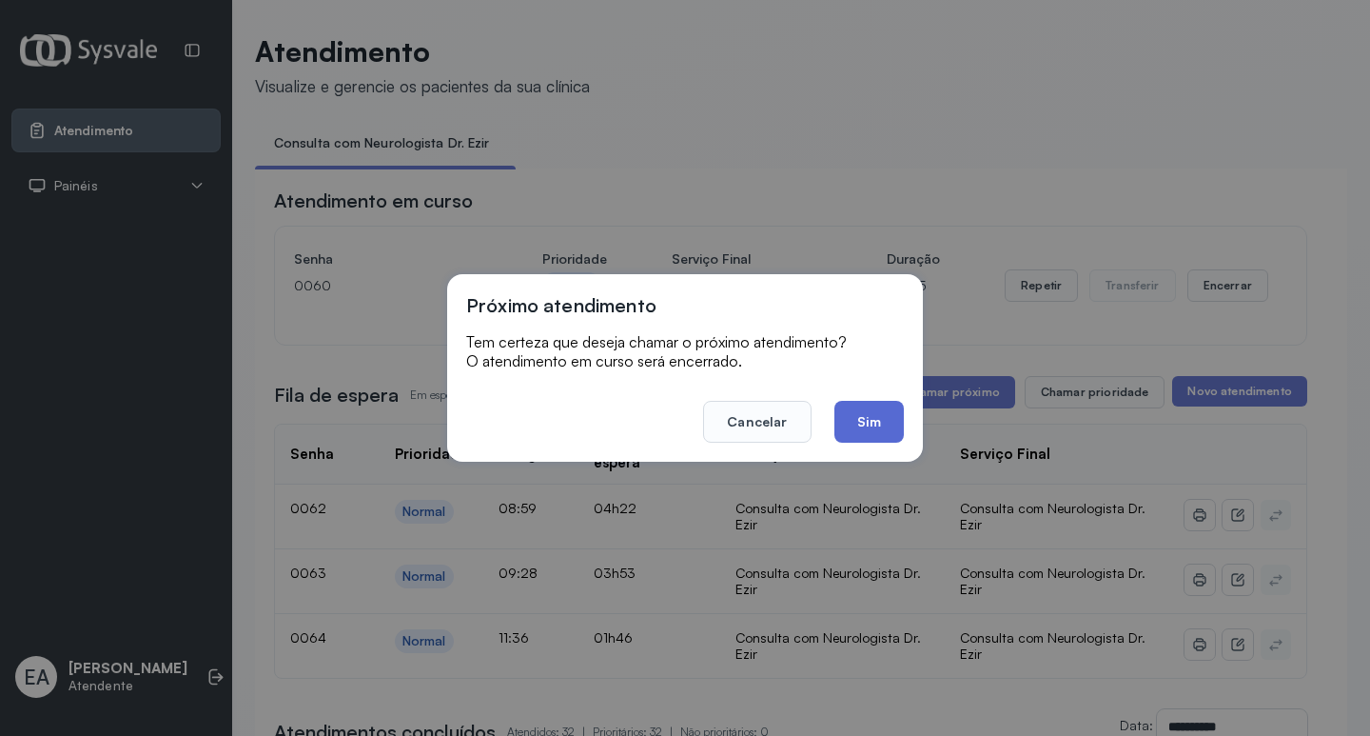
click at [870, 418] on button "Sim" at bounding box center [869, 422] width 69 height 42
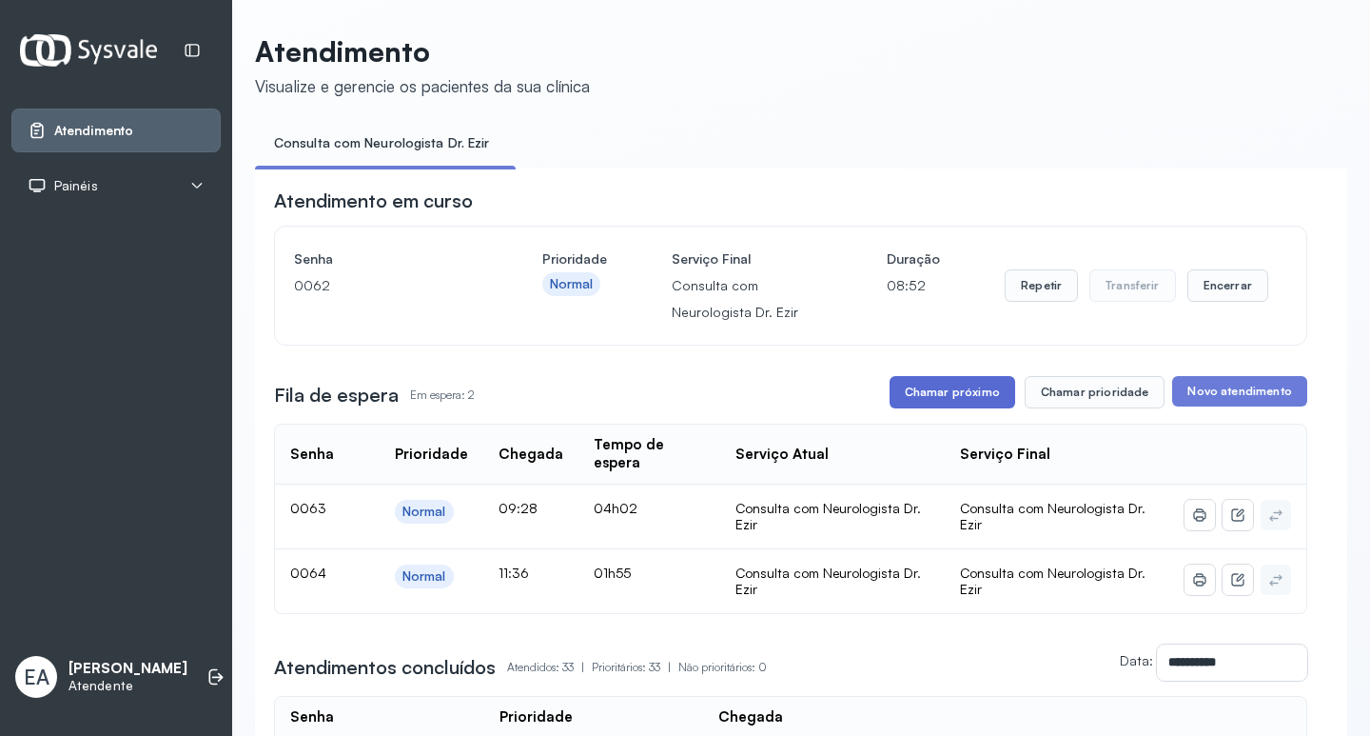
click at [936, 395] on button "Chamar próximo" at bounding box center [953, 392] width 126 height 32
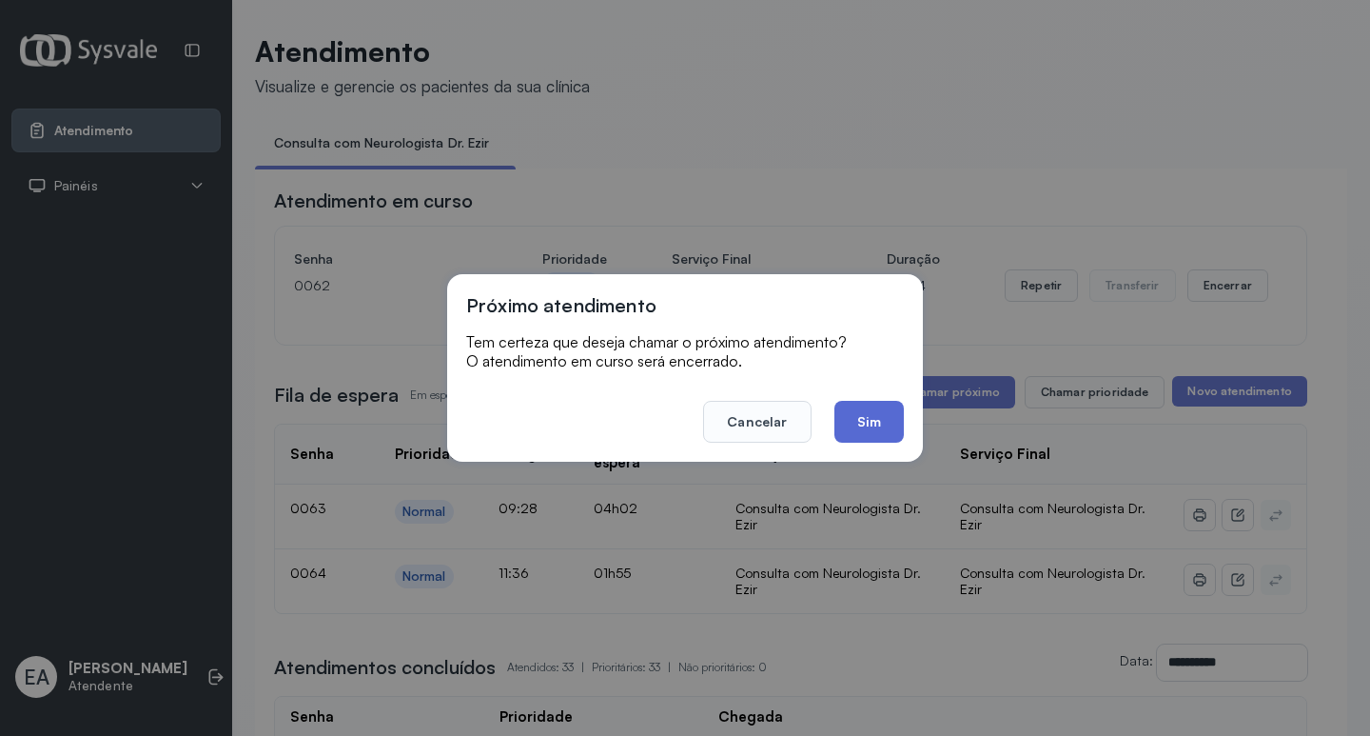
click at [850, 423] on button "Sim" at bounding box center [869, 422] width 69 height 42
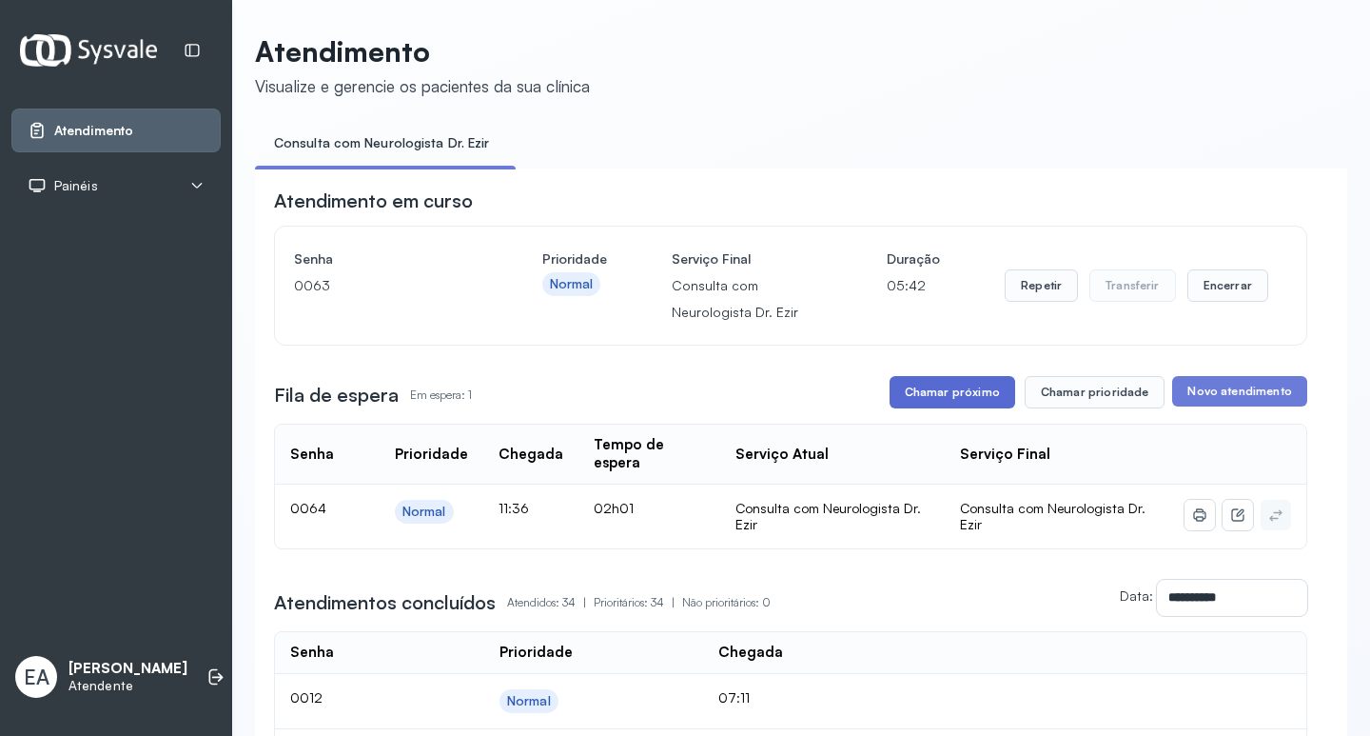
click at [955, 392] on button "Chamar próximo" at bounding box center [953, 392] width 126 height 32
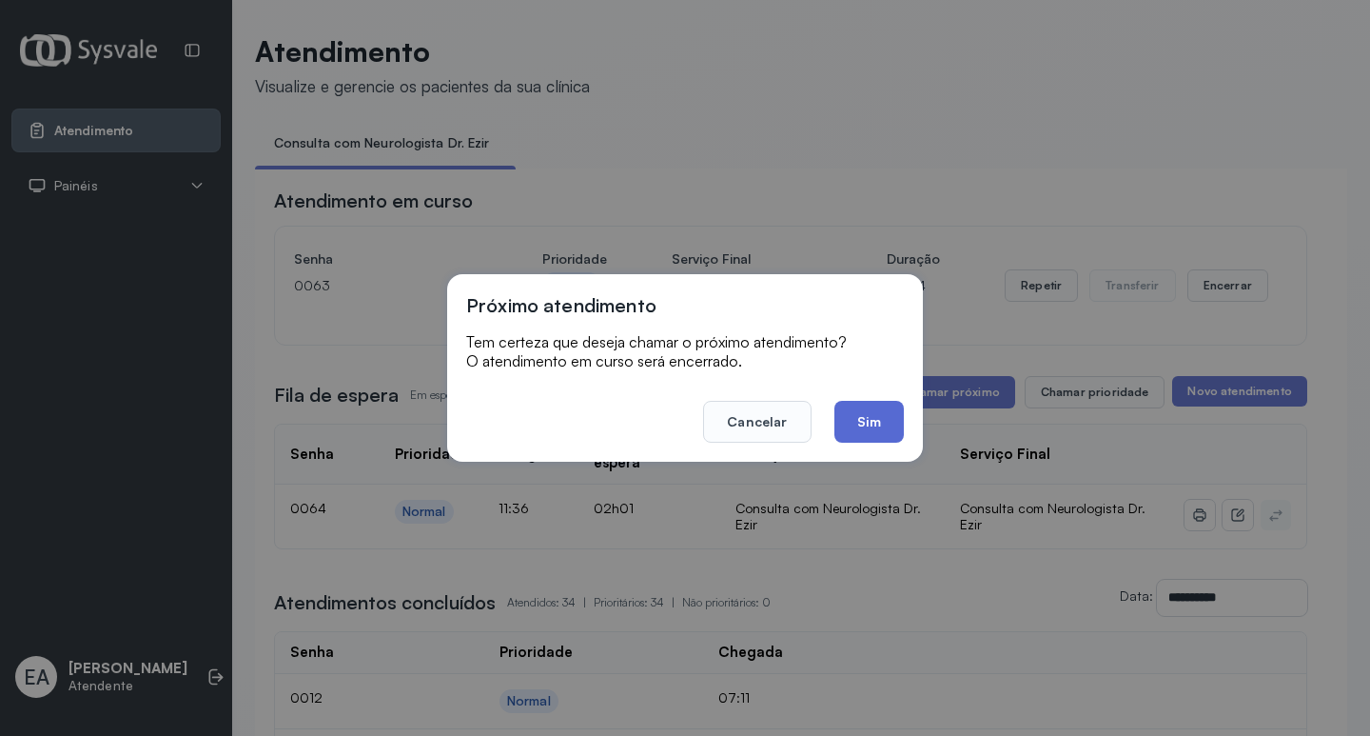
click at [854, 415] on button "Sim" at bounding box center [869, 422] width 69 height 42
